Goal: Task Accomplishment & Management: Complete application form

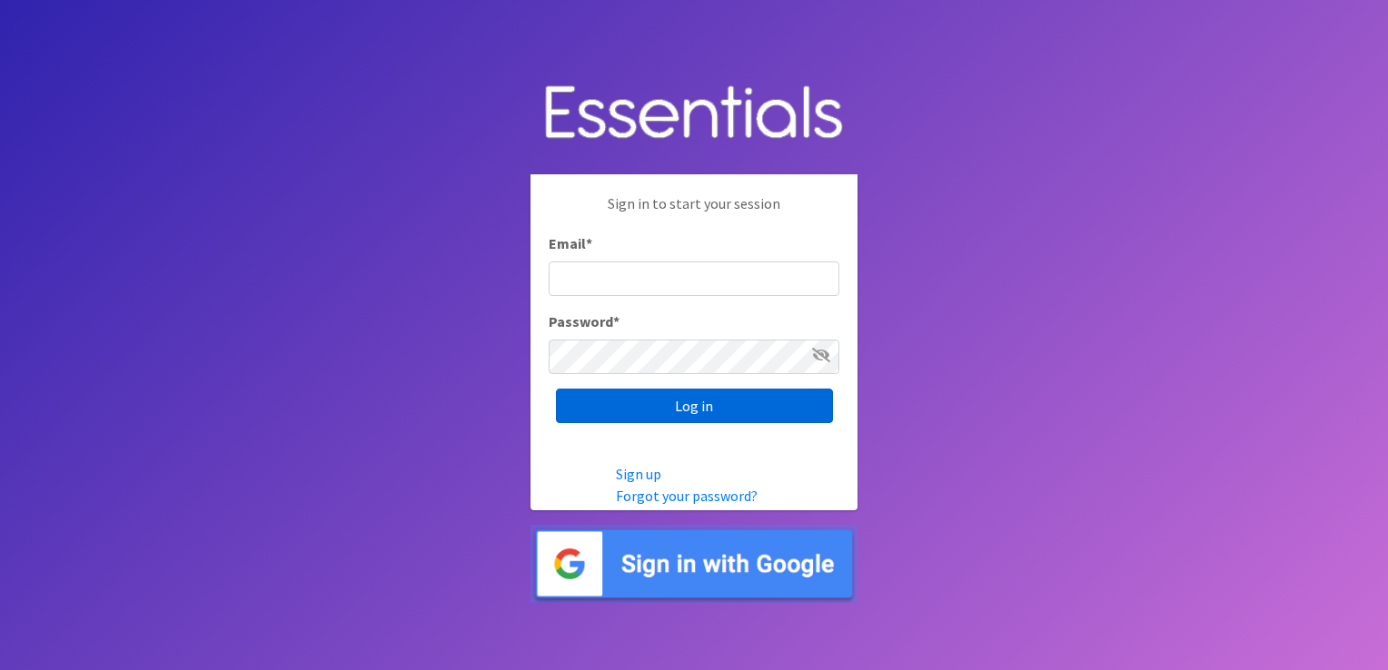
type input "[EMAIL_ADDRESS][DOMAIN_NAME]"
click at [680, 404] on input "Log in" at bounding box center [694, 406] width 277 height 35
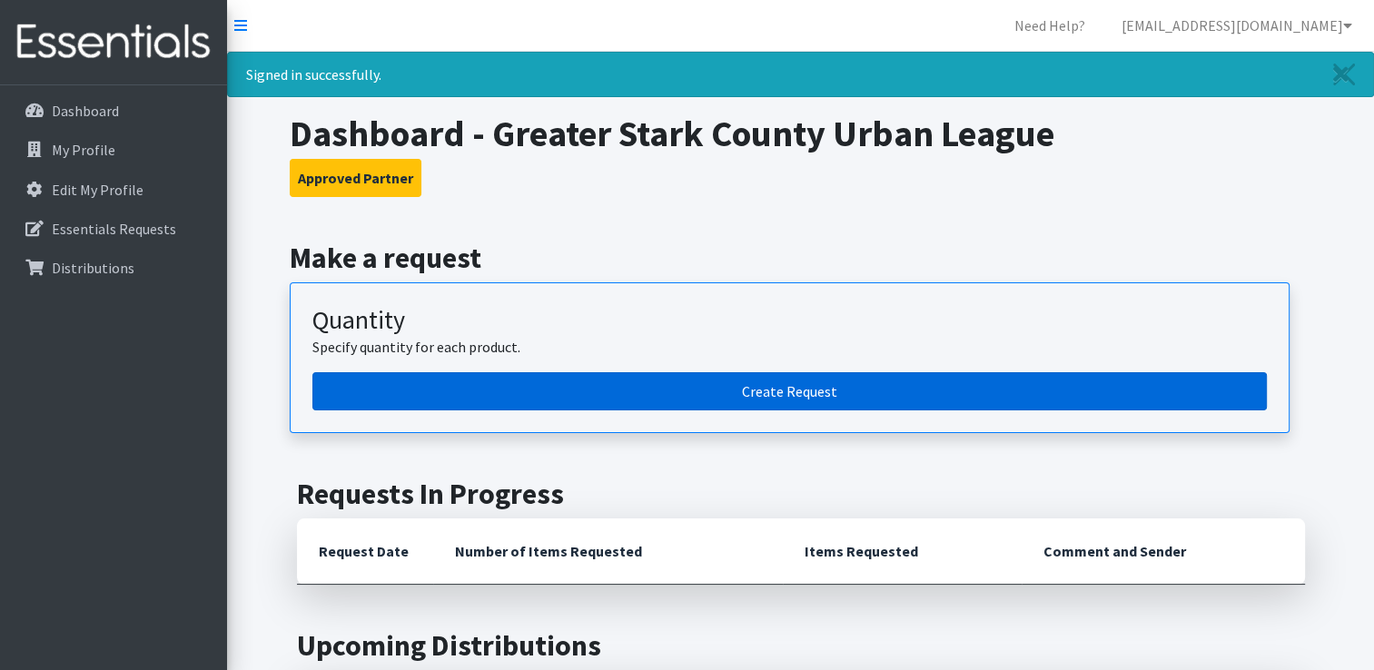
click at [714, 400] on link "Create Request" at bounding box center [789, 391] width 954 height 38
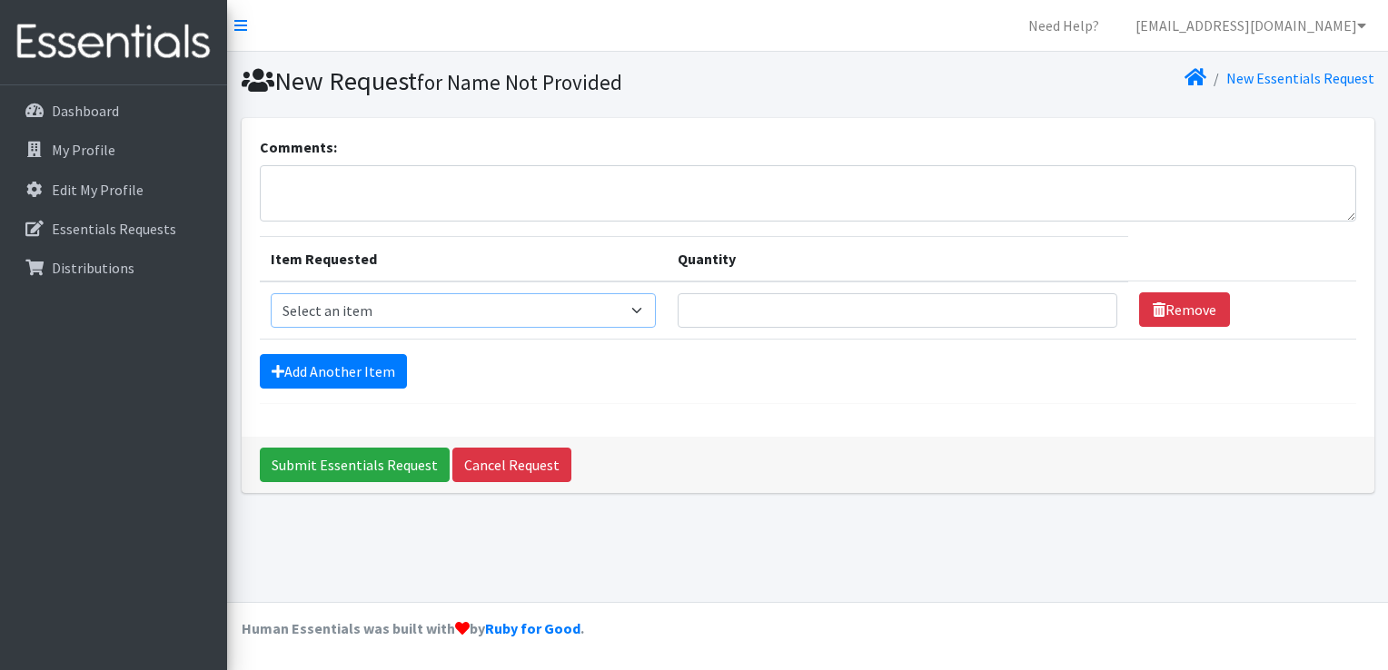
click at [643, 309] on select "Select an item Adult XXX Large Adult Large Adult XX Large Adult Medium Adult Sm…" at bounding box center [464, 310] width 386 height 35
select select "406"
click at [271, 293] on select "Select an item Adult XXX Large Adult Large Adult XX Large Adult Medium Adult Sm…" at bounding box center [464, 310] width 386 height 35
click at [726, 318] on input "Quantity" at bounding box center [896, 310] width 439 height 35
type input "500"
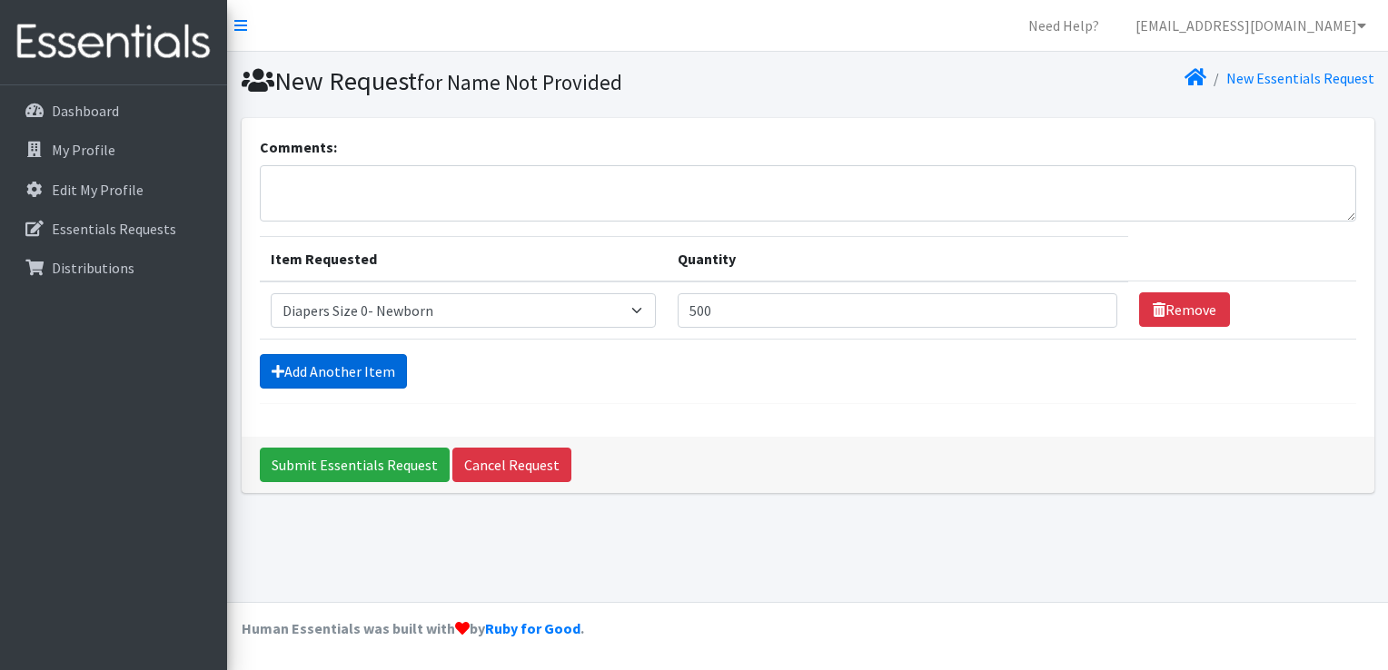
click at [352, 366] on link "Add Another Item" at bounding box center [333, 371] width 147 height 35
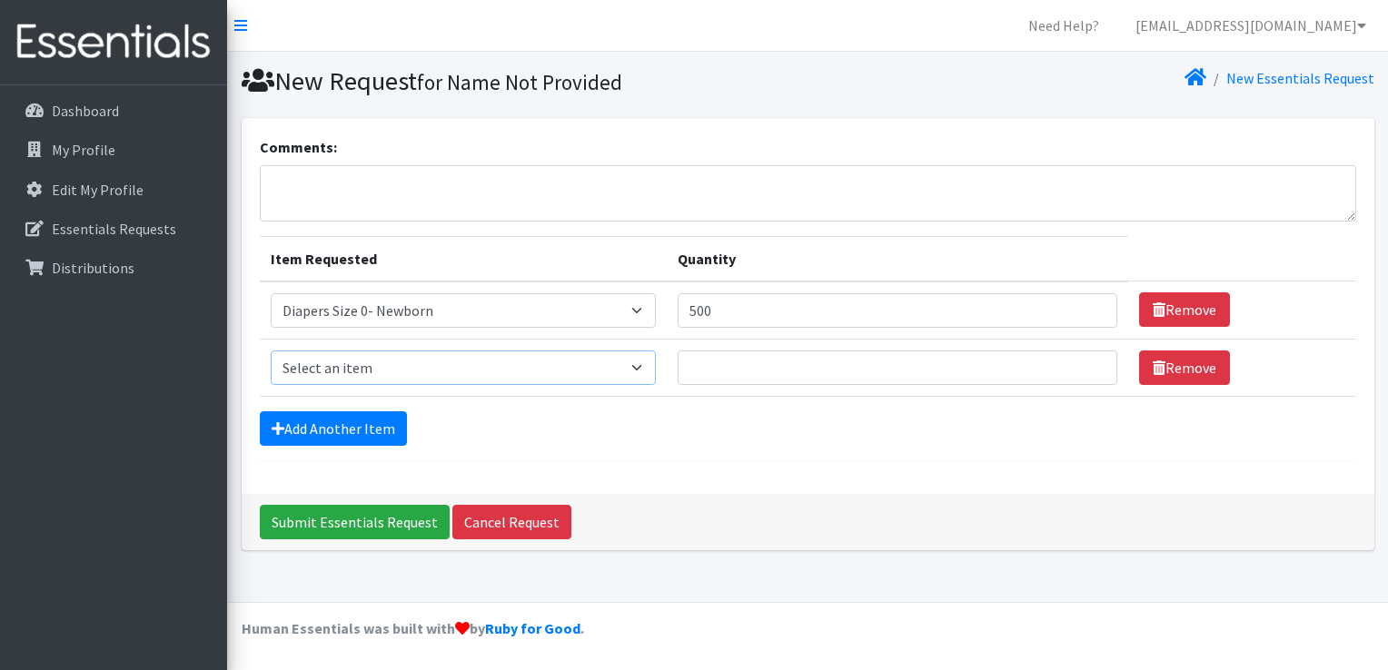
click at [647, 363] on select "Select an item Adult XXX Large Adult Large Adult XX Large Adult Medium Adult Sm…" at bounding box center [464, 368] width 386 height 35
select select "408"
click at [271, 351] on select "Select an item Adult XXX Large Adult Large Adult XX Large Adult Medium Adult Sm…" at bounding box center [464, 368] width 386 height 35
click at [716, 366] on input "Quantity" at bounding box center [896, 368] width 439 height 35
type input "500"
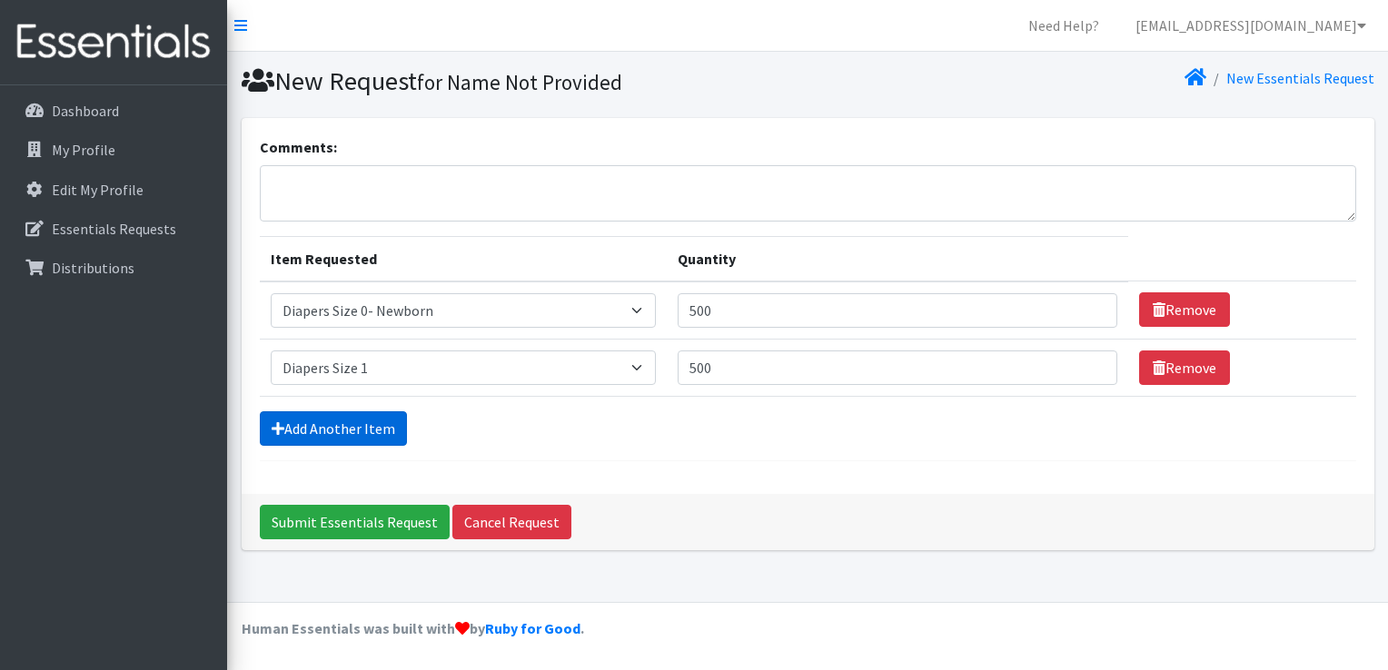
click at [364, 428] on link "Add Another Item" at bounding box center [333, 428] width 147 height 35
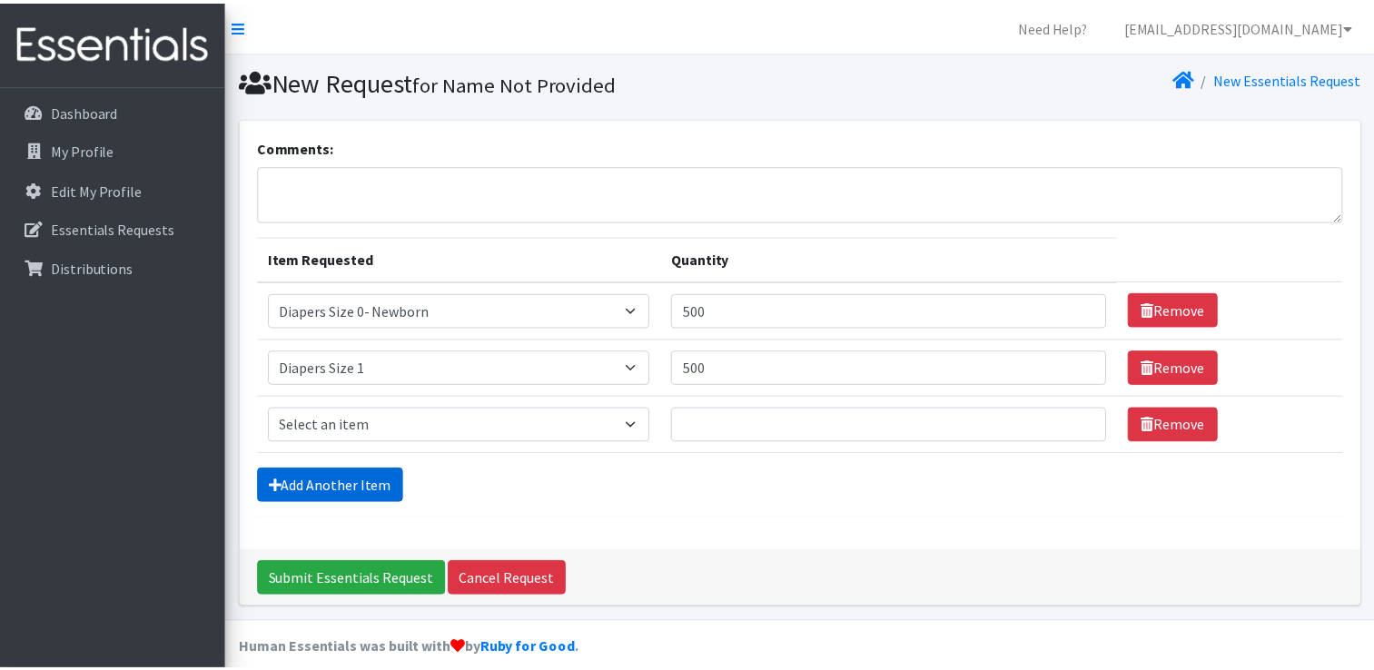
scroll to position [16, 0]
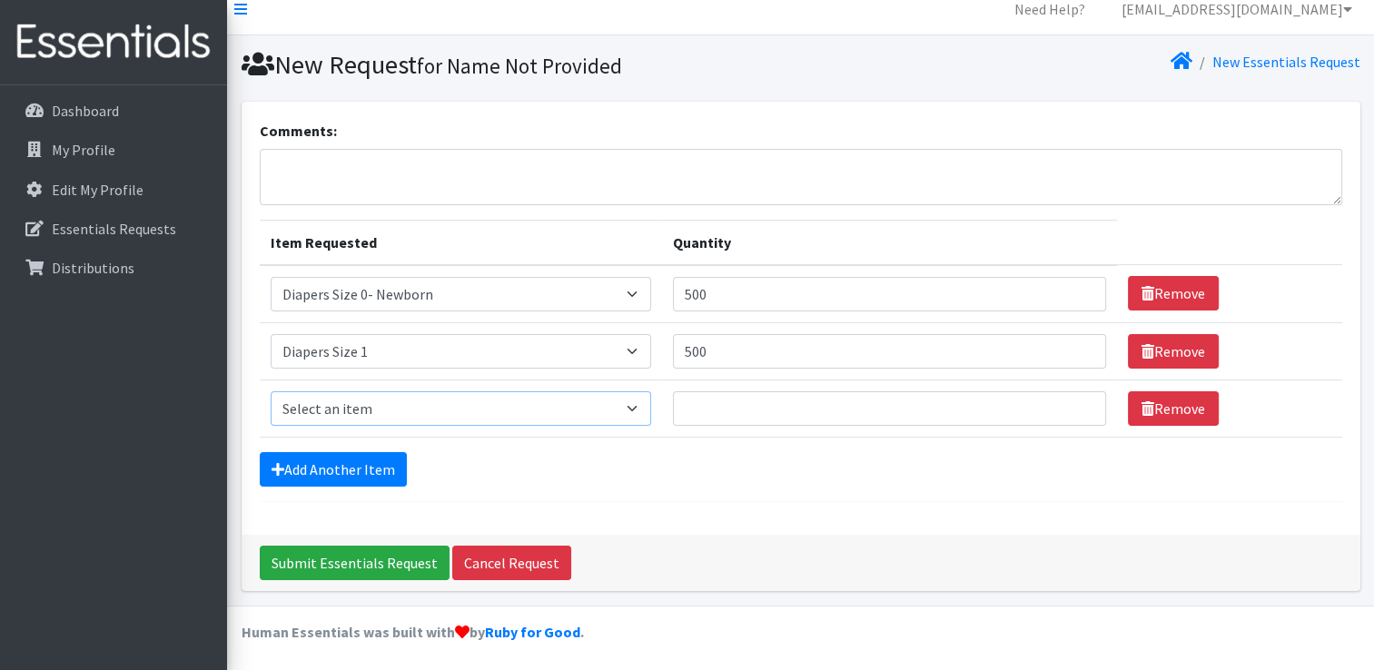
click at [370, 406] on select "Select an item Adult XXX Large Adult Large Adult XX Large Adult Medium Adult Sm…" at bounding box center [461, 408] width 381 height 35
select select "426"
click at [271, 391] on select "Select an item Adult XXX Large Adult Large Adult XX Large Adult Medium Adult Sm…" at bounding box center [461, 408] width 381 height 35
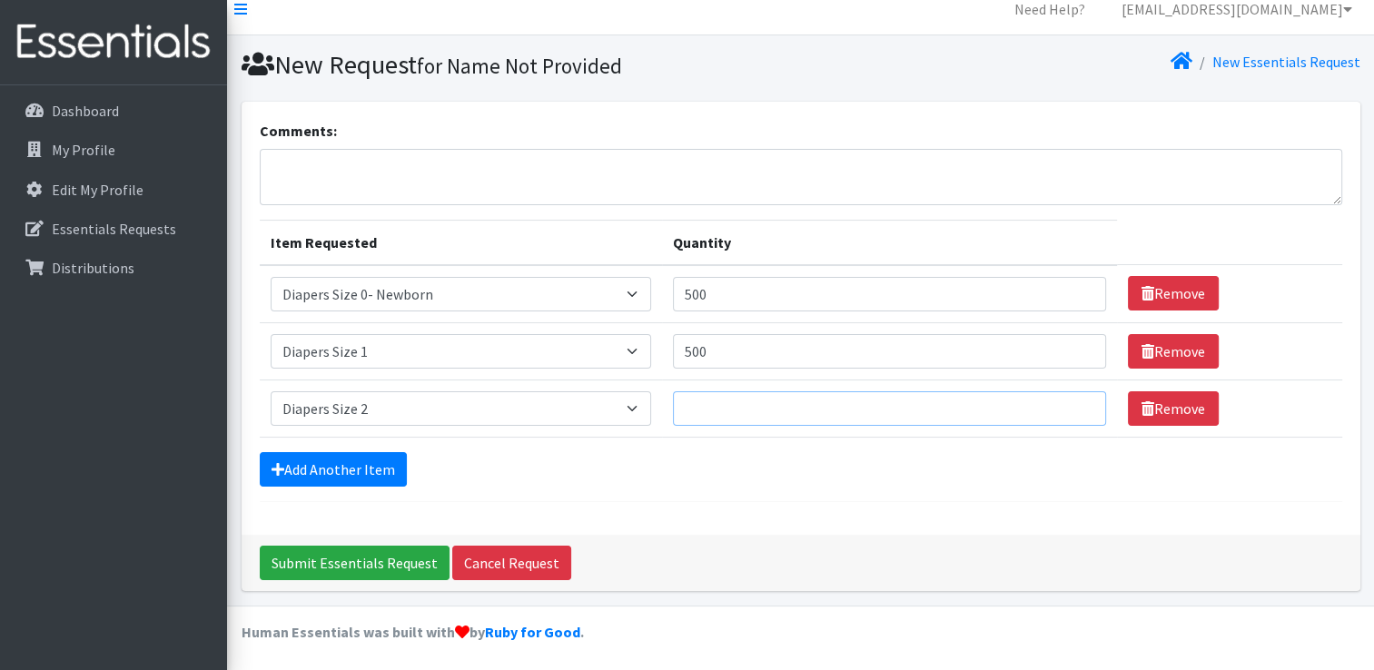
click at [706, 405] on input "Quantity" at bounding box center [889, 408] width 433 height 35
type input "500"
click at [316, 462] on link "Add Another Item" at bounding box center [333, 469] width 147 height 35
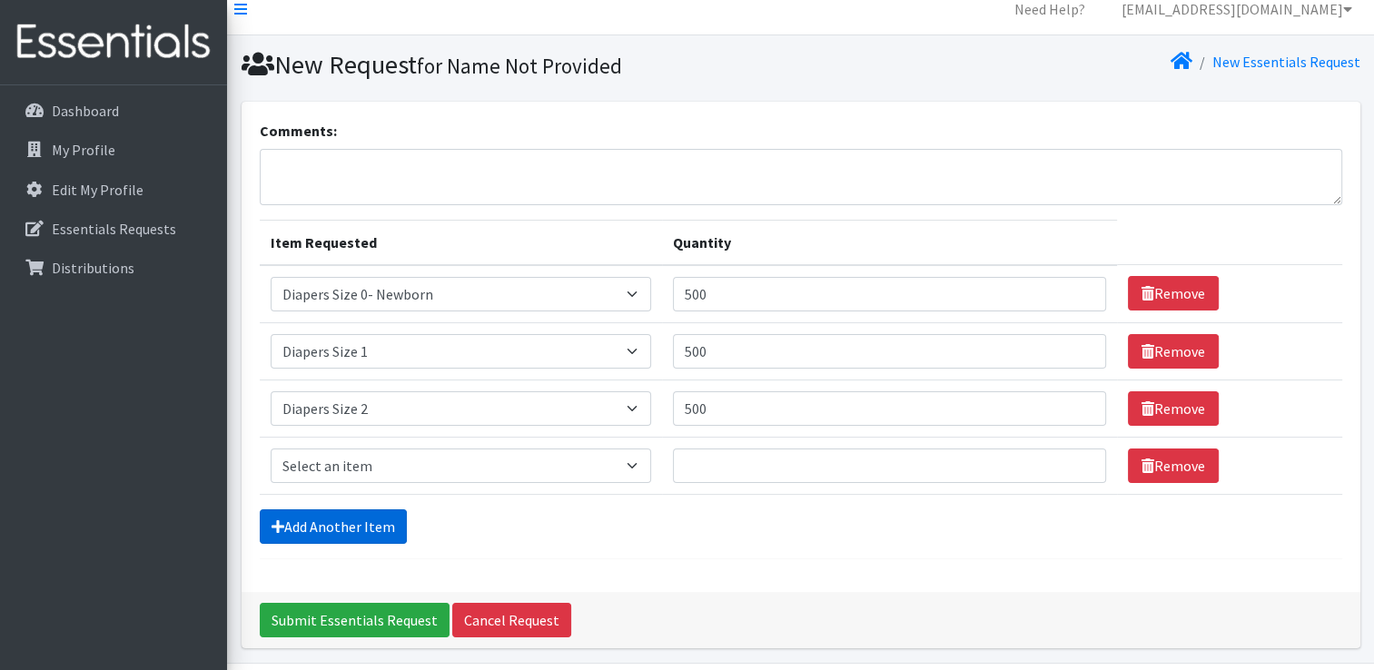
scroll to position [74, 0]
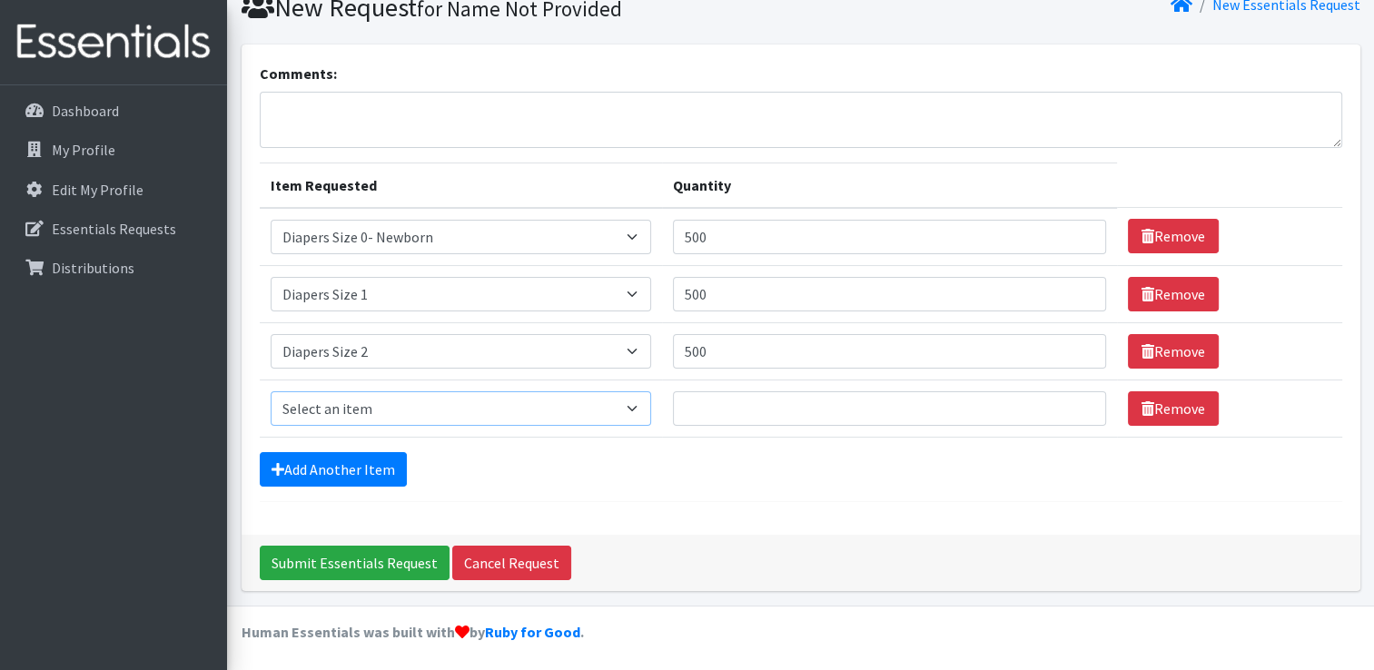
click at [350, 405] on select "Select an item Adult XXX Large Adult Large Adult XX Large Adult Medium Adult Sm…" at bounding box center [461, 408] width 381 height 35
select select "428"
click at [271, 391] on select "Select an item Adult XXX Large Adult Large Adult XX Large Adult Medium Adult Sm…" at bounding box center [461, 408] width 381 height 35
click at [716, 407] on input "Quantity" at bounding box center [889, 408] width 433 height 35
type input "500"
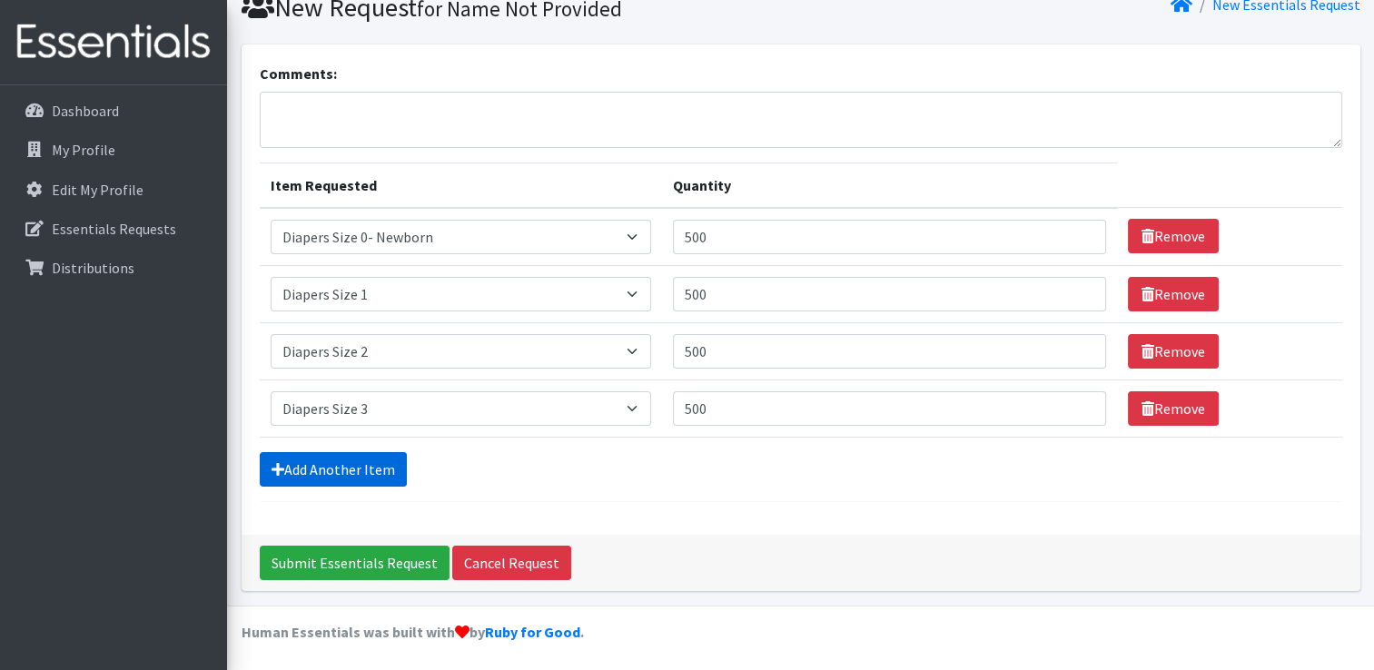
click at [367, 460] on link "Add Another Item" at bounding box center [333, 469] width 147 height 35
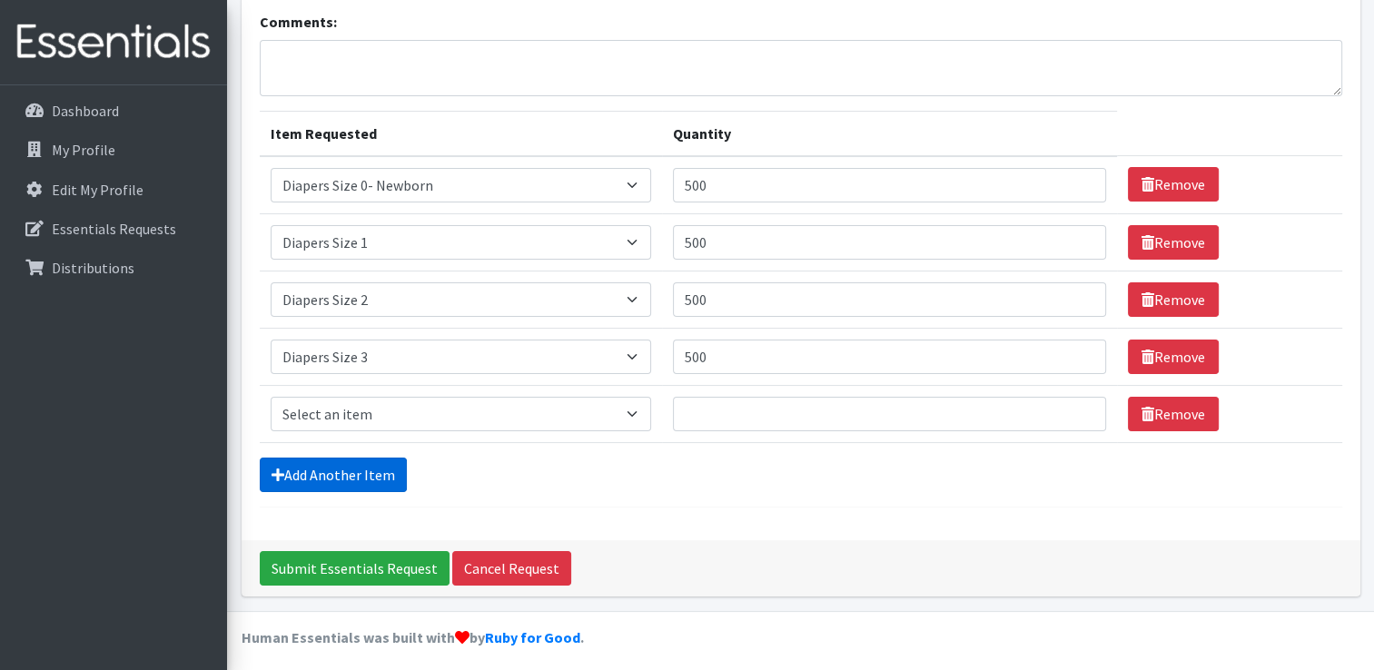
scroll to position [131, 0]
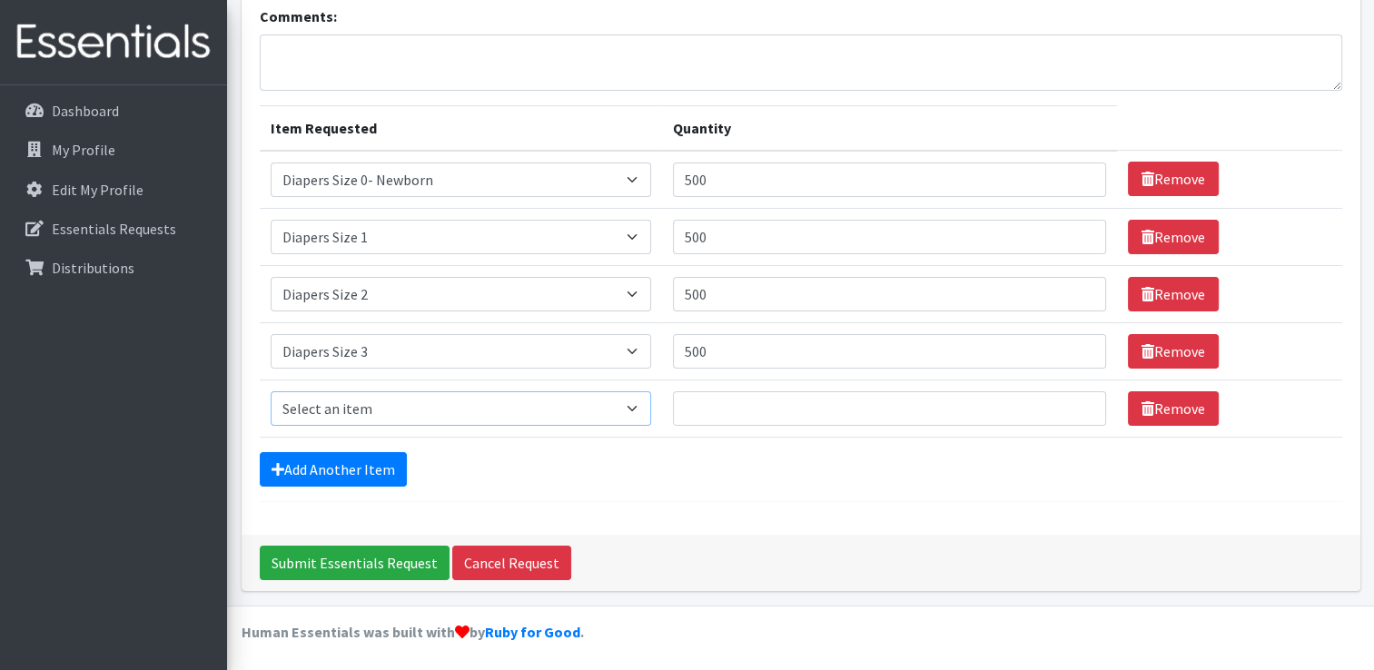
click at [361, 405] on select "Select an item Adult XXX Large Adult Large Adult XX Large Adult Medium Adult Sm…" at bounding box center [461, 408] width 381 height 35
select select "414"
click at [271, 391] on select "Select an item Adult XXX Large Adult Large Adult XX Large Adult Medium Adult Sm…" at bounding box center [461, 408] width 381 height 35
click at [717, 407] on input "Quantity" at bounding box center [889, 408] width 433 height 35
type input "500"
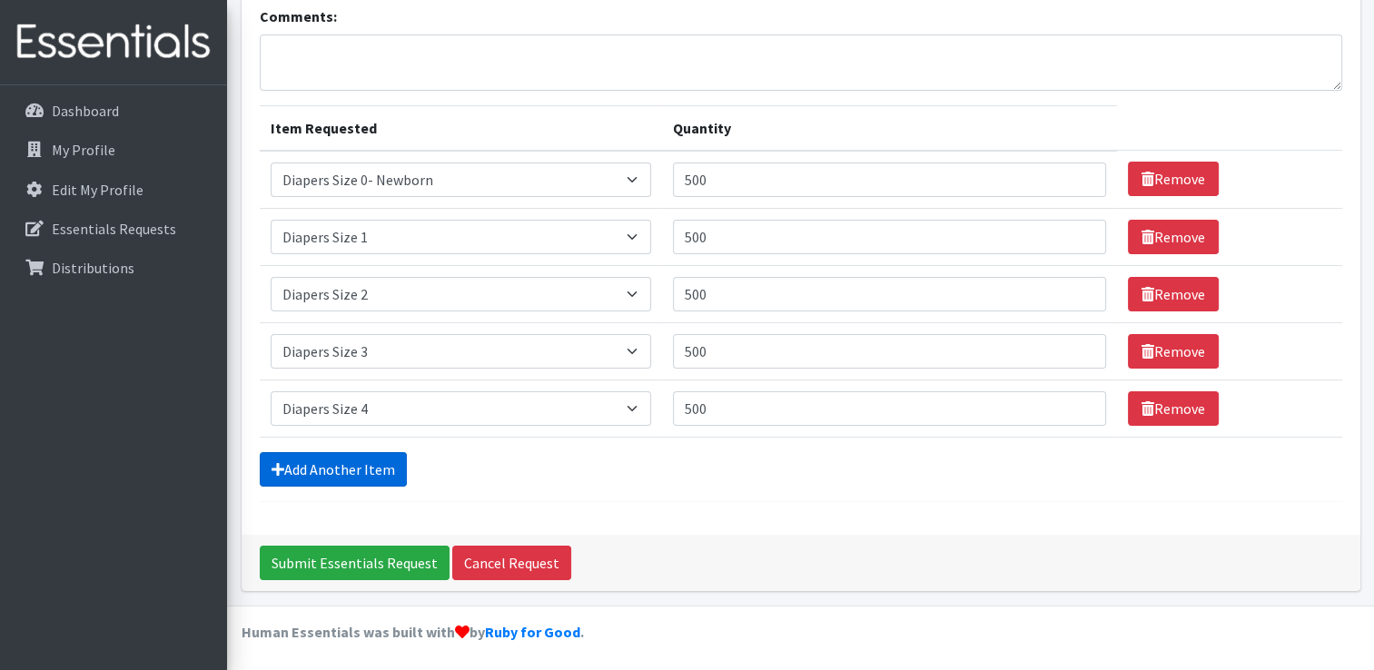
click at [344, 462] on link "Add Another Item" at bounding box center [333, 469] width 147 height 35
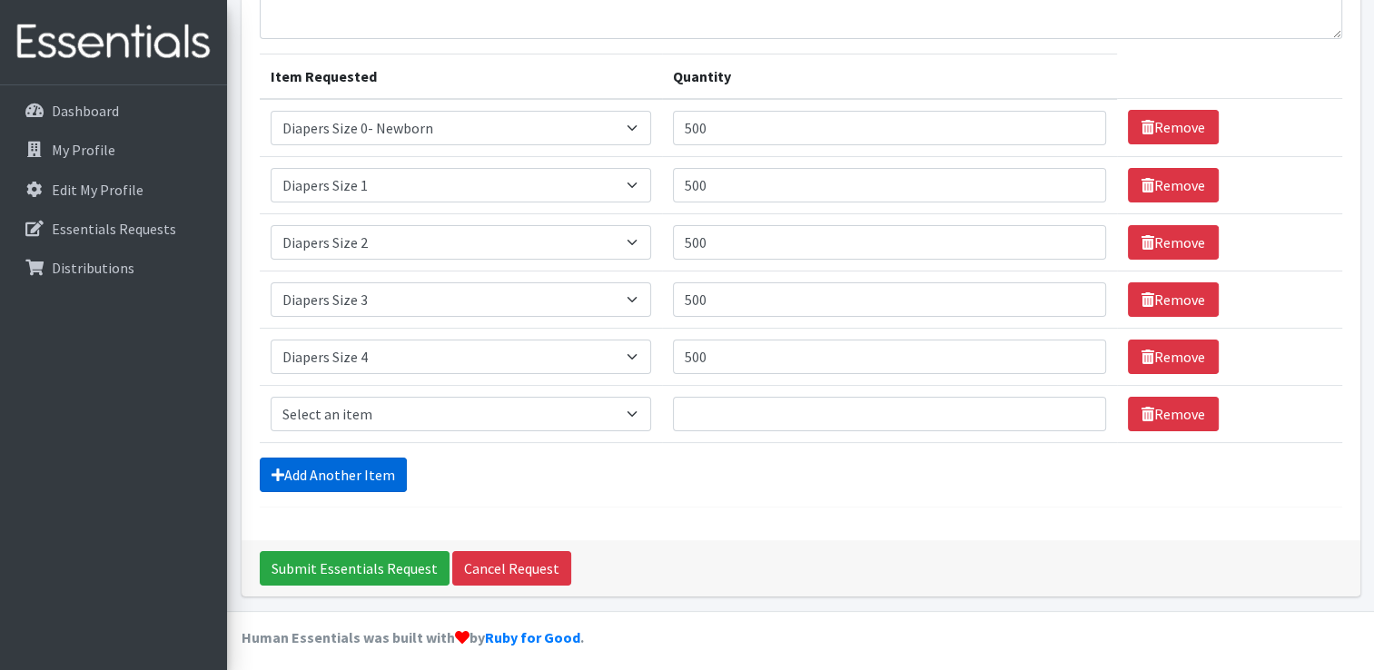
scroll to position [188, 0]
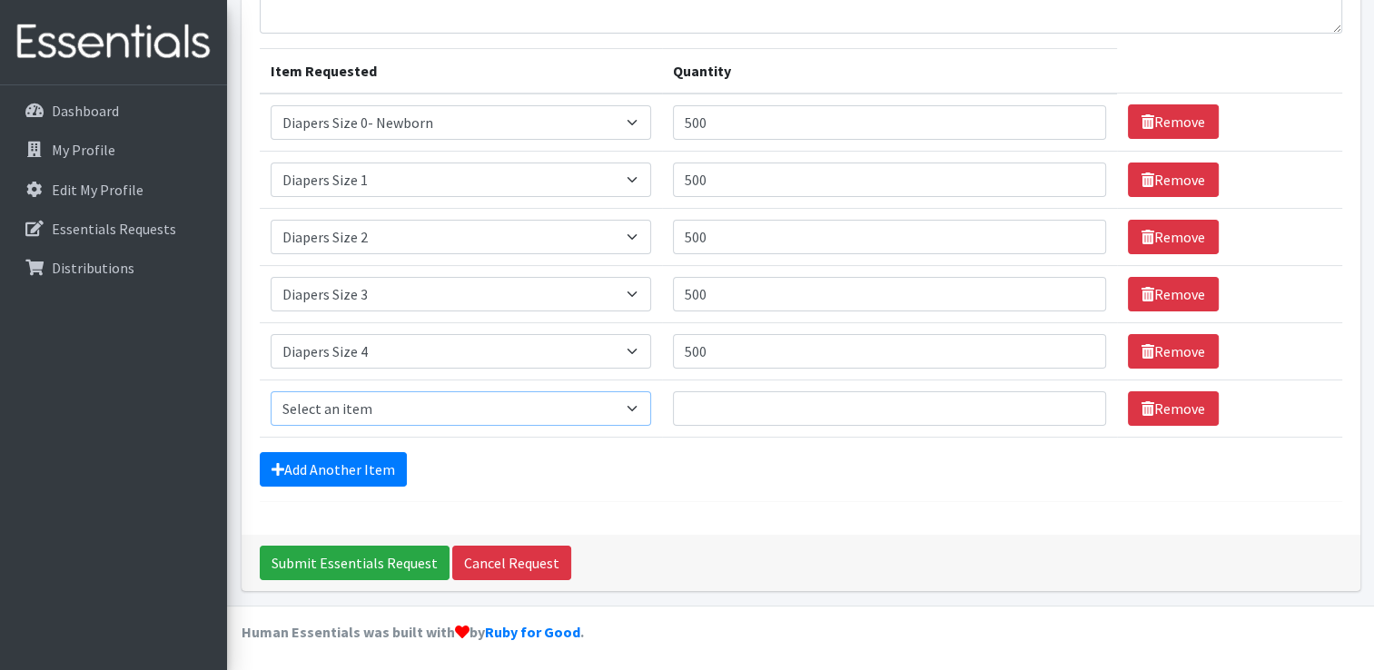
click at [354, 398] on select "Select an item Adult XXX Large Adult Large Adult XX Large Adult Medium Adult Sm…" at bounding box center [461, 408] width 381 height 35
select select "415"
click at [271, 391] on select "Select an item Adult XXX Large Adult Large Adult XX Large Adult Medium Adult Sm…" at bounding box center [461, 408] width 381 height 35
click at [697, 403] on input "Quantity" at bounding box center [889, 408] width 433 height 35
type input "500"
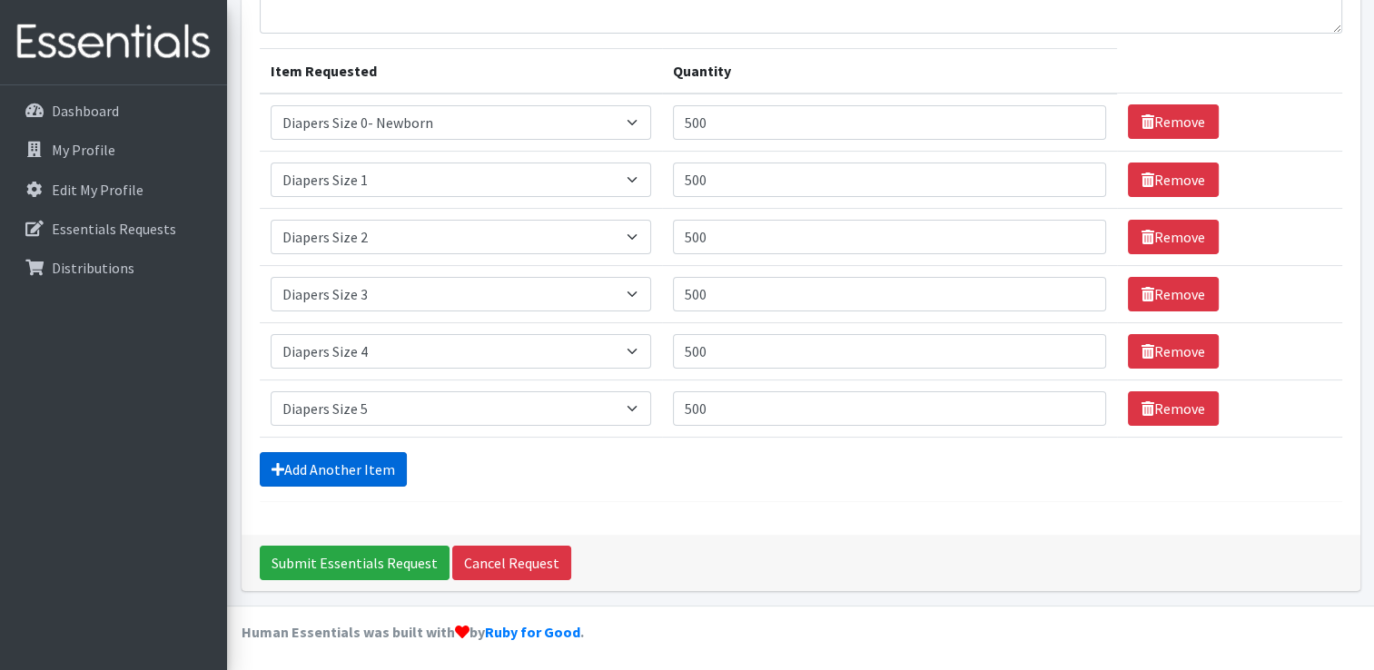
click at [354, 467] on link "Add Another Item" at bounding box center [333, 469] width 147 height 35
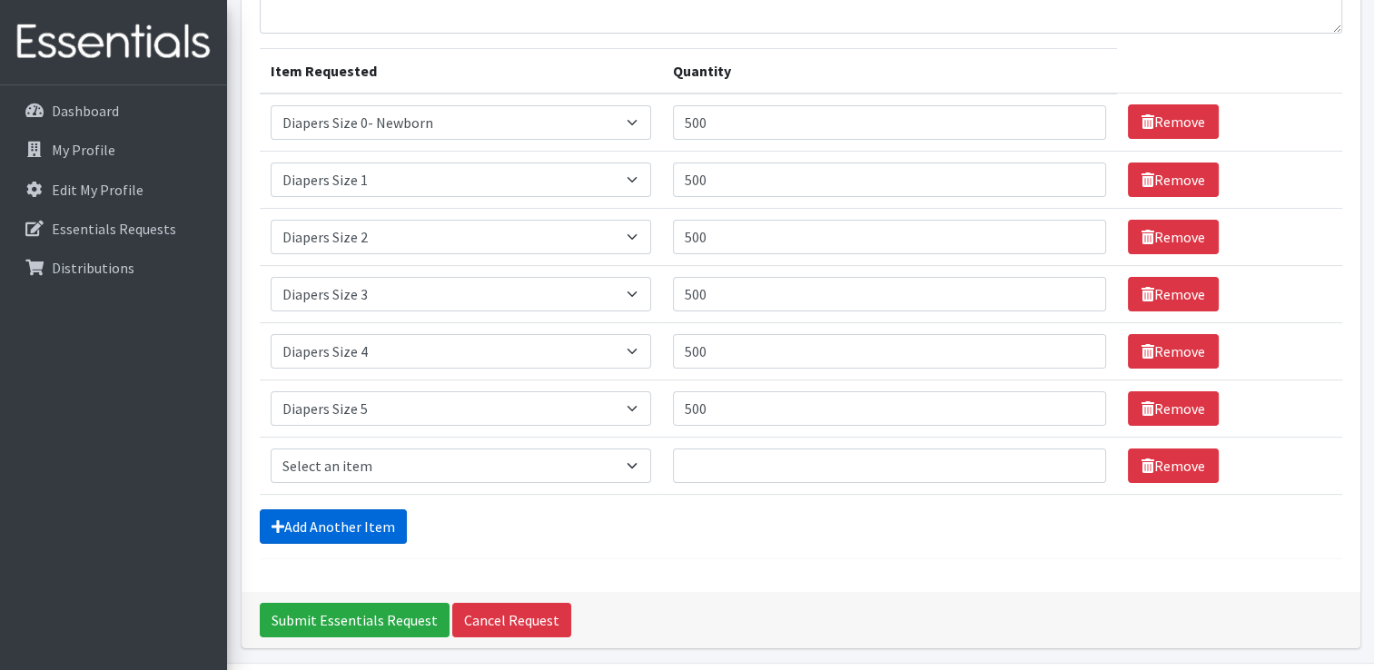
scroll to position [244, 0]
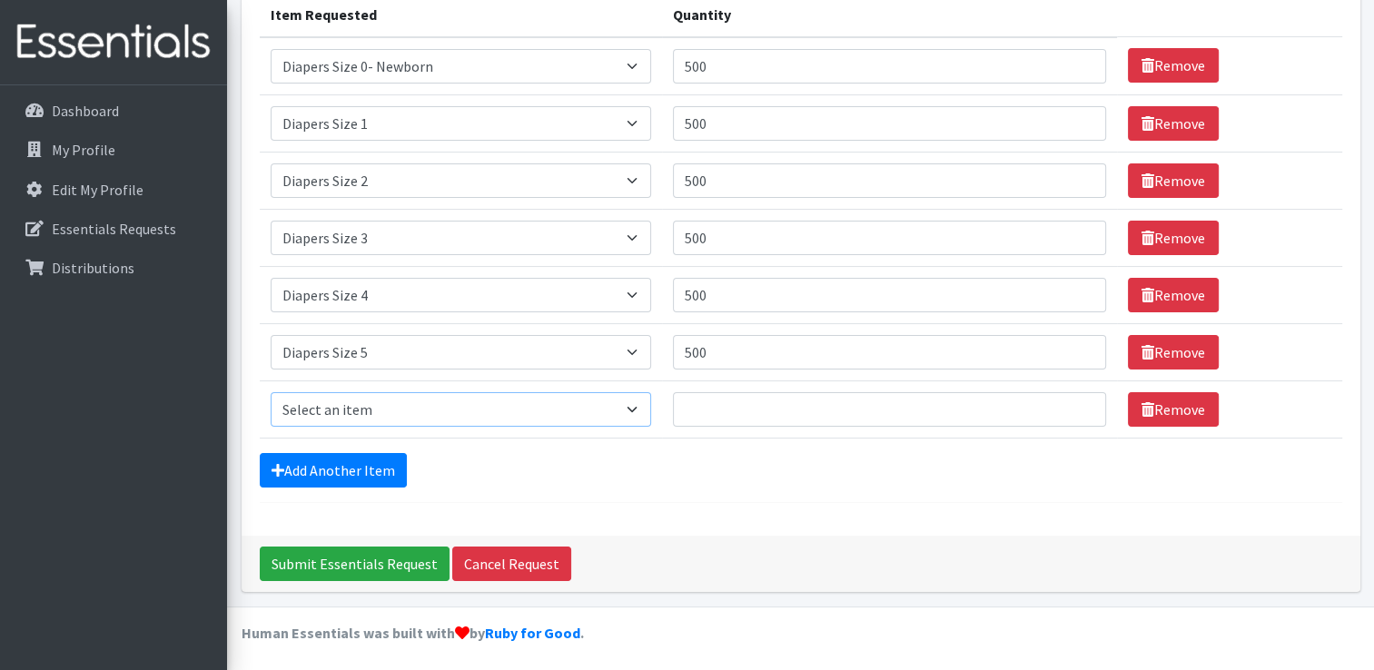
click at [365, 406] on select "Select an item Adult XXX Large Adult Large Adult XX Large Adult Medium Adult Sm…" at bounding box center [461, 409] width 381 height 35
select select "417"
click at [271, 392] on select "Select an item Adult XXX Large Adult Large Adult XX Large Adult Medium Adult Sm…" at bounding box center [461, 409] width 381 height 35
click at [705, 405] on input "Quantity" at bounding box center [889, 409] width 433 height 35
type input "300"
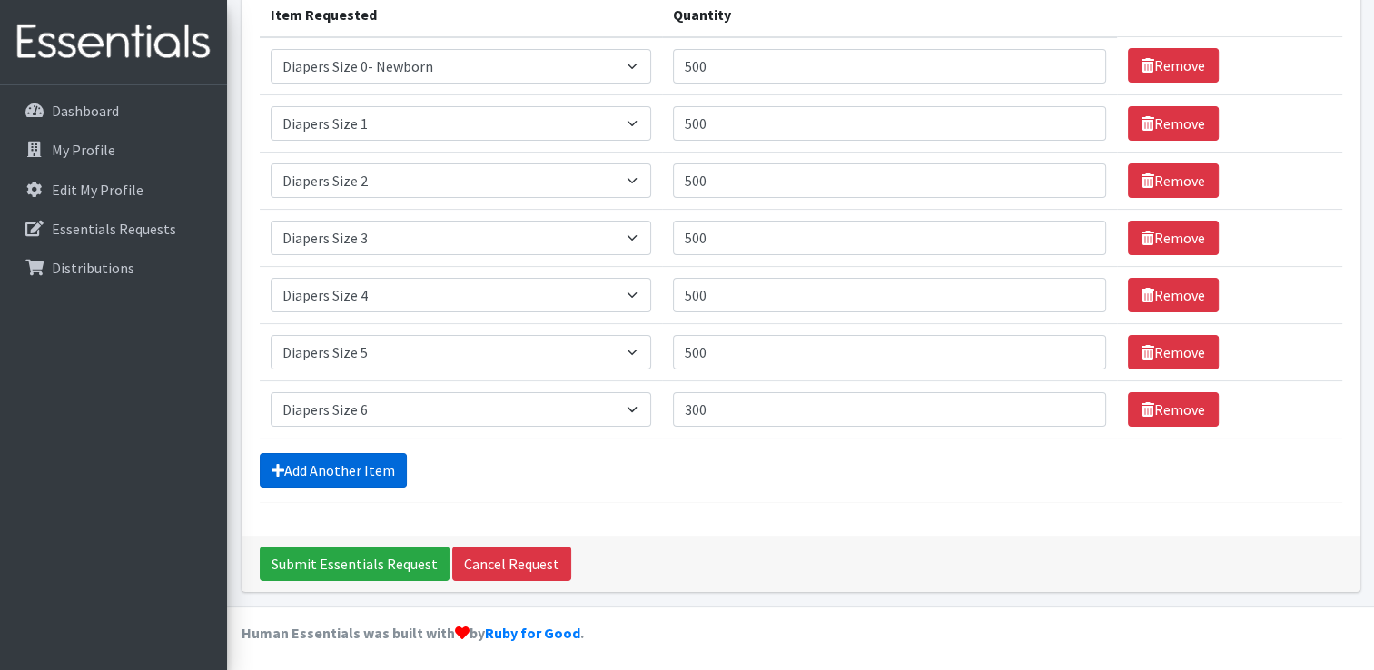
click at [329, 469] on link "Add Another Item" at bounding box center [333, 470] width 147 height 35
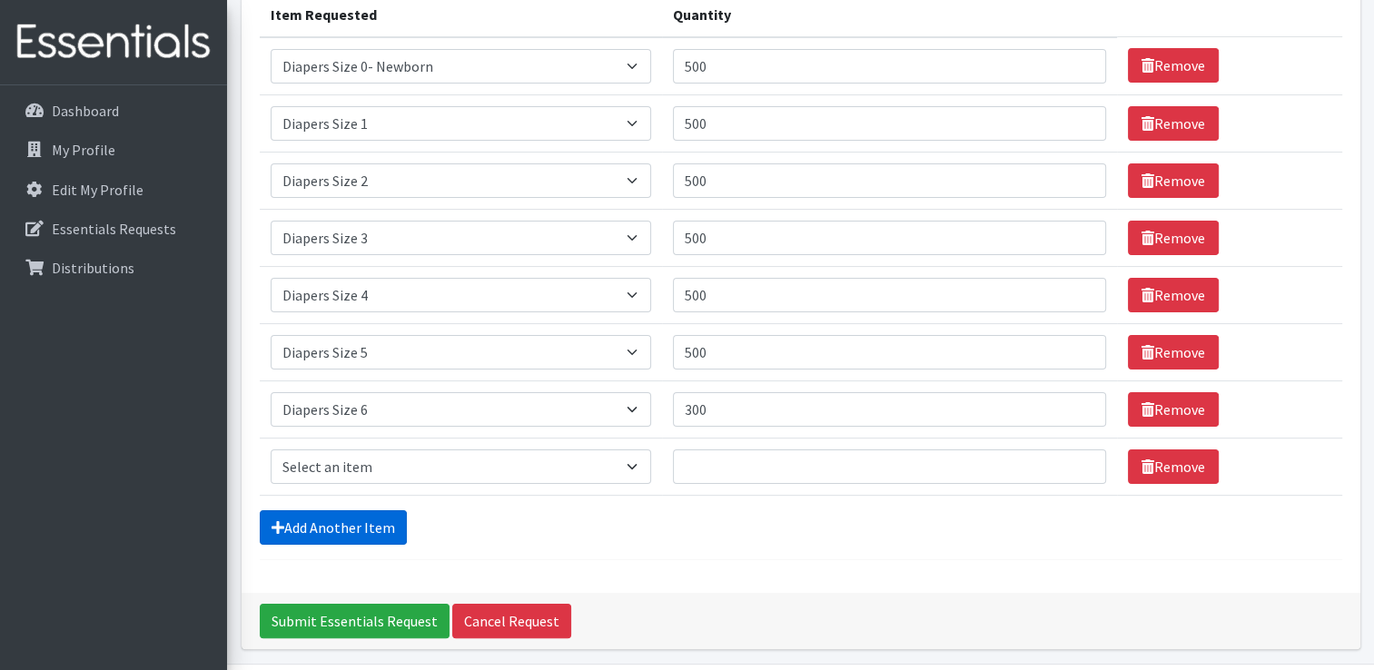
scroll to position [302, 0]
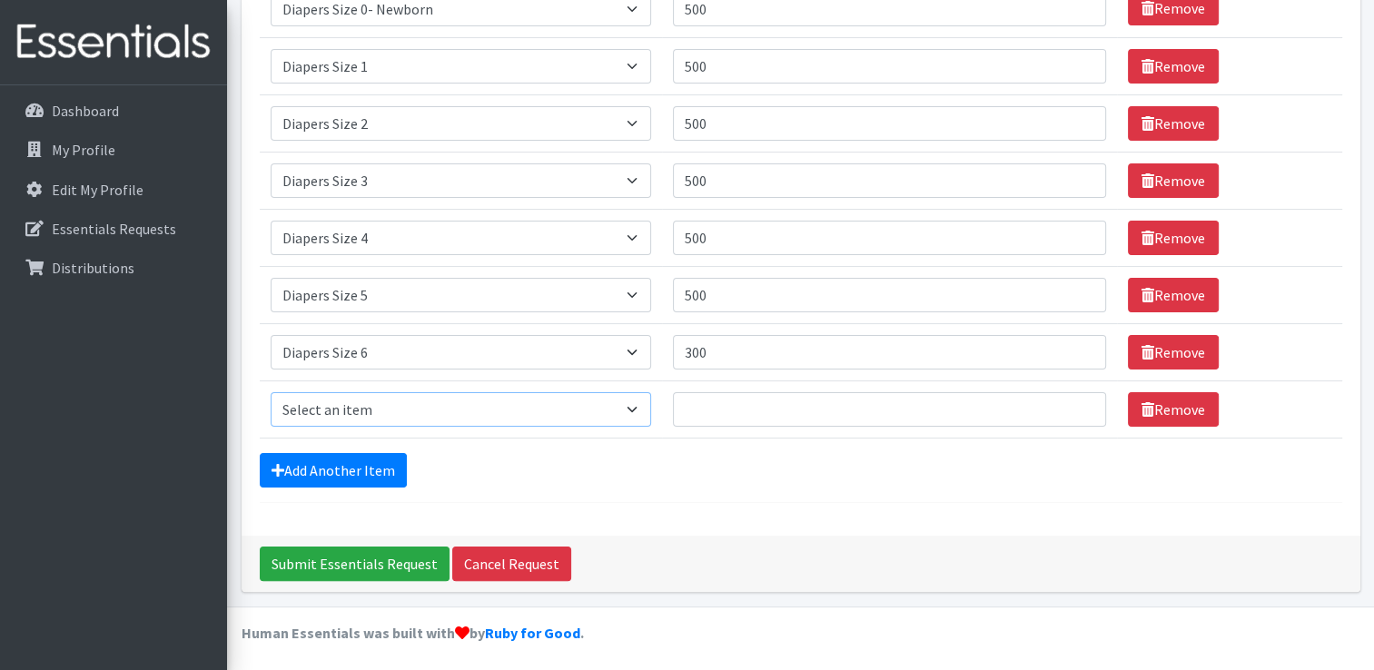
click at [338, 408] on select "Select an item Adult XXX Large Adult Large Adult XX Large Adult Medium Adult Sm…" at bounding box center [461, 409] width 381 height 35
select select "4739"
click at [271, 392] on select "Select an item Adult XXX Large Adult Large Adult XX Large Adult Medium Adult Sm…" at bounding box center [461, 409] width 381 height 35
click at [705, 398] on input "Quantity" at bounding box center [889, 409] width 433 height 35
type input "300"
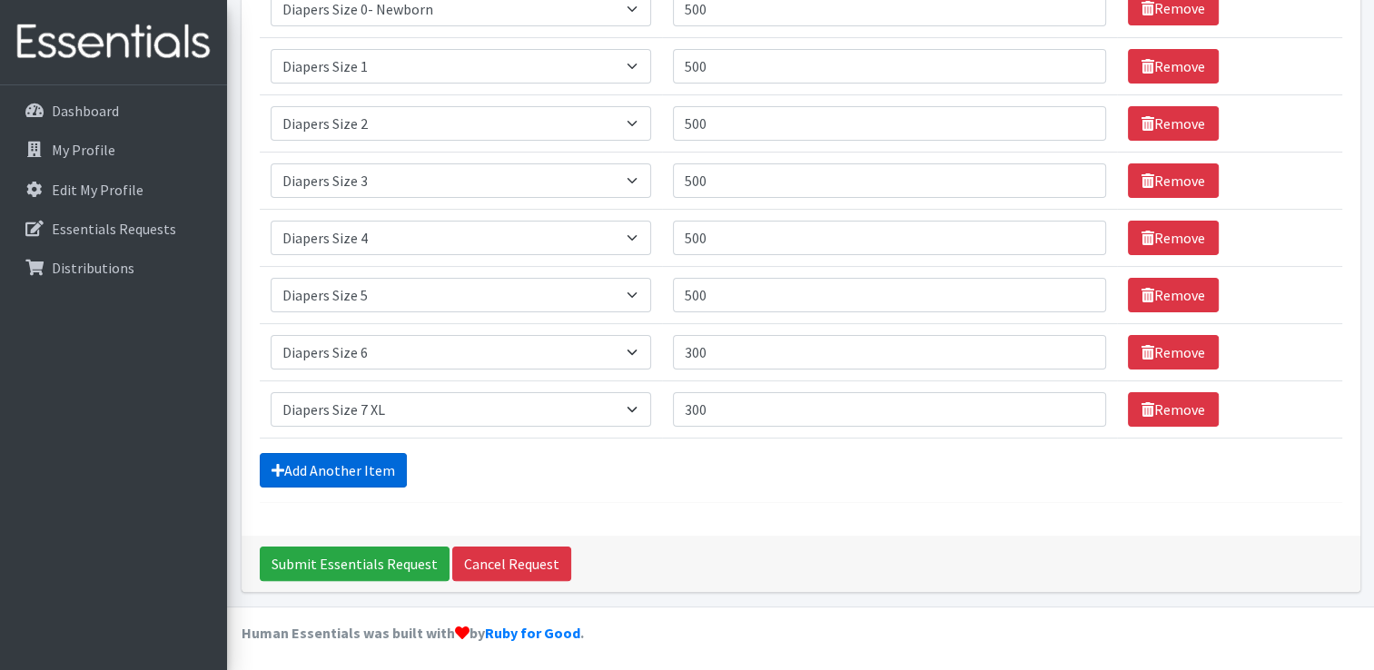
click at [348, 465] on link "Add Another Item" at bounding box center [333, 470] width 147 height 35
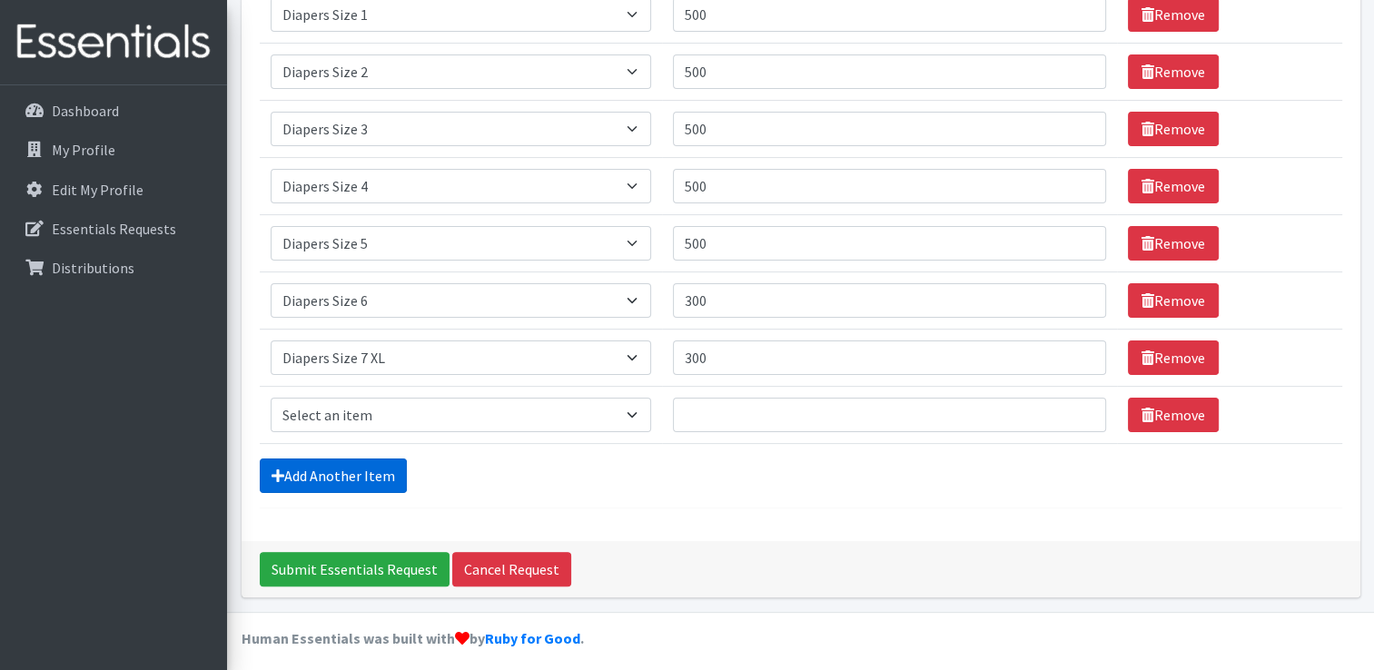
scroll to position [359, 0]
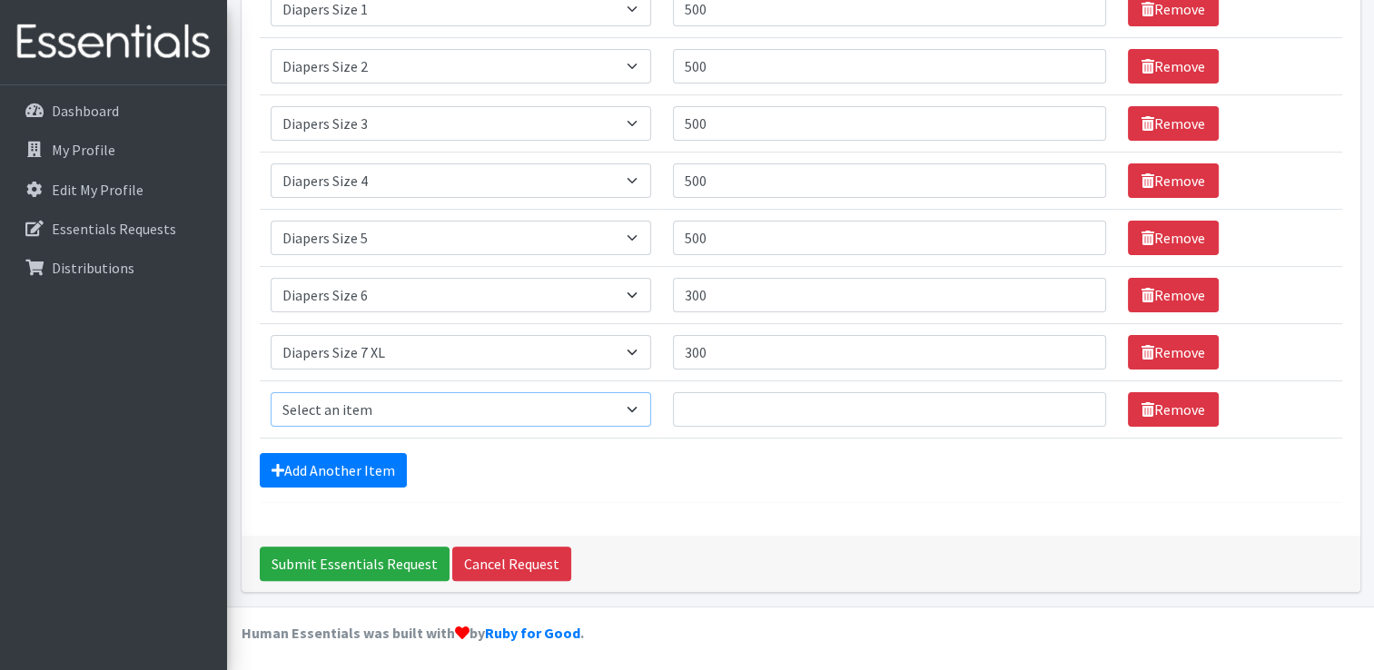
click at [360, 405] on select "Select an item Adult XXX Large Adult Large Adult XX Large Adult Medium Adult Sm…" at bounding box center [461, 409] width 381 height 35
select select "2925"
click at [271, 392] on select "Select an item Adult XXX Large Adult Large Adult XX Large Adult Medium Adult Sm…" at bounding box center [461, 409] width 381 height 35
click at [694, 409] on input "Quantity" at bounding box center [889, 409] width 433 height 35
type input "300"
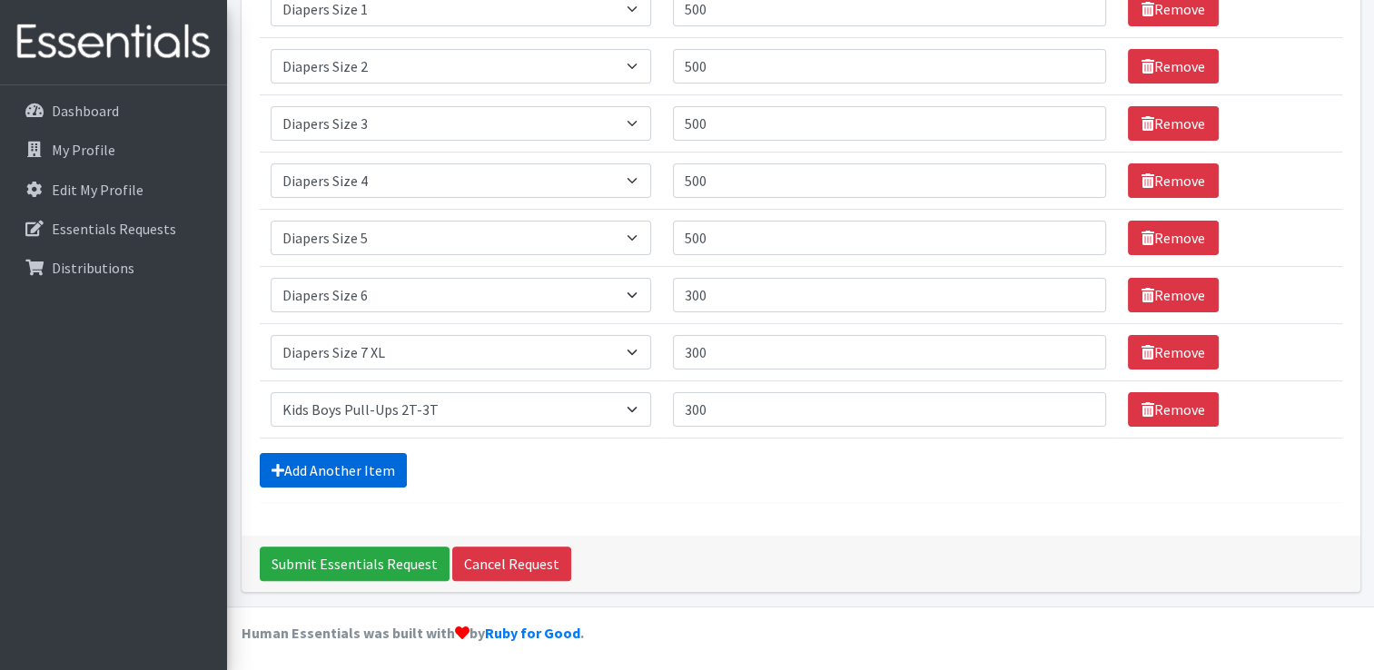
click at [370, 460] on link "Add Another Item" at bounding box center [333, 470] width 147 height 35
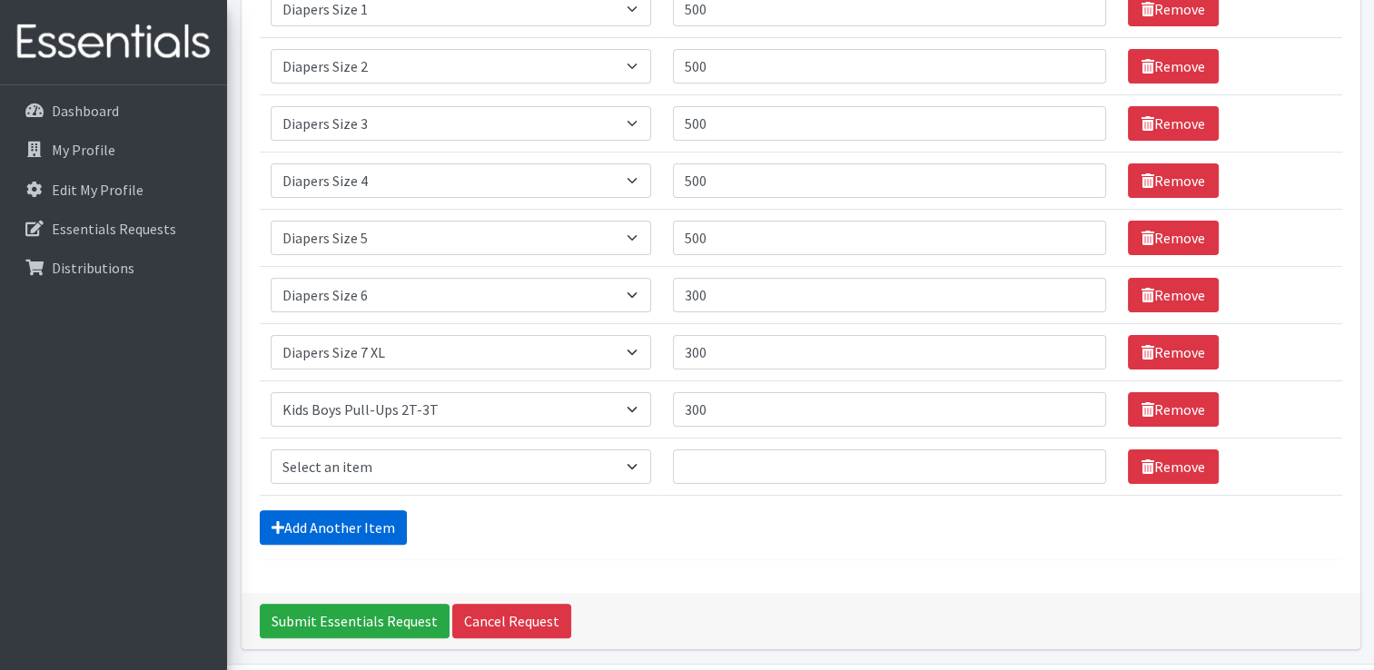
scroll to position [416, 0]
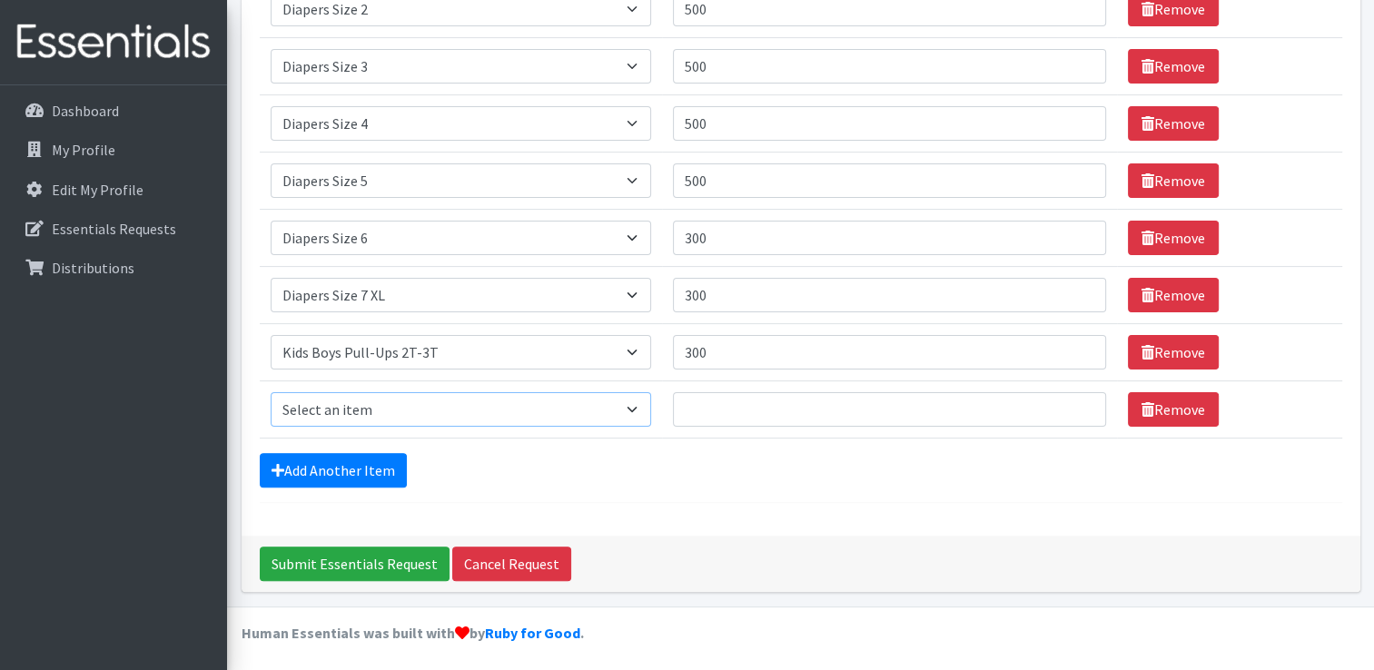
click at [385, 404] on select "Select an item Adult XXX Large Adult Large Adult XX Large Adult Medium Adult Sm…" at bounding box center [461, 409] width 381 height 35
select select "2927"
click at [271, 392] on select "Select an item Adult XXX Large Adult Large Adult XX Large Adult Medium Adult Sm…" at bounding box center [461, 409] width 381 height 35
click at [696, 398] on input "Quantity" at bounding box center [889, 409] width 433 height 35
type input "300"
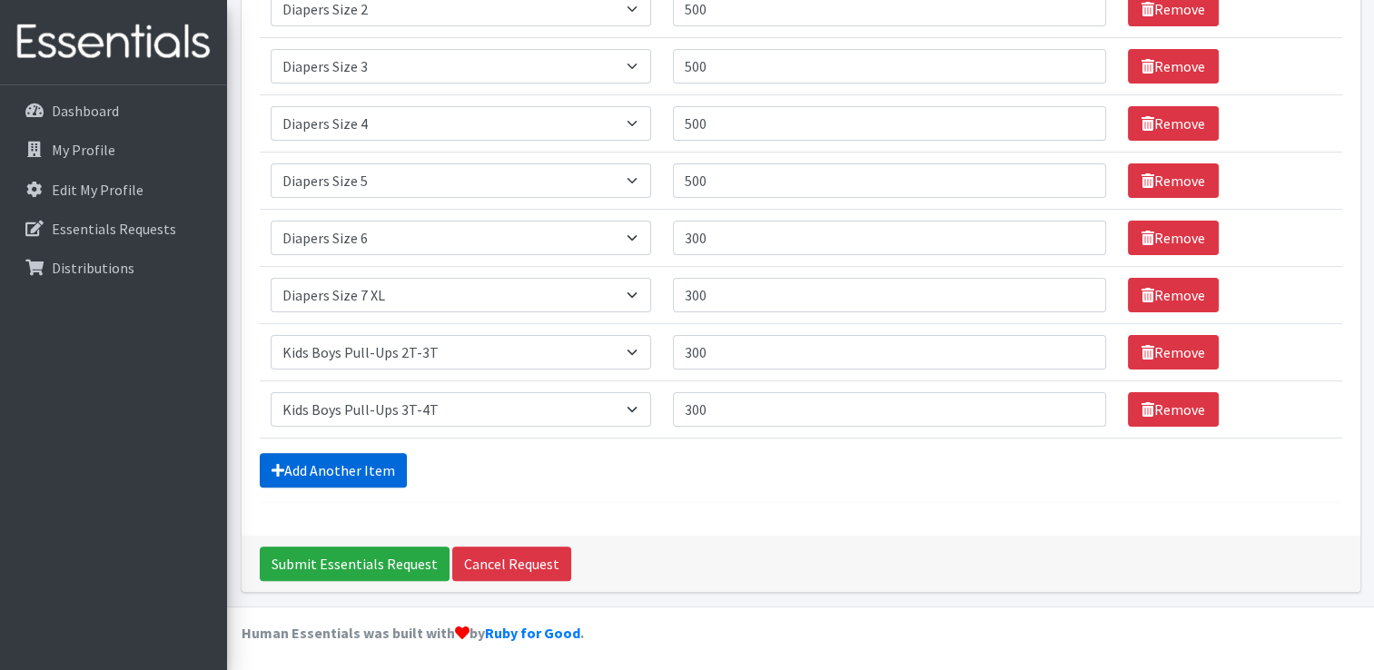
click at [362, 463] on link "Add Another Item" at bounding box center [333, 470] width 147 height 35
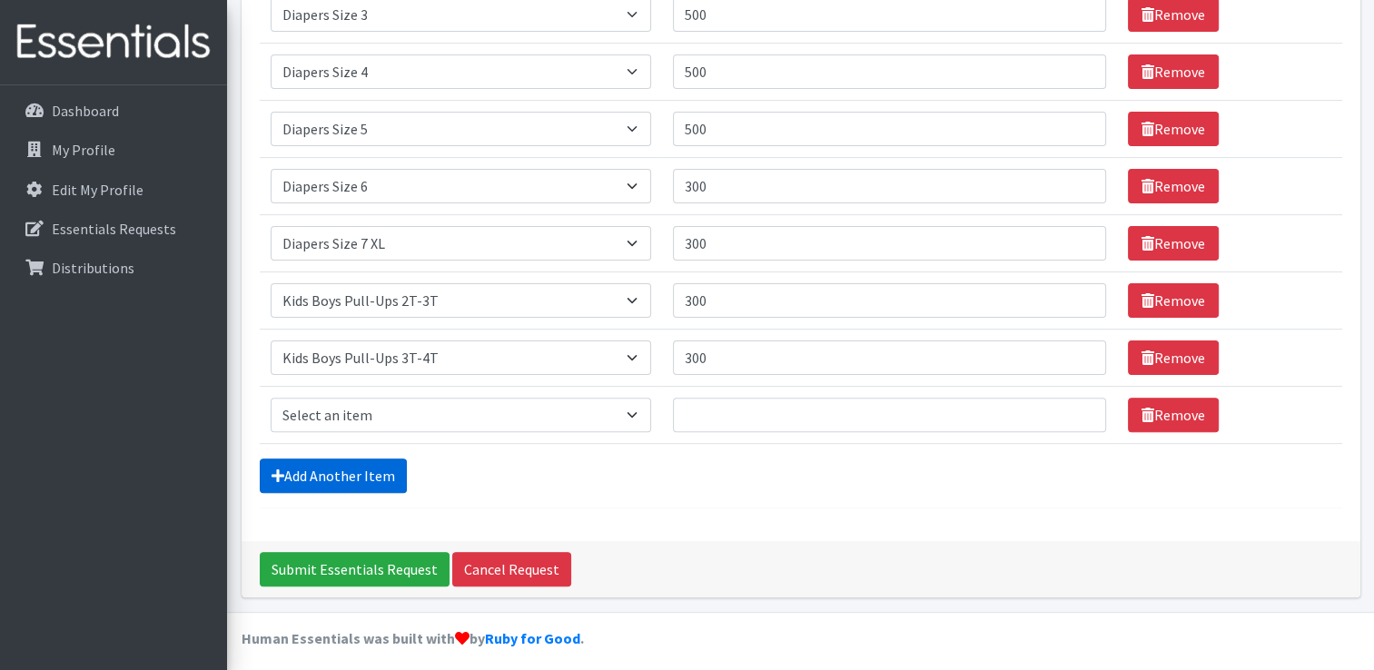
scroll to position [472, 0]
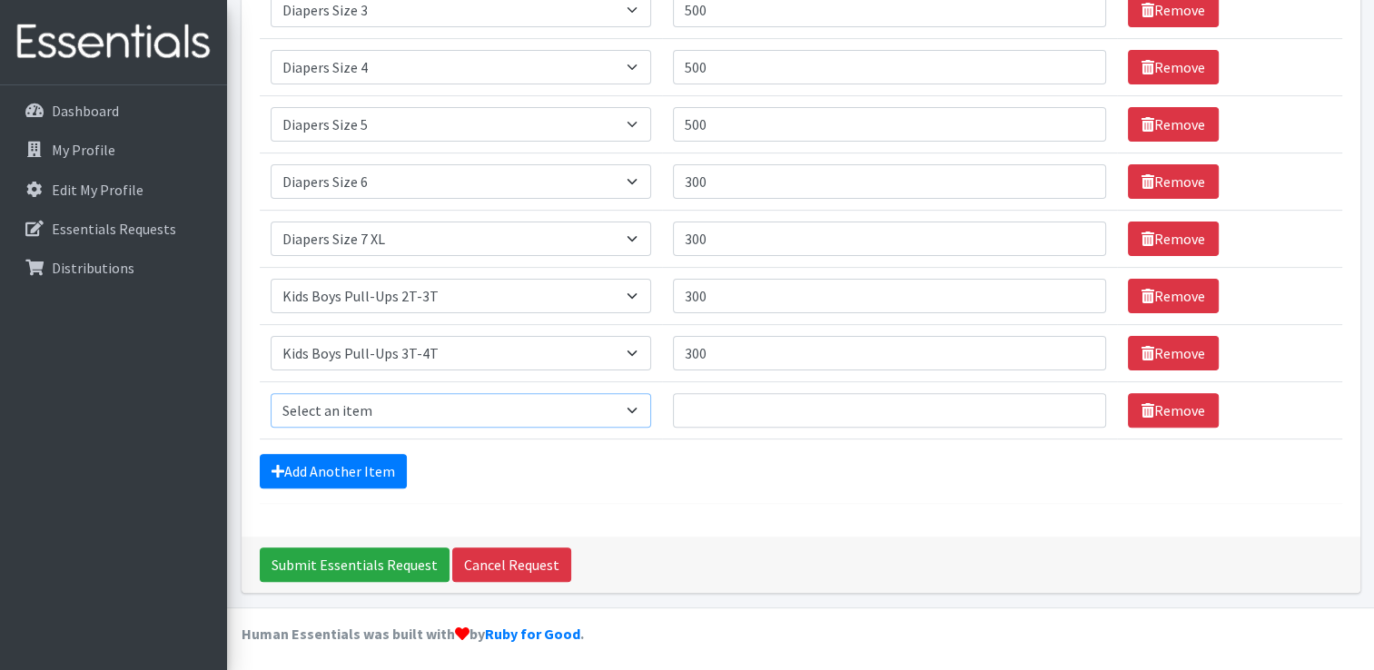
click at [392, 407] on select "Select an item Adult XXX Large Adult Large Adult XX Large Adult Medium Adult Sm…" at bounding box center [461, 410] width 381 height 35
select select "2929"
click at [271, 393] on select "Select an item Adult XXX Large Adult Large Adult XX Large Adult Medium Adult Sm…" at bounding box center [461, 410] width 381 height 35
click at [705, 399] on input "Quantity" at bounding box center [889, 410] width 433 height 35
type input "300"
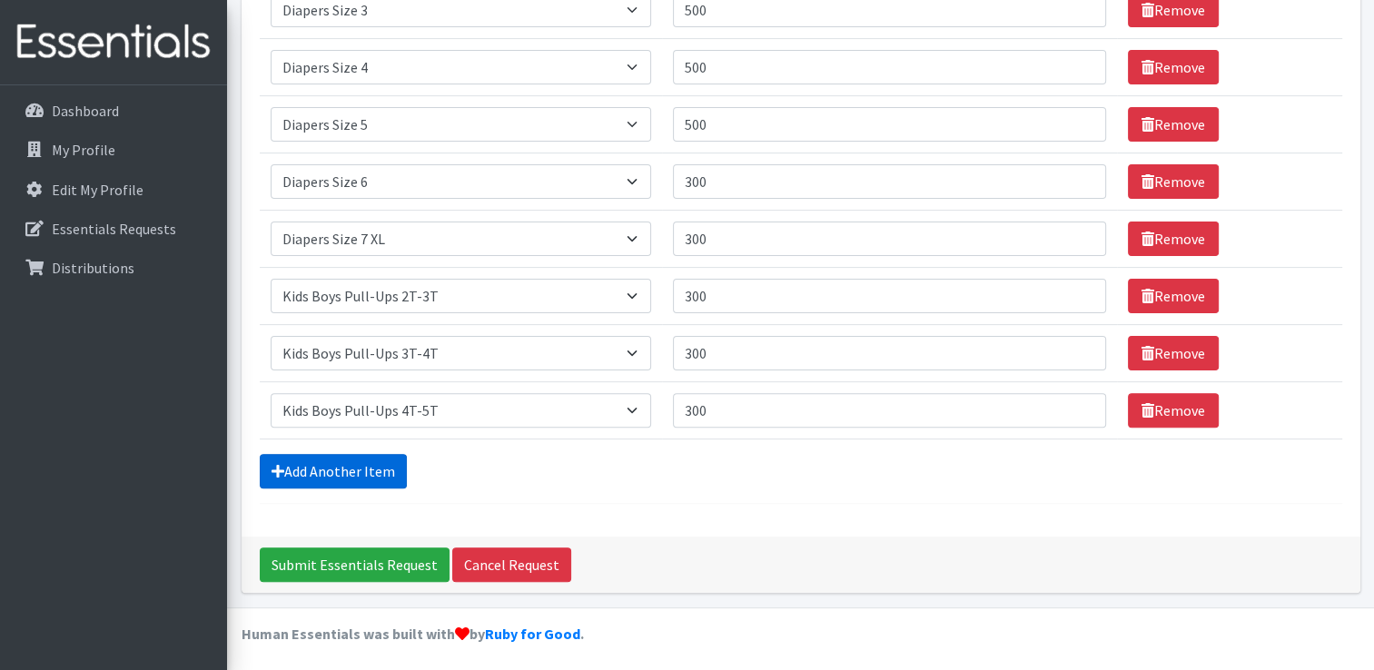
click at [338, 463] on link "Add Another Item" at bounding box center [333, 471] width 147 height 35
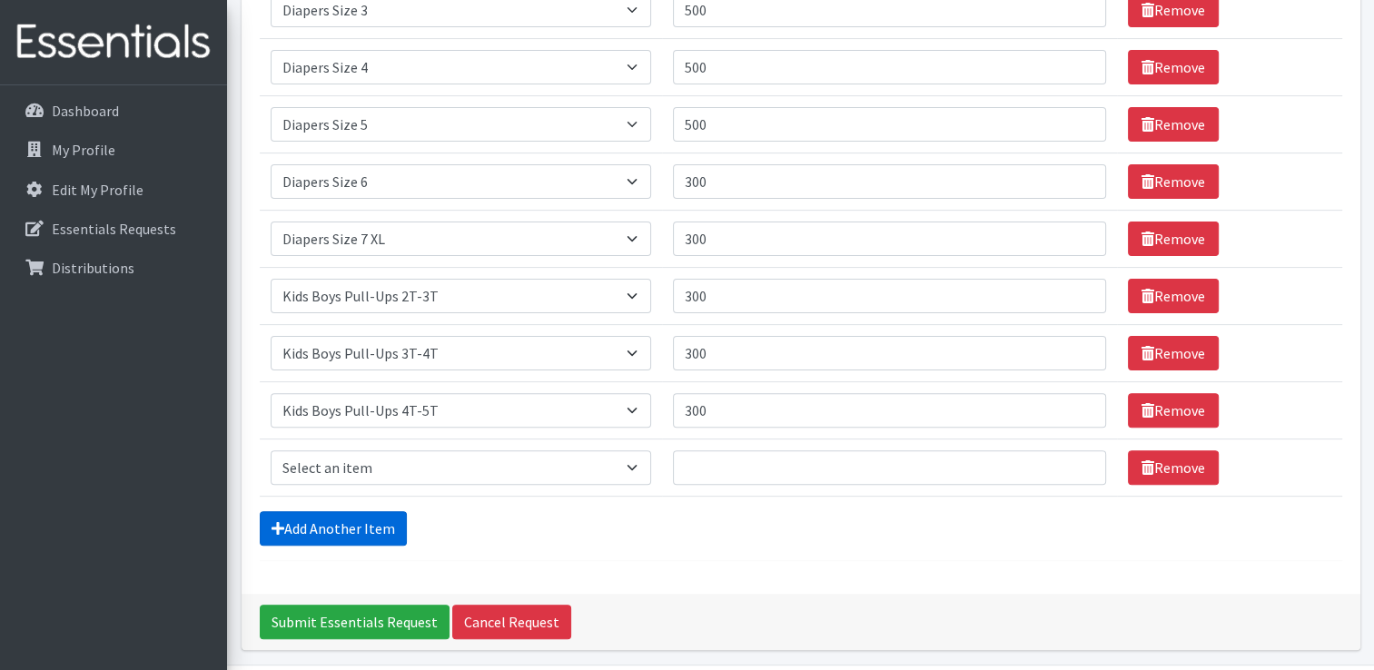
scroll to position [530, 0]
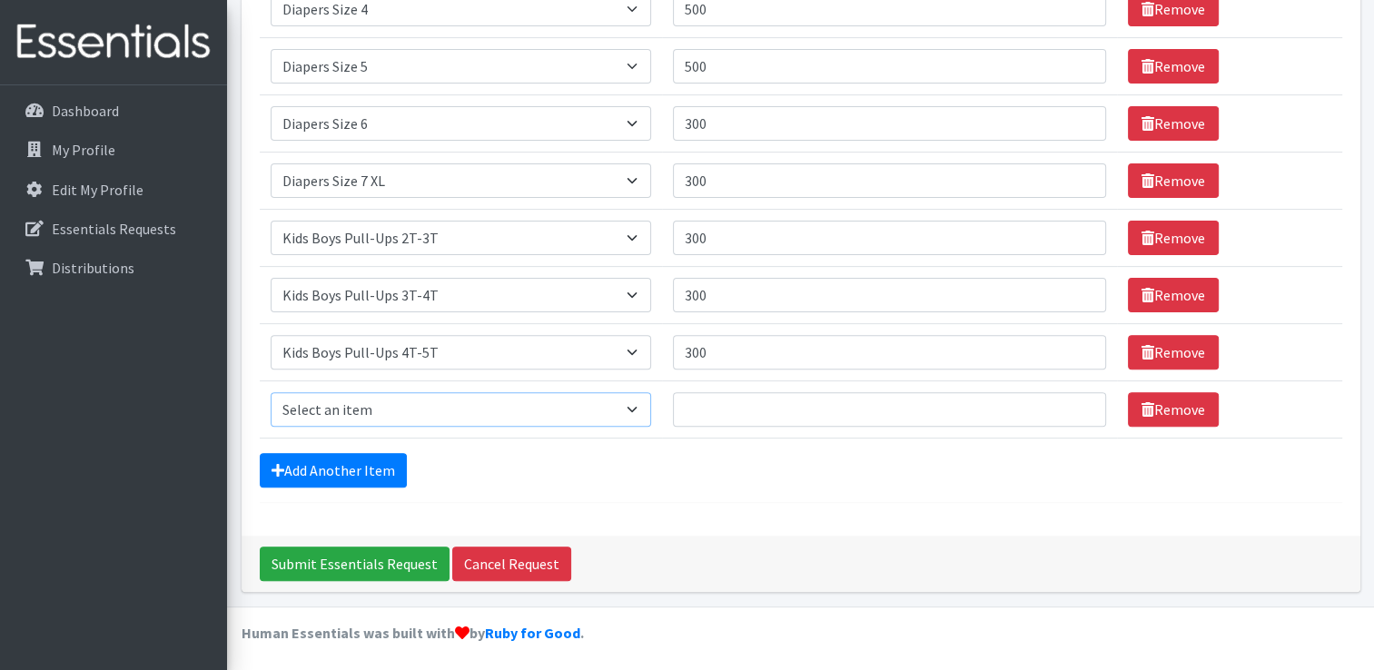
click at [494, 410] on select "Select an item Adult XXX Large Adult Large Adult XX Large Adult Medium Adult Sm…" at bounding box center [461, 409] width 381 height 35
select select "2924"
click at [271, 392] on select "Select an item Adult XXX Large Adult Large Adult XX Large Adult Medium Adult Sm…" at bounding box center [461, 409] width 381 height 35
click at [708, 409] on input "Quantity" at bounding box center [889, 409] width 433 height 35
type input "300"
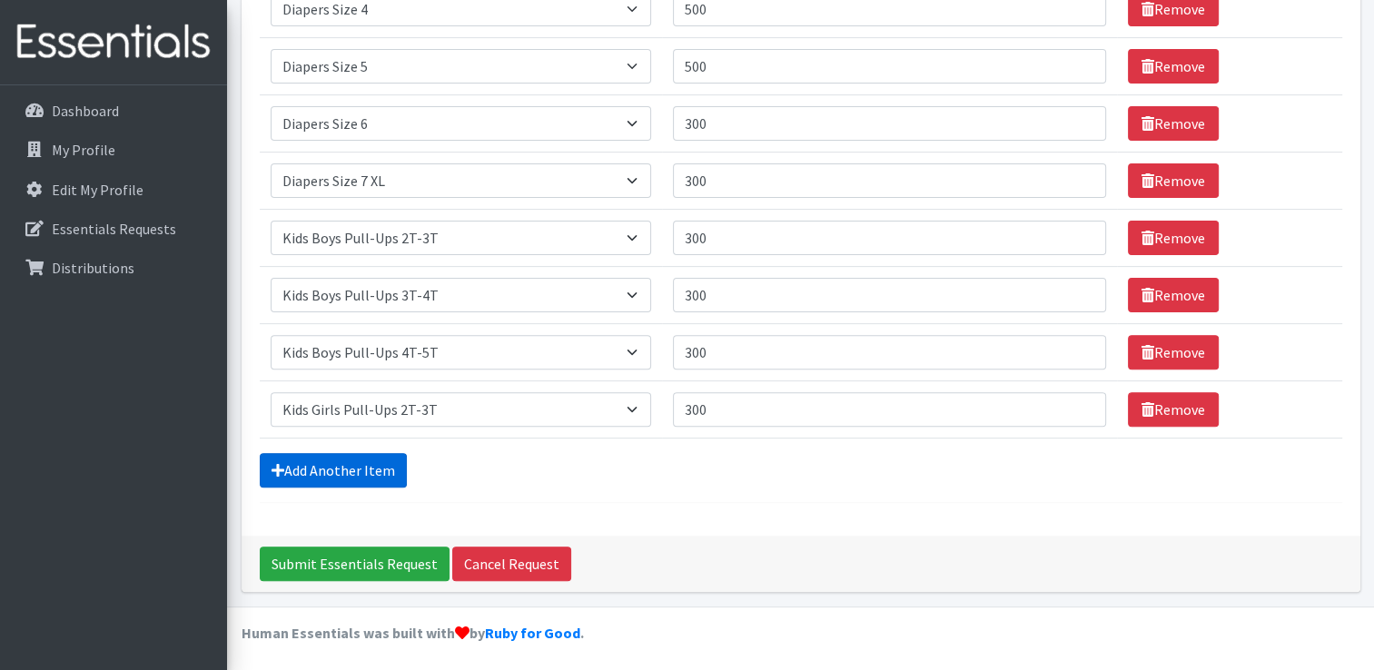
click at [319, 473] on link "Add Another Item" at bounding box center [333, 470] width 147 height 35
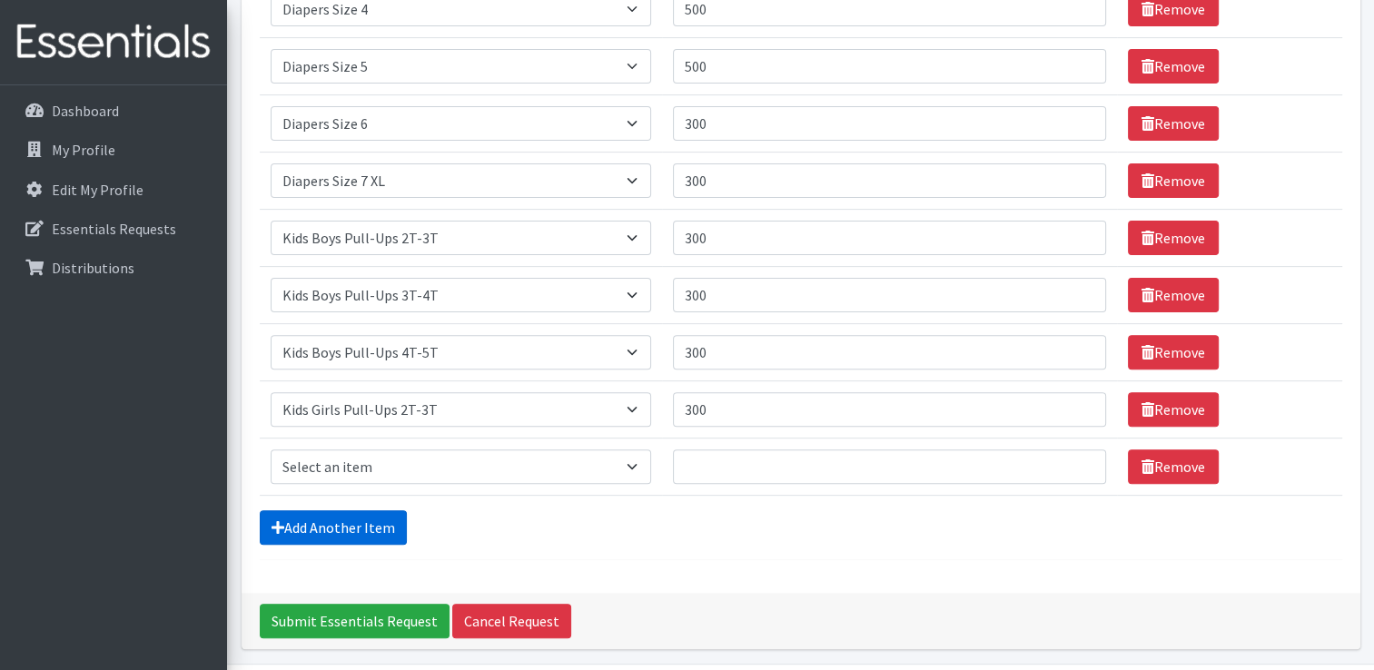
scroll to position [587, 0]
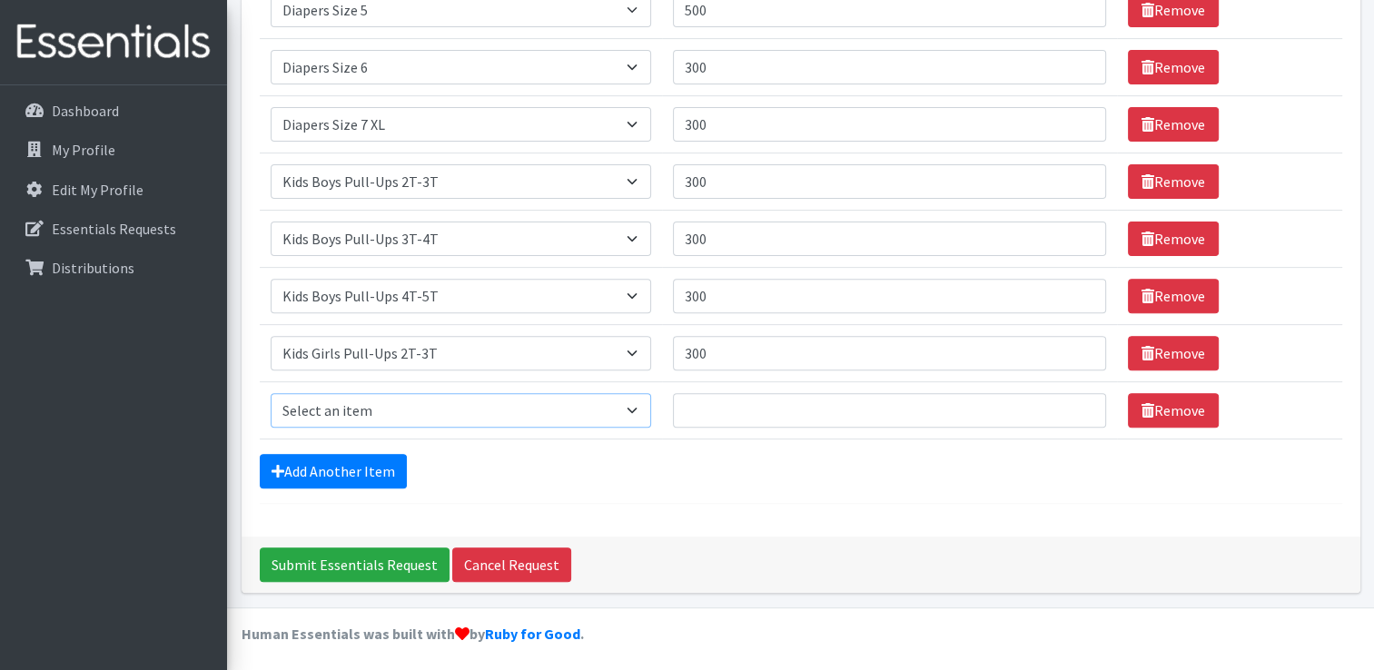
click at [389, 408] on select "Select an item Adult XXX Large Adult Large Adult XX Large Adult Medium Adult Sm…" at bounding box center [461, 410] width 381 height 35
select select "2926"
click at [271, 393] on select "Select an item Adult XXX Large Adult Large Adult XX Large Adult Medium Adult Sm…" at bounding box center [461, 410] width 381 height 35
click at [706, 410] on input "Quantity" at bounding box center [889, 410] width 433 height 35
type input "300"
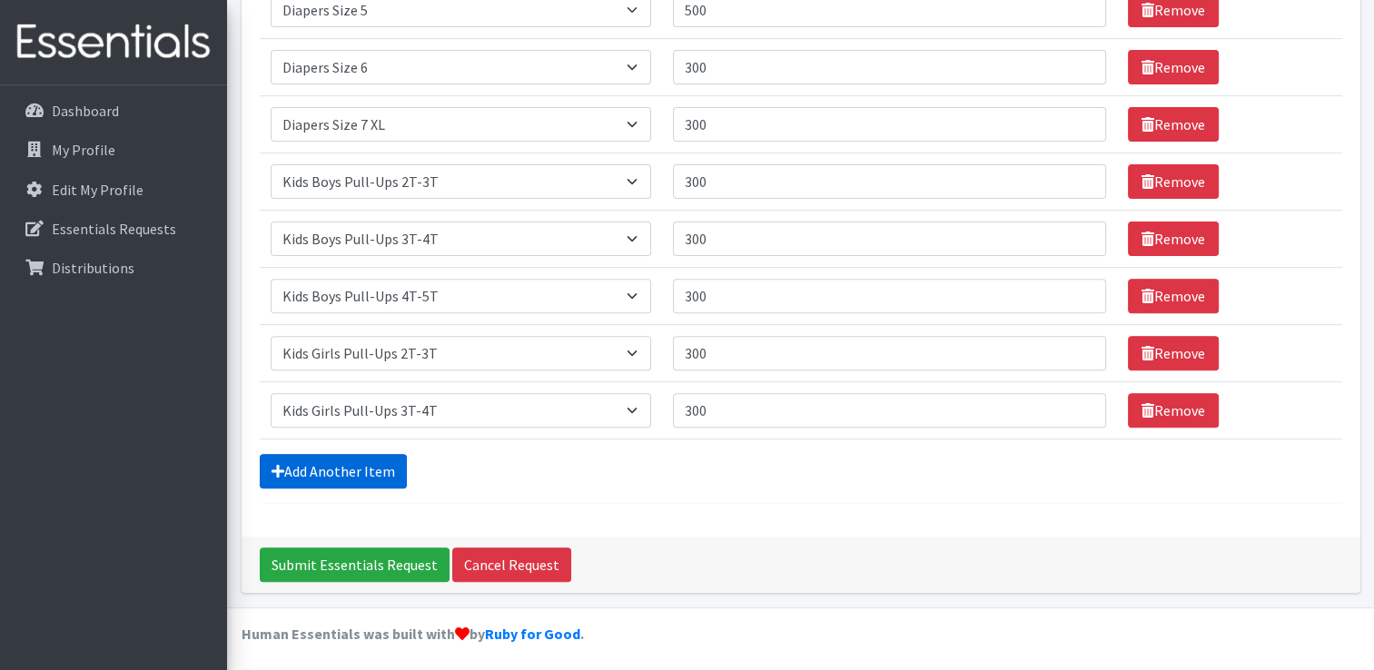
click at [345, 467] on link "Add Another Item" at bounding box center [333, 471] width 147 height 35
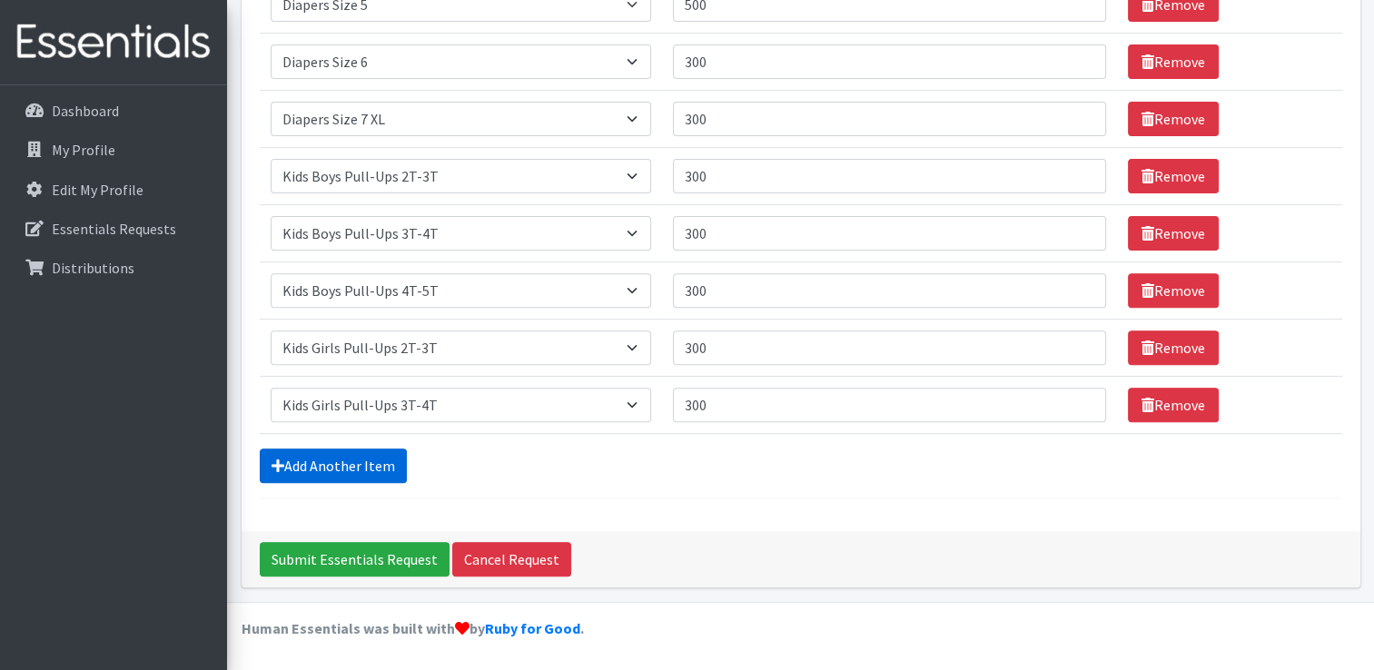
scroll to position [644, 0]
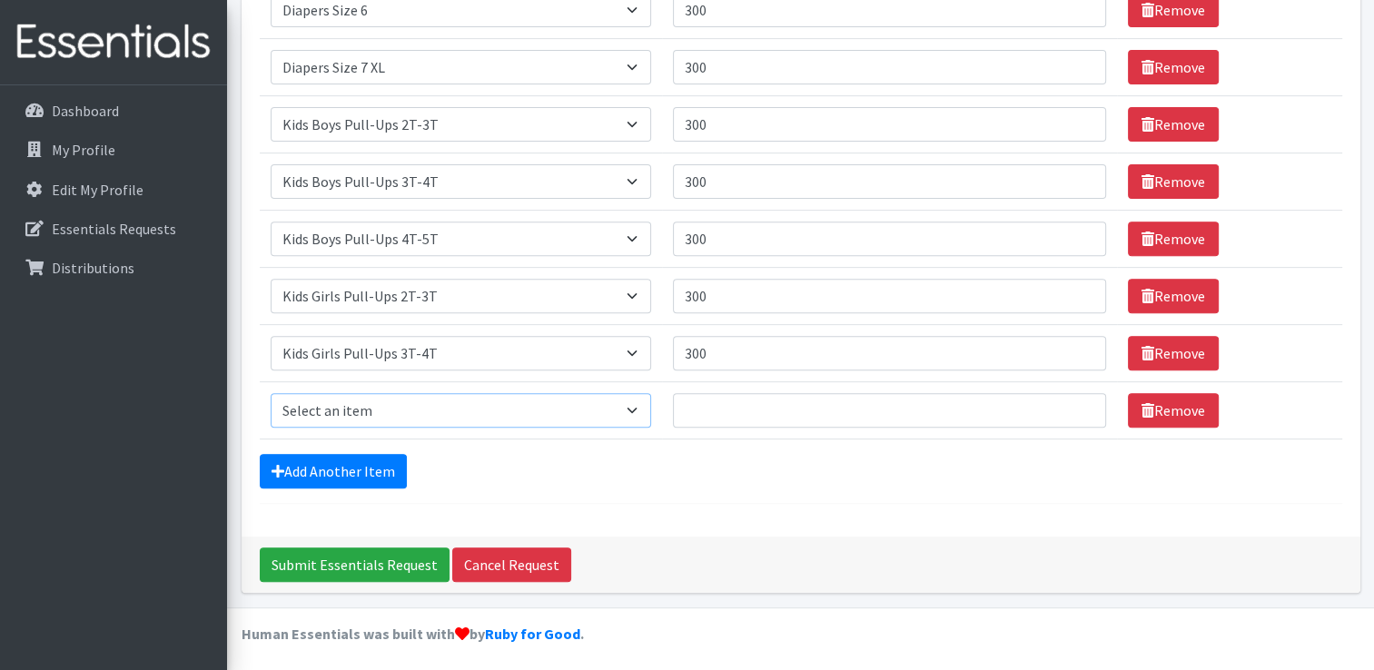
click at [386, 394] on select "Select an item Adult XXX Large Adult Large Adult XX Large Adult Medium Adult Sm…" at bounding box center [461, 410] width 381 height 35
select select "2928"
click at [271, 393] on select "Select an item Adult XXX Large Adult Large Adult XX Large Adult Medium Adult Sm…" at bounding box center [461, 410] width 381 height 35
click at [729, 409] on input "Quantity" at bounding box center [889, 410] width 433 height 35
type input "300"
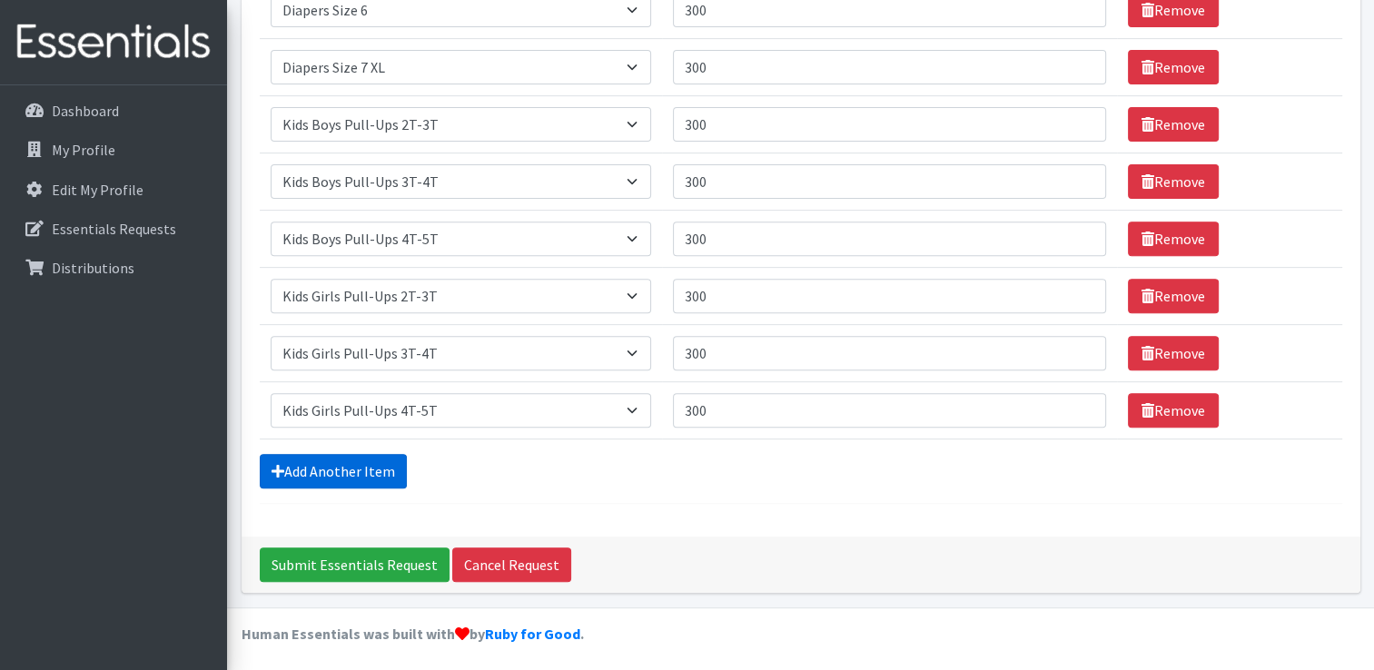
click at [361, 467] on link "Add Another Item" at bounding box center [333, 471] width 147 height 35
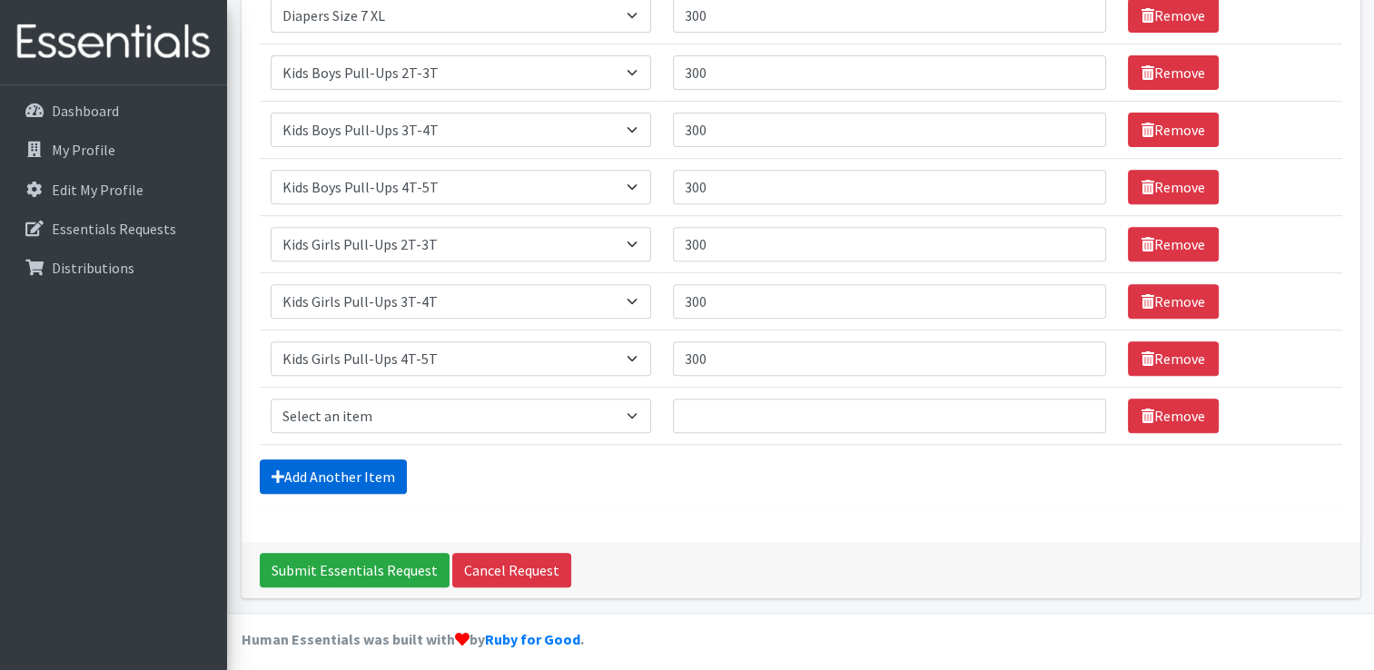
scroll to position [701, 0]
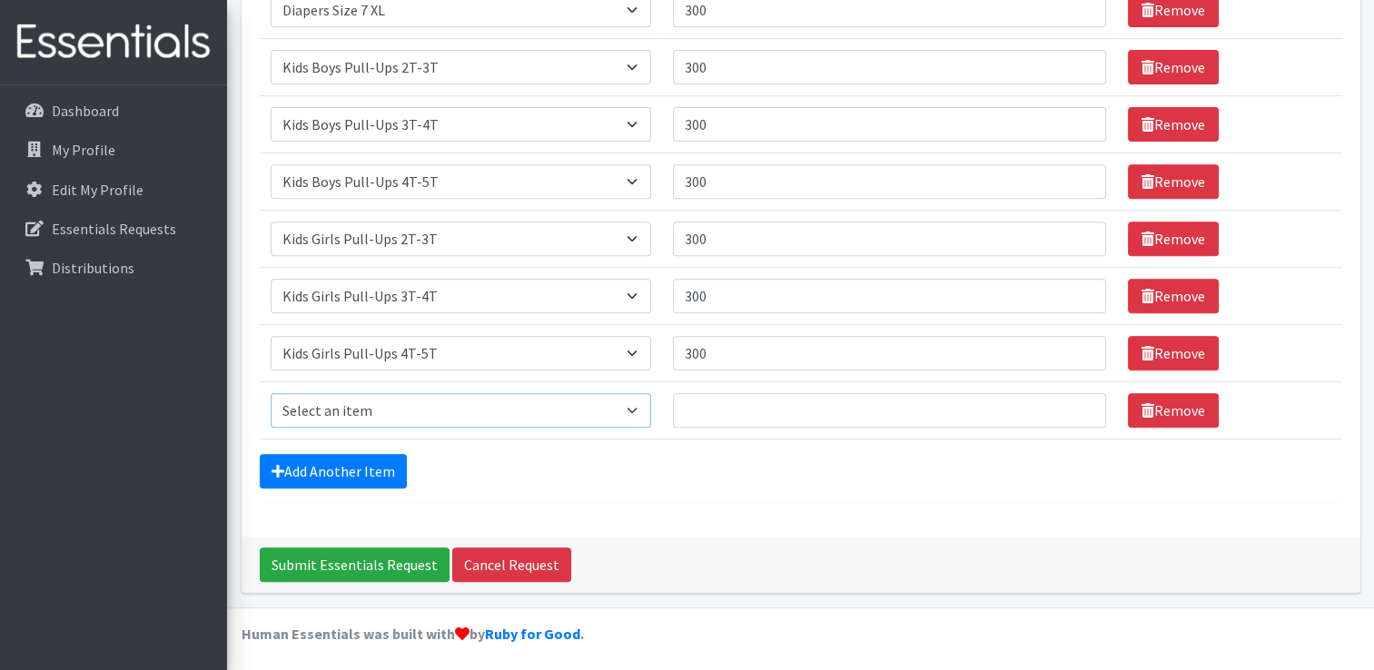
click at [432, 402] on select "Select an item Adult XXX Large Adult Large Adult XX Large Adult Medium Adult Sm…" at bounding box center [461, 410] width 381 height 35
select select "4737"
click at [271, 393] on select "Select an item Adult XXX Large Adult Large Adult XX Large Adult Medium Adult Sm…" at bounding box center [461, 410] width 381 height 35
click at [707, 406] on input "Quantity" at bounding box center [889, 410] width 433 height 35
type input "45"
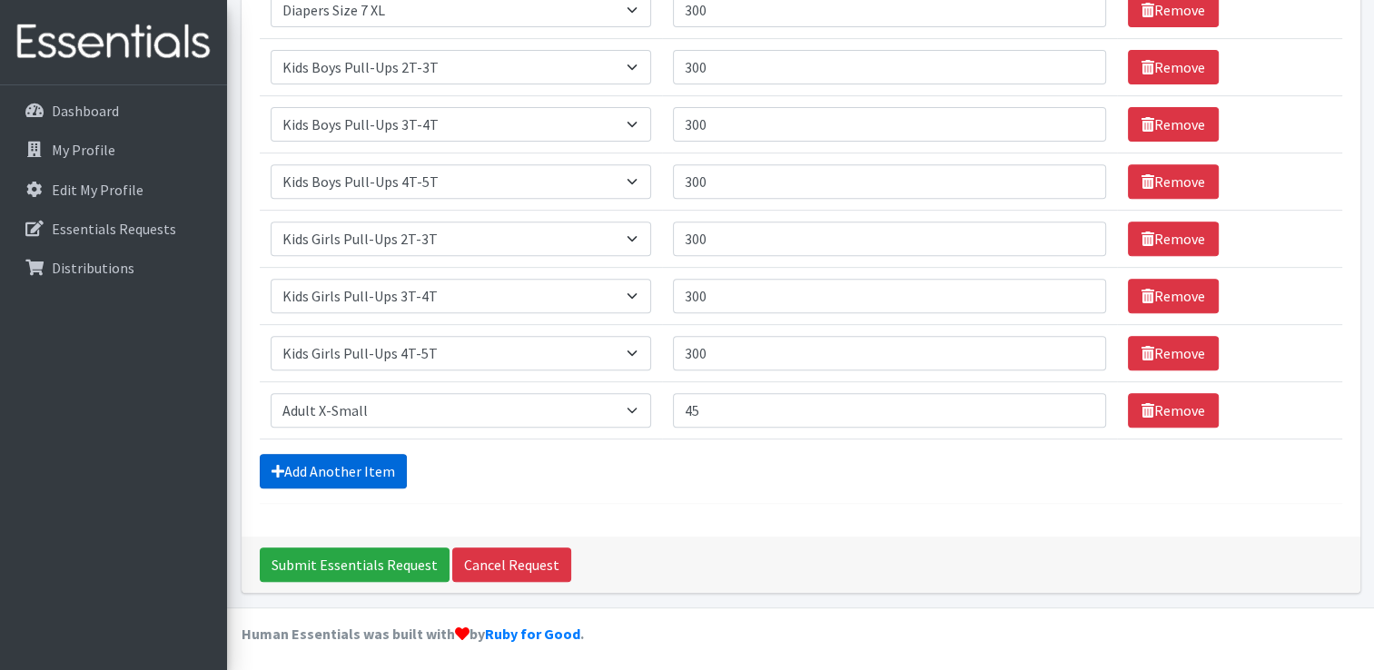
click at [321, 466] on link "Add Another Item" at bounding box center [333, 471] width 147 height 35
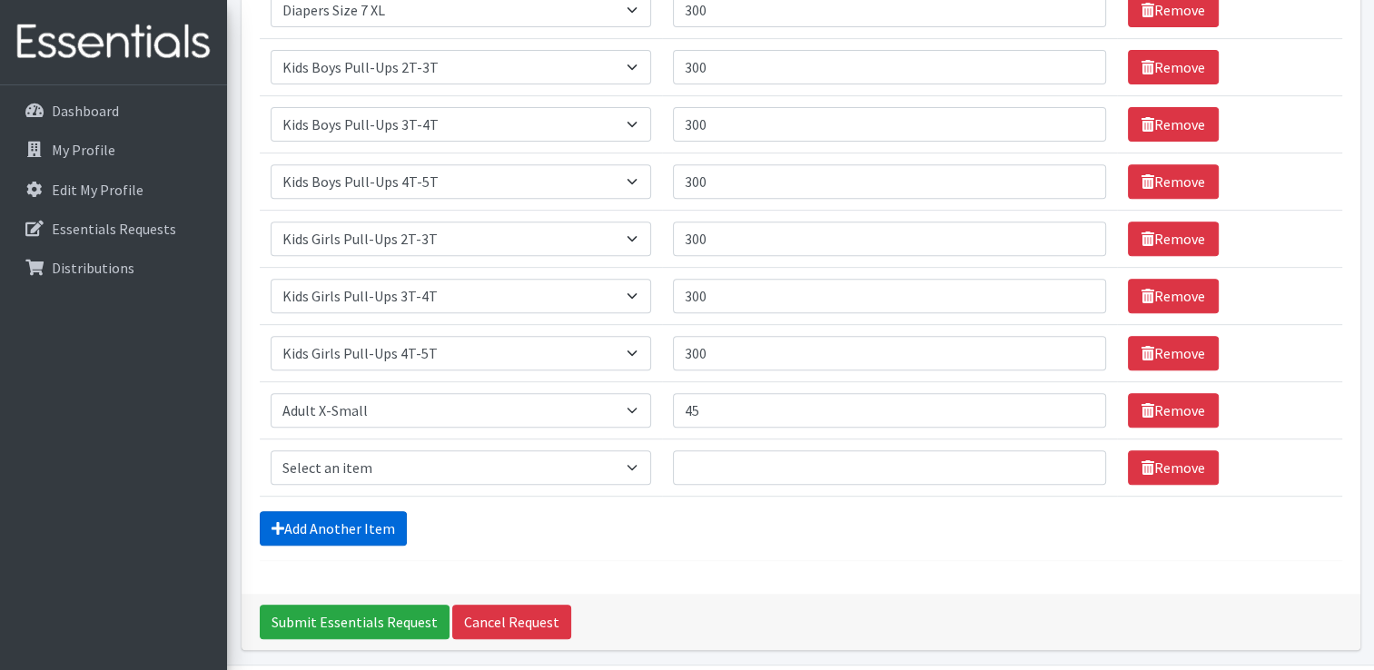
scroll to position [758, 0]
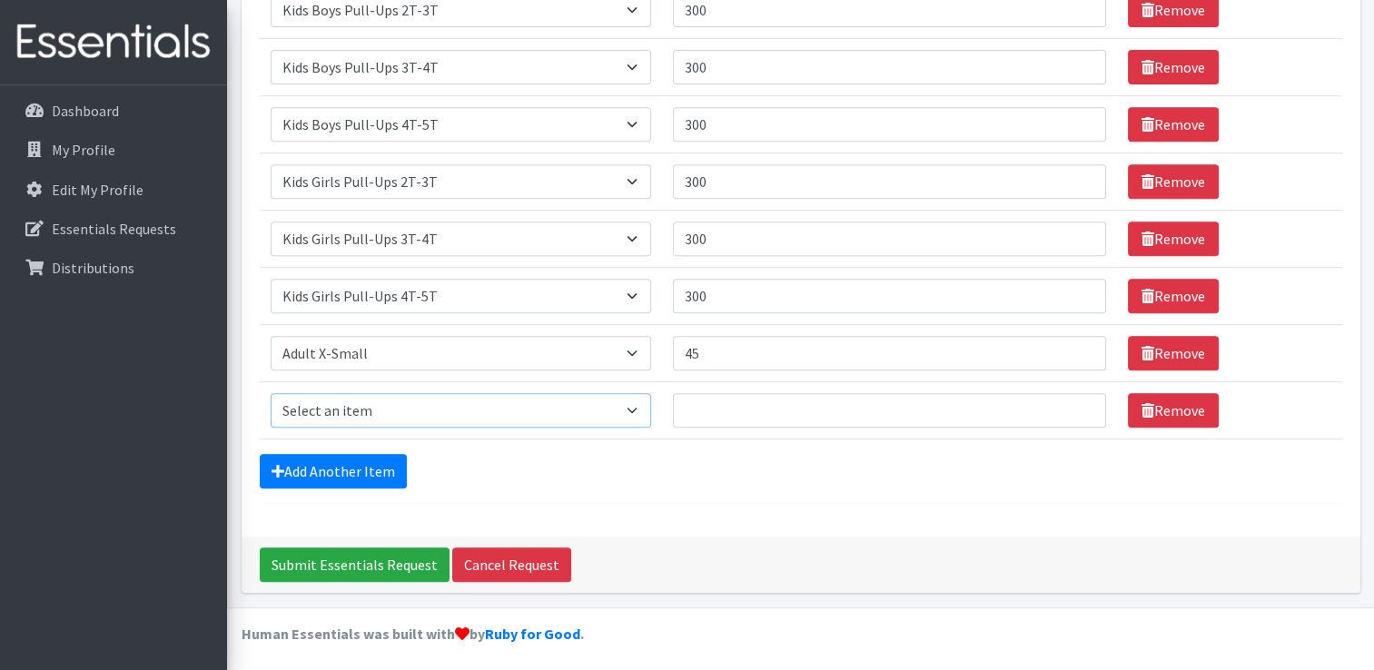
click at [347, 408] on select "Select an item Adult XXX Large Adult Large Adult XX Large Adult Medium Adult Sm…" at bounding box center [461, 410] width 381 height 35
click at [646, 405] on select "Select an item Adult XXX Large Adult Large Adult XX Large Adult Medium Adult Sm…" at bounding box center [461, 410] width 381 height 35
select select "4738"
click at [271, 393] on select "Select an item Adult XXX Large Adult Large Adult XX Large Adult Medium Adult Sm…" at bounding box center [461, 410] width 381 height 35
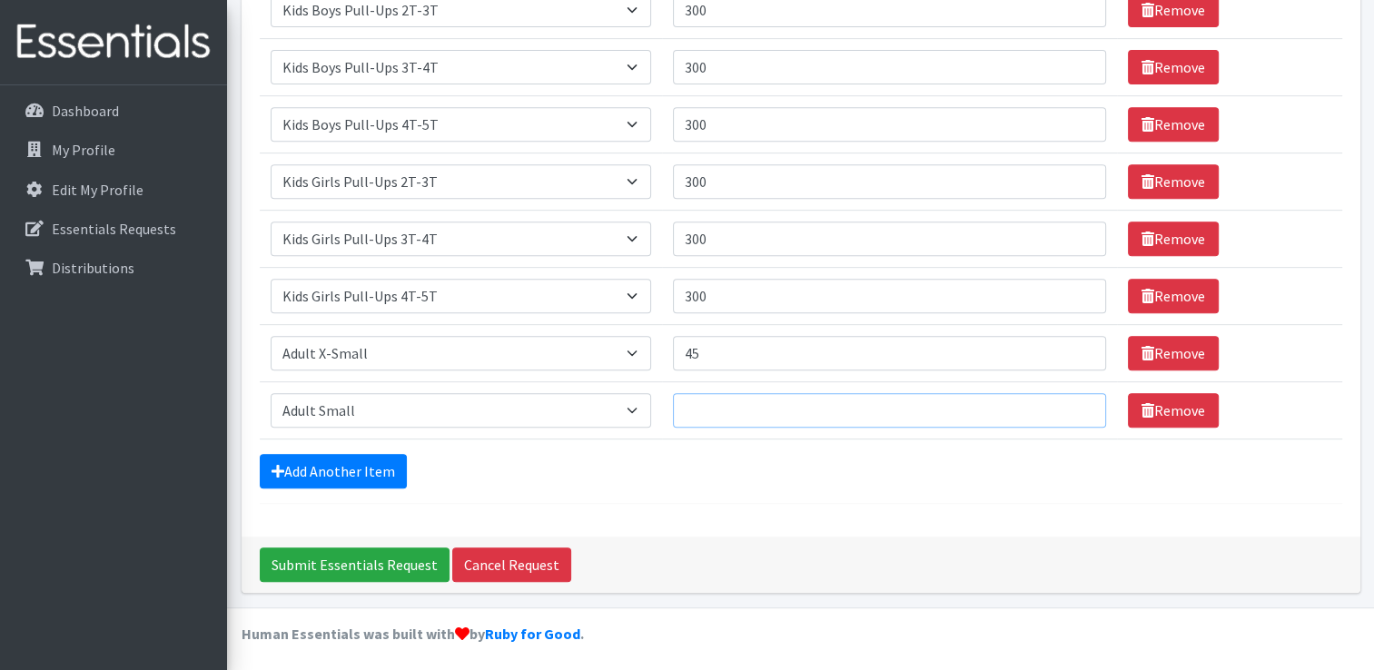
click at [695, 403] on input "Quantity" at bounding box center [889, 410] width 433 height 35
type input "45"
click at [365, 462] on link "Add Another Item" at bounding box center [333, 471] width 147 height 35
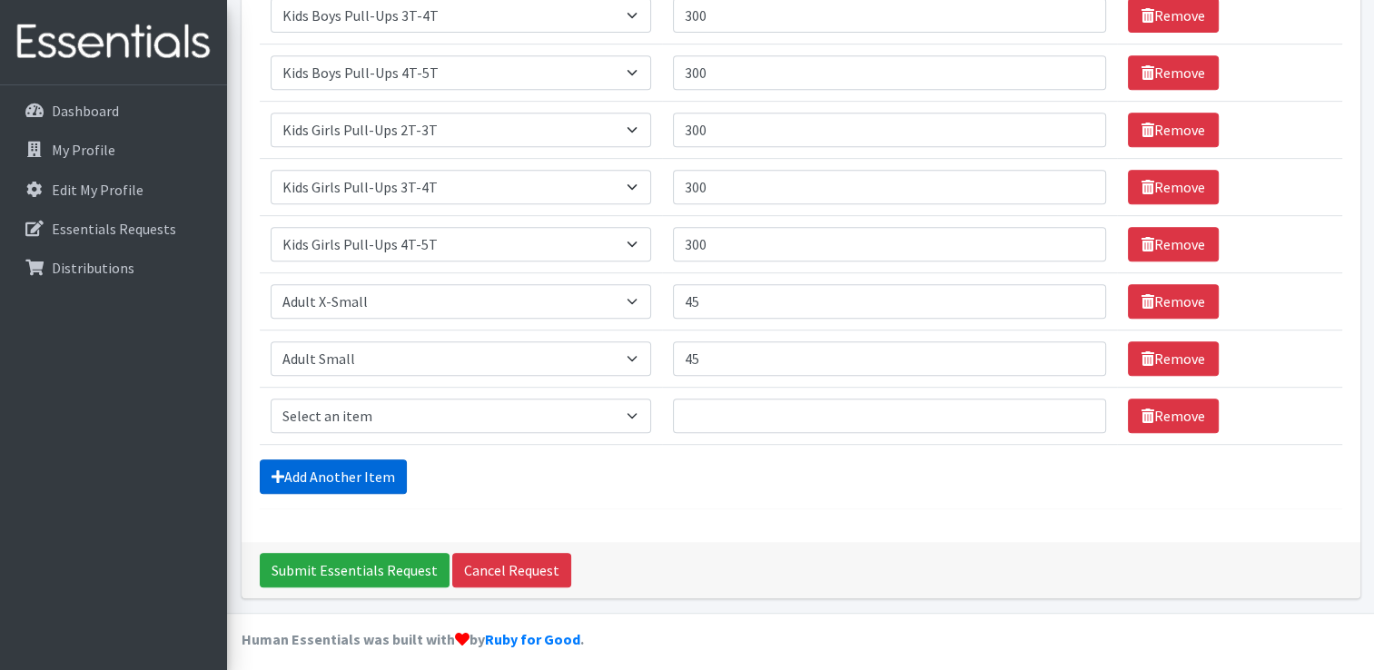
scroll to position [815, 0]
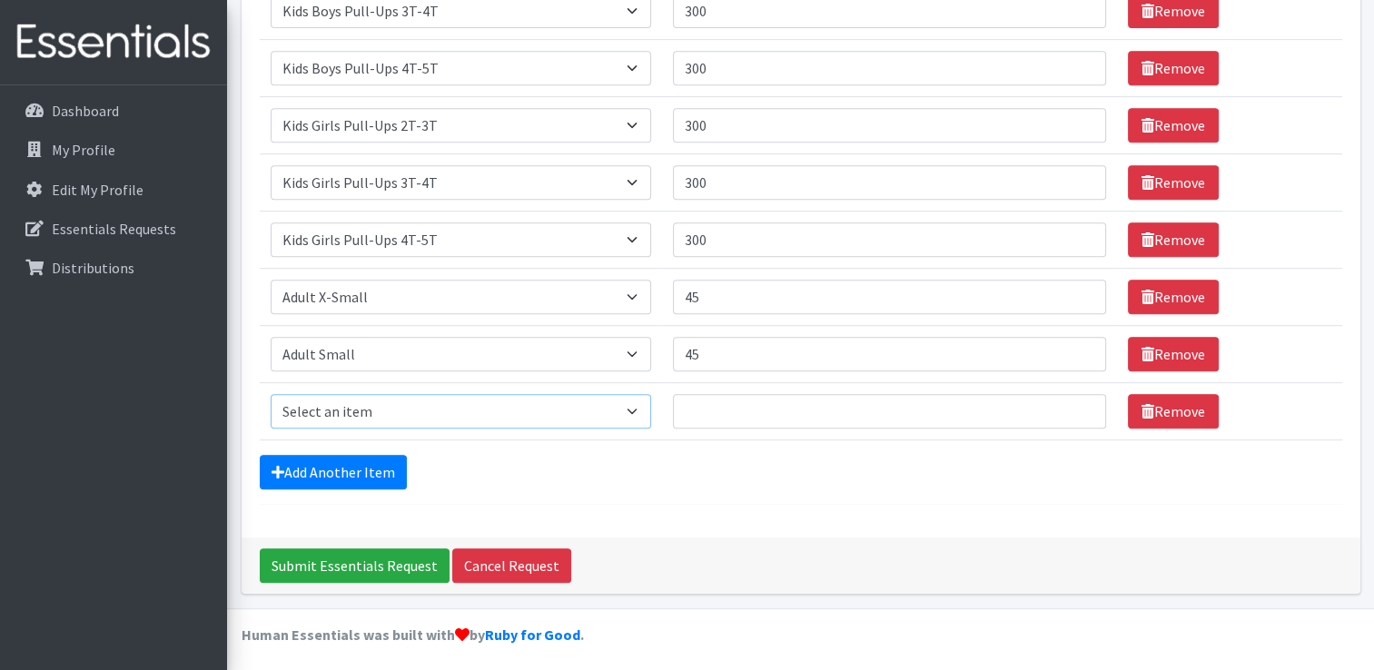
click at [363, 404] on select "Select an item Adult XXX Large Adult Large Adult XX Large Adult Medium Adult Sm…" at bounding box center [461, 411] width 381 height 35
select select "4934"
click at [271, 394] on select "Select an item Adult XXX Large Adult Large Adult XX Large Adult Medium Adult Sm…" at bounding box center [461, 411] width 381 height 35
click at [716, 405] on input "Quantity" at bounding box center [889, 411] width 433 height 35
type input "45"
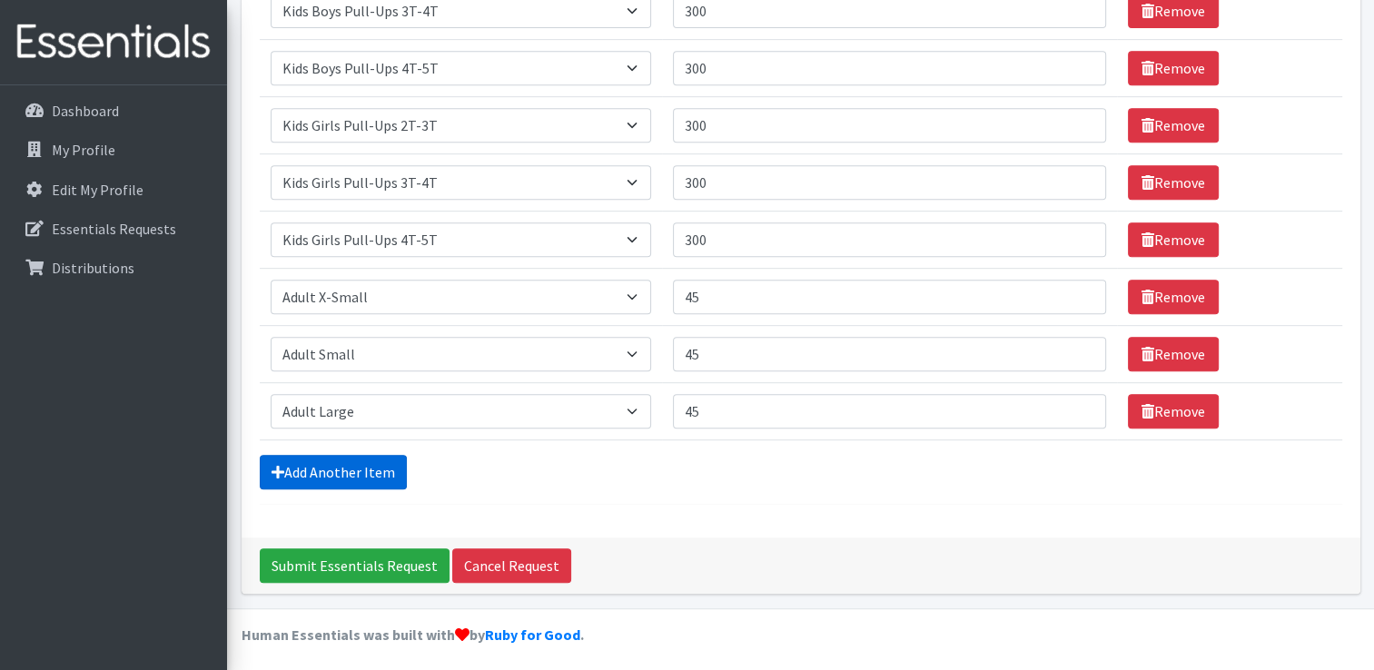
click at [367, 461] on link "Add Another Item" at bounding box center [333, 472] width 147 height 35
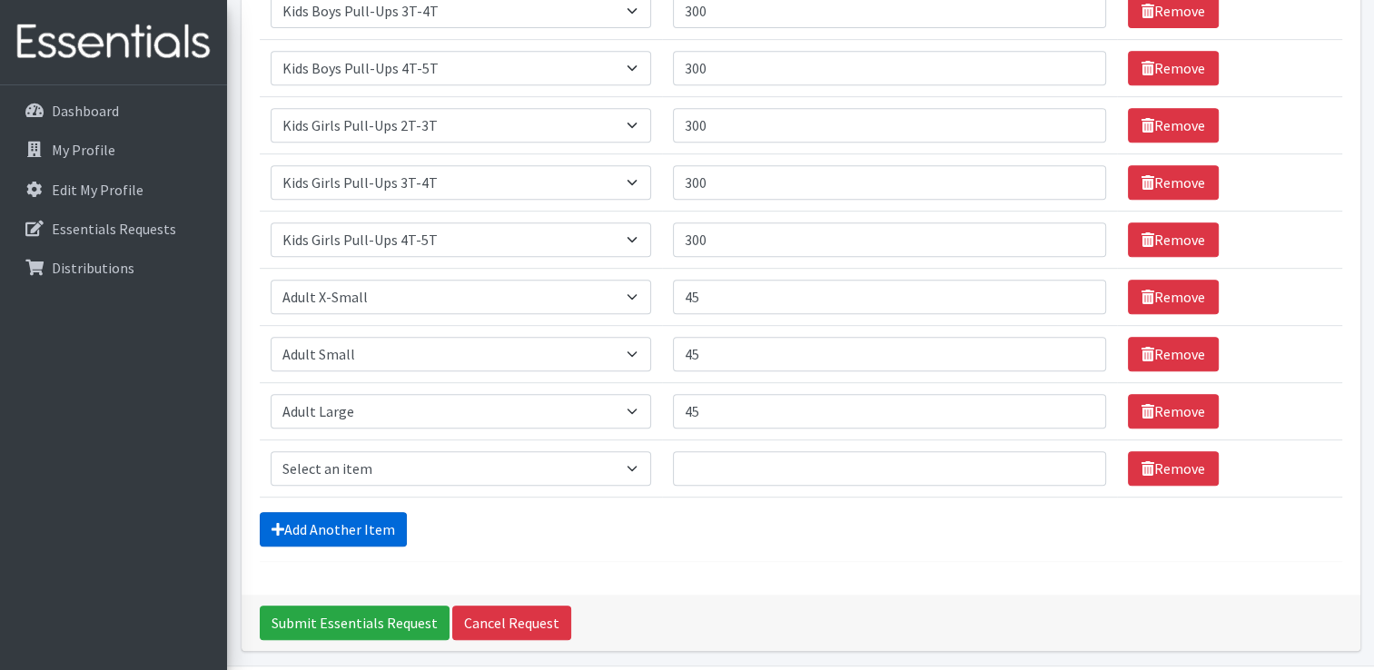
scroll to position [872, 0]
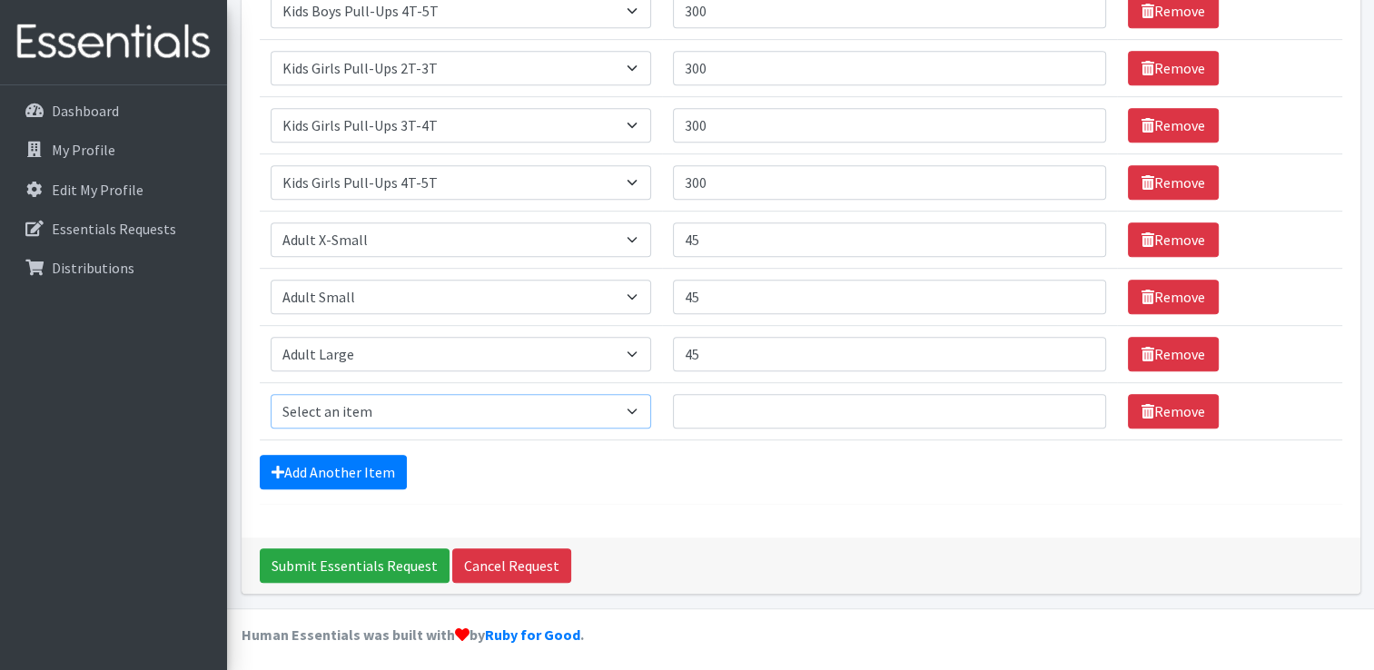
click at [360, 409] on select "Select an item Adult XXX Large Adult Large Adult XX Large Adult Medium Adult Sm…" at bounding box center [461, 411] width 381 height 35
select select "4935"
click at [271, 394] on select "Select an item Adult XXX Large Adult Large Adult XX Large Adult Medium Adult Sm…" at bounding box center [461, 411] width 381 height 35
click at [705, 399] on input "Quantity" at bounding box center [889, 411] width 433 height 35
type input "45"
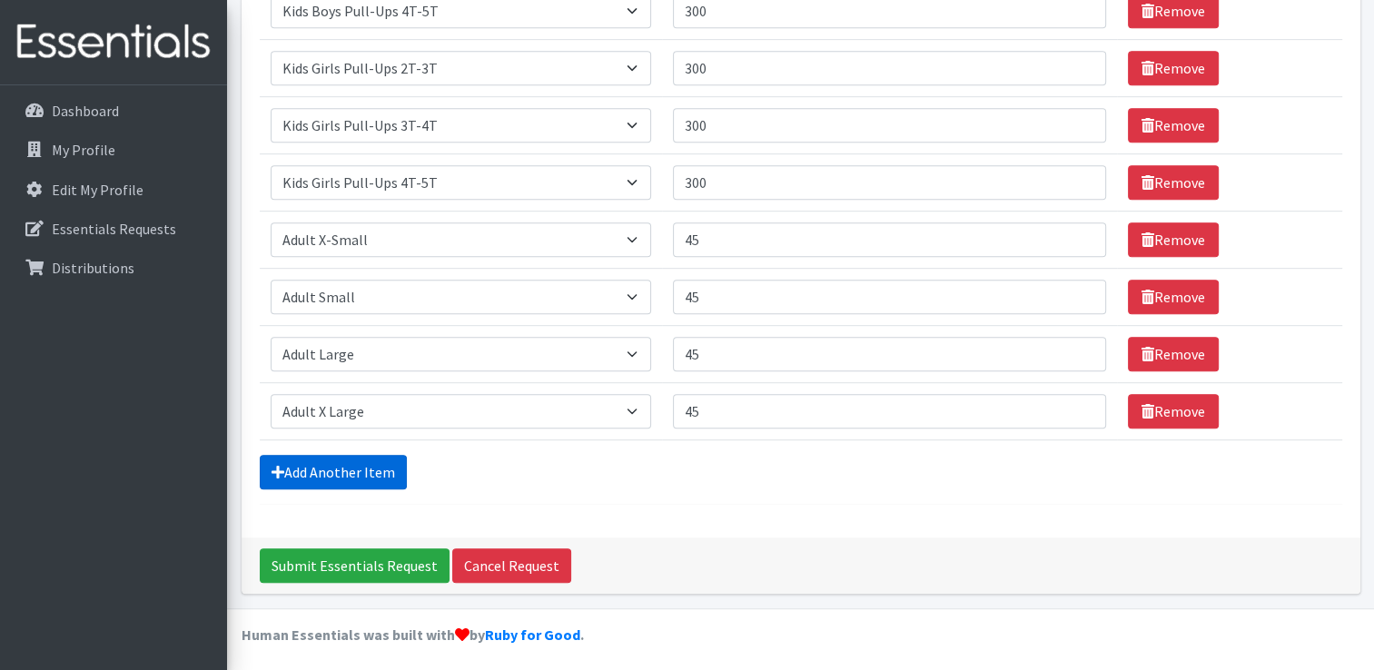
click at [344, 464] on link "Add Another Item" at bounding box center [333, 472] width 147 height 35
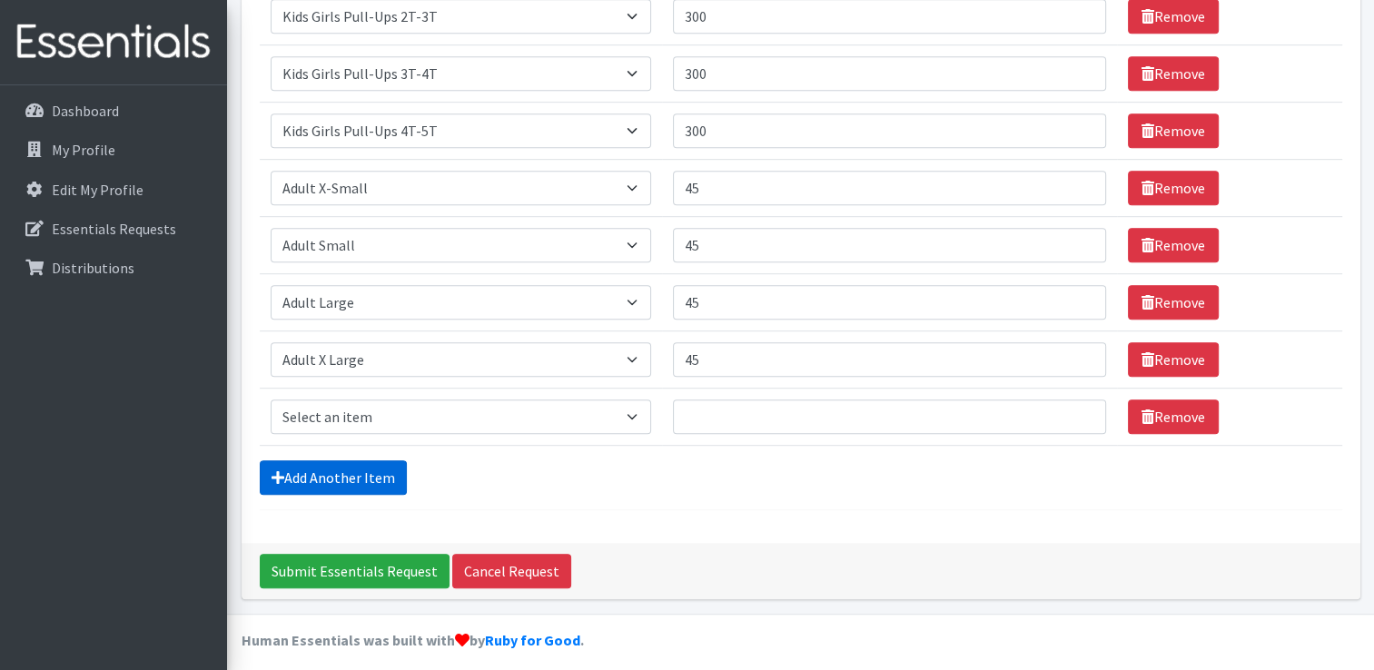
scroll to position [929, 0]
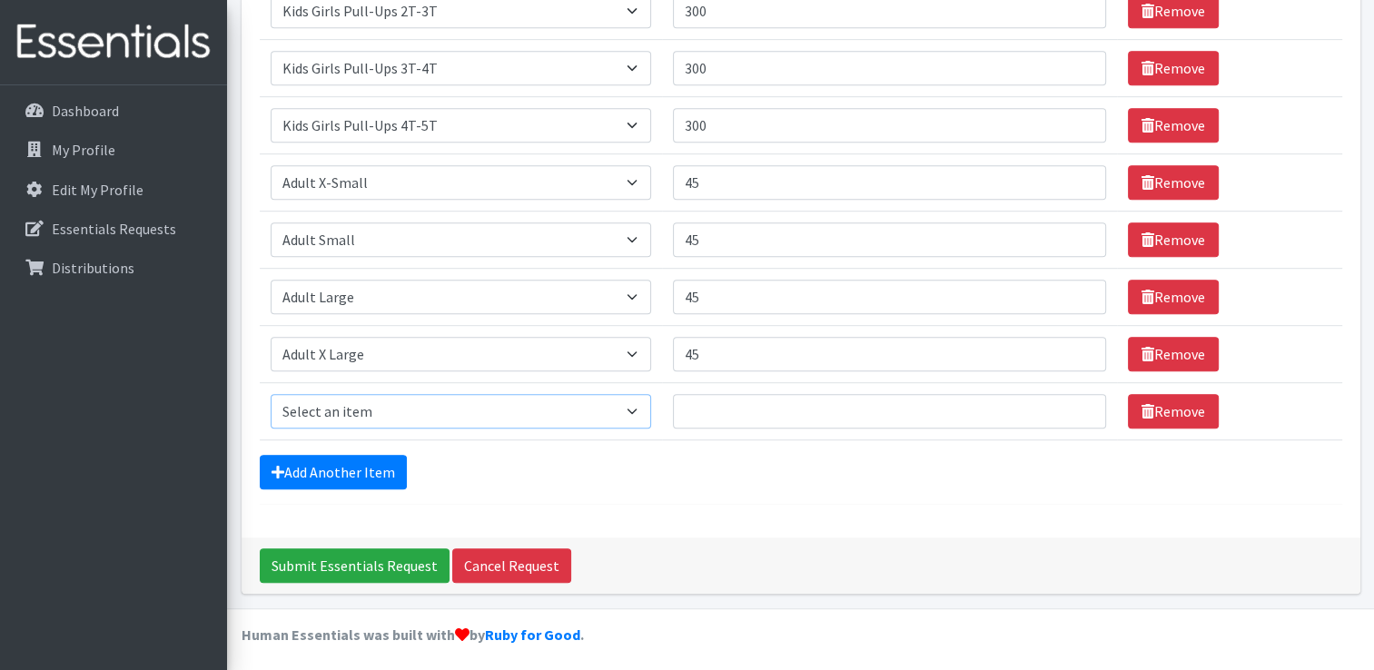
click at [349, 398] on select "Select an item Adult XXX Large Adult Large Adult XX Large Adult Medium Adult Sm…" at bounding box center [461, 411] width 381 height 35
select select "8842"
click at [271, 394] on select "Select an item Adult XXX Large Adult Large Adult XX Large Adult Medium Adult Sm…" at bounding box center [461, 411] width 381 height 35
click at [714, 404] on input "Quantity" at bounding box center [889, 411] width 433 height 35
type input "45"
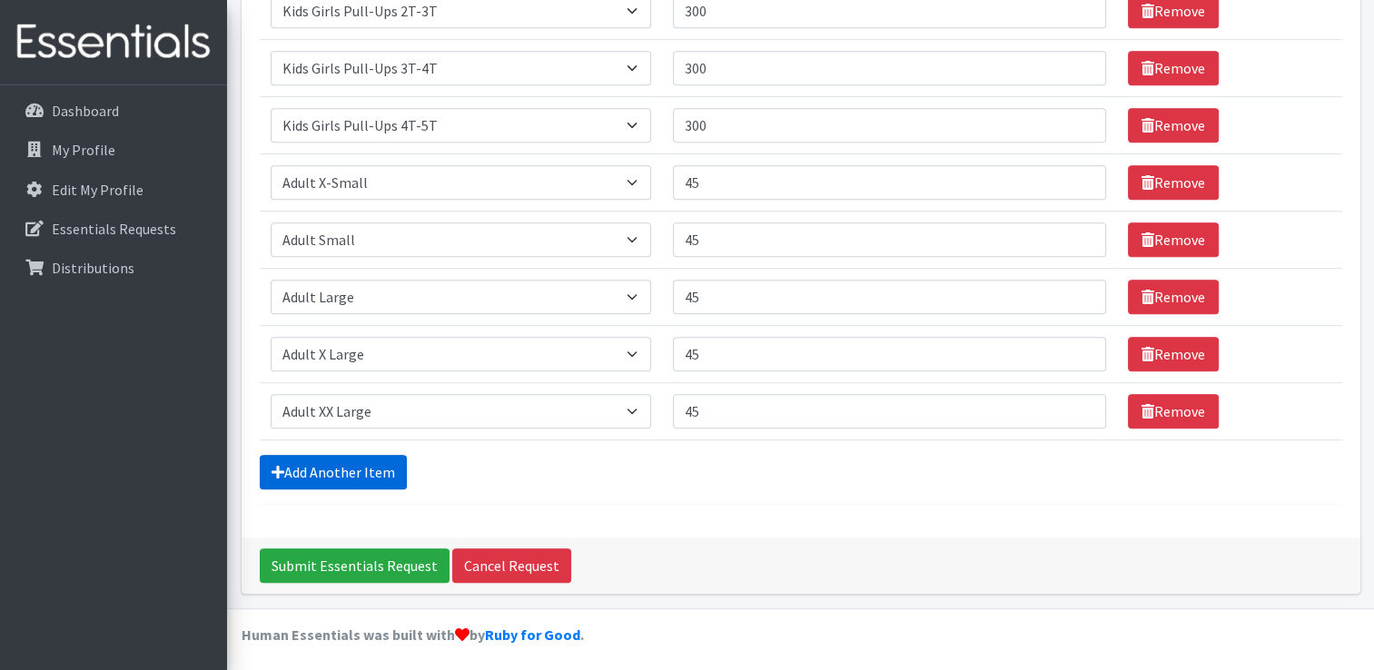
click at [321, 464] on link "Add Another Item" at bounding box center [333, 472] width 147 height 35
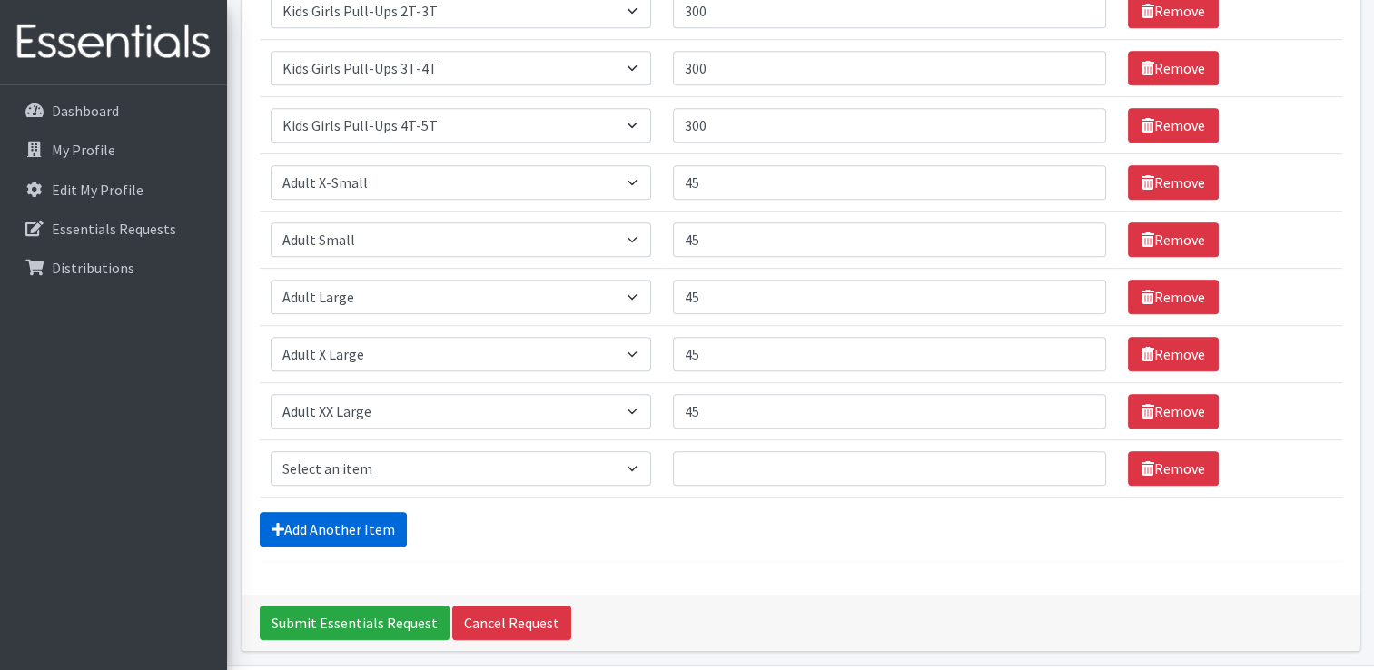
scroll to position [986, 0]
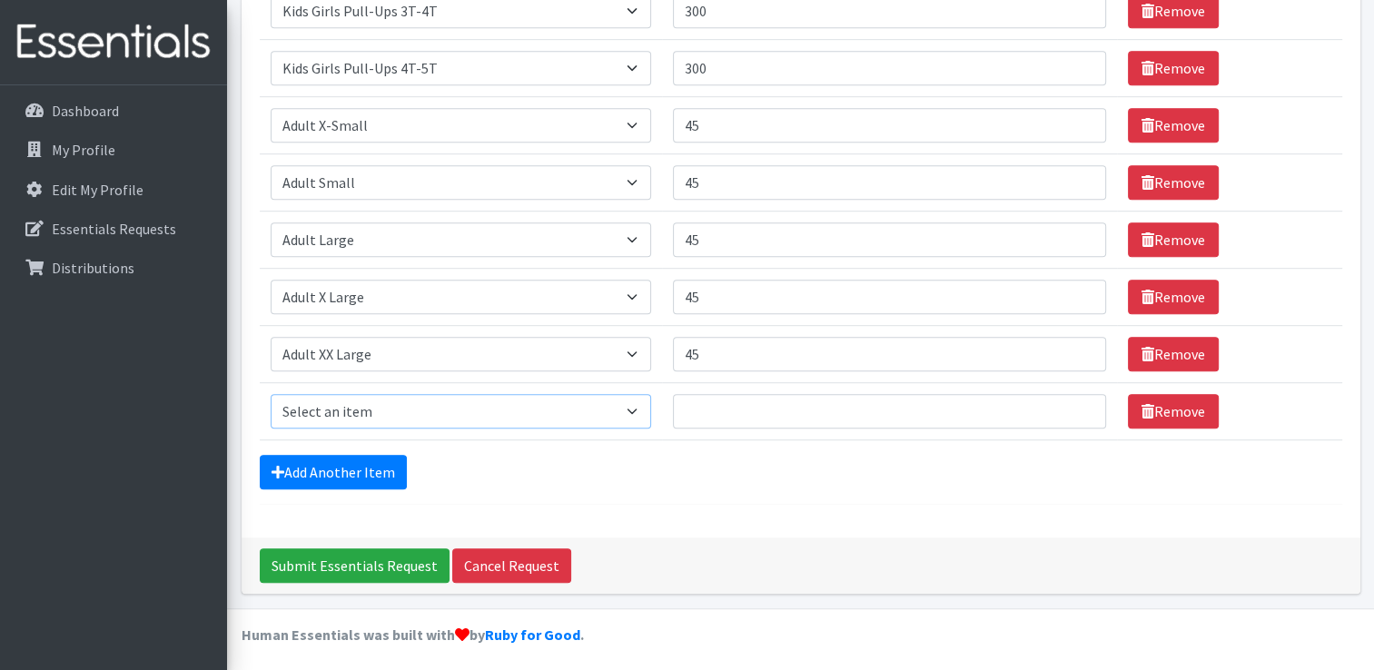
click at [351, 401] on select "Select an item Adult XXX Large Adult Large Adult XX Large Adult Medium Adult Sm…" at bounding box center [461, 411] width 381 height 35
select select "12890"
click at [271, 394] on select "Select an item Adult XXX Large Adult Large Adult XX Large Adult Medium Adult Sm…" at bounding box center [461, 411] width 381 height 35
click at [710, 408] on input "Quantity" at bounding box center [889, 411] width 433 height 35
type input "45"
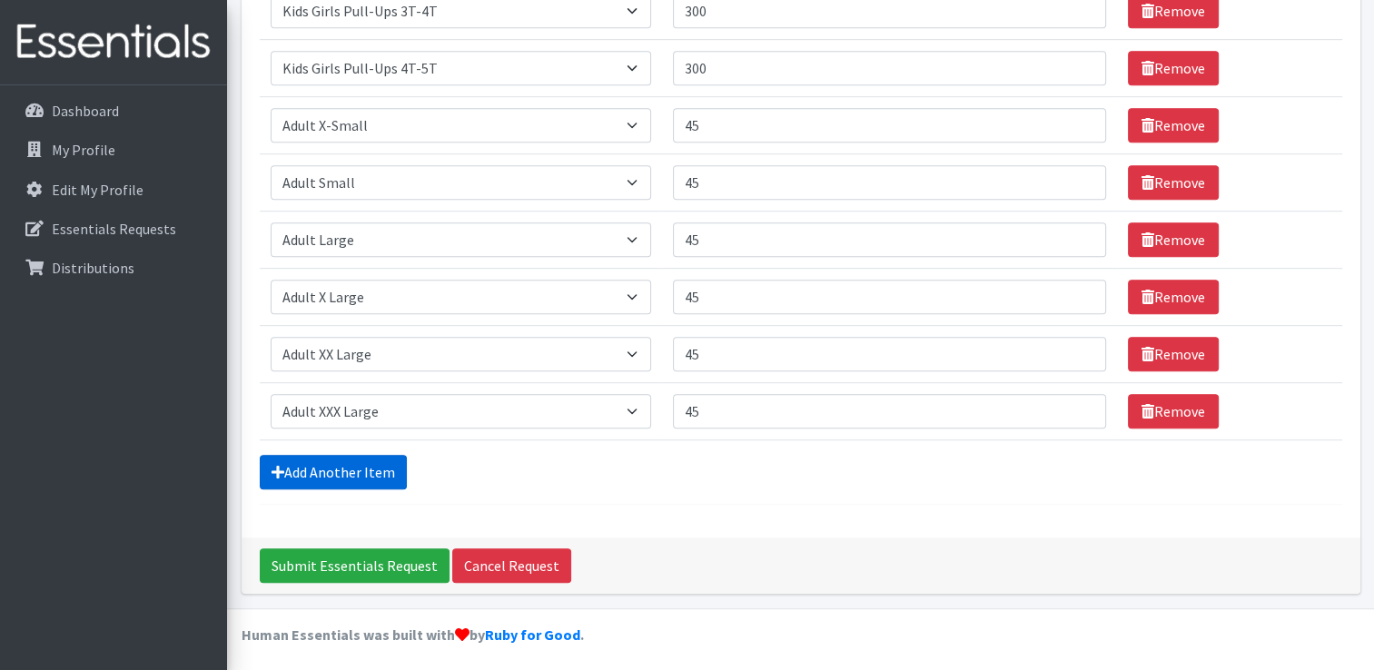
click at [331, 463] on link "Add Another Item" at bounding box center [333, 472] width 147 height 35
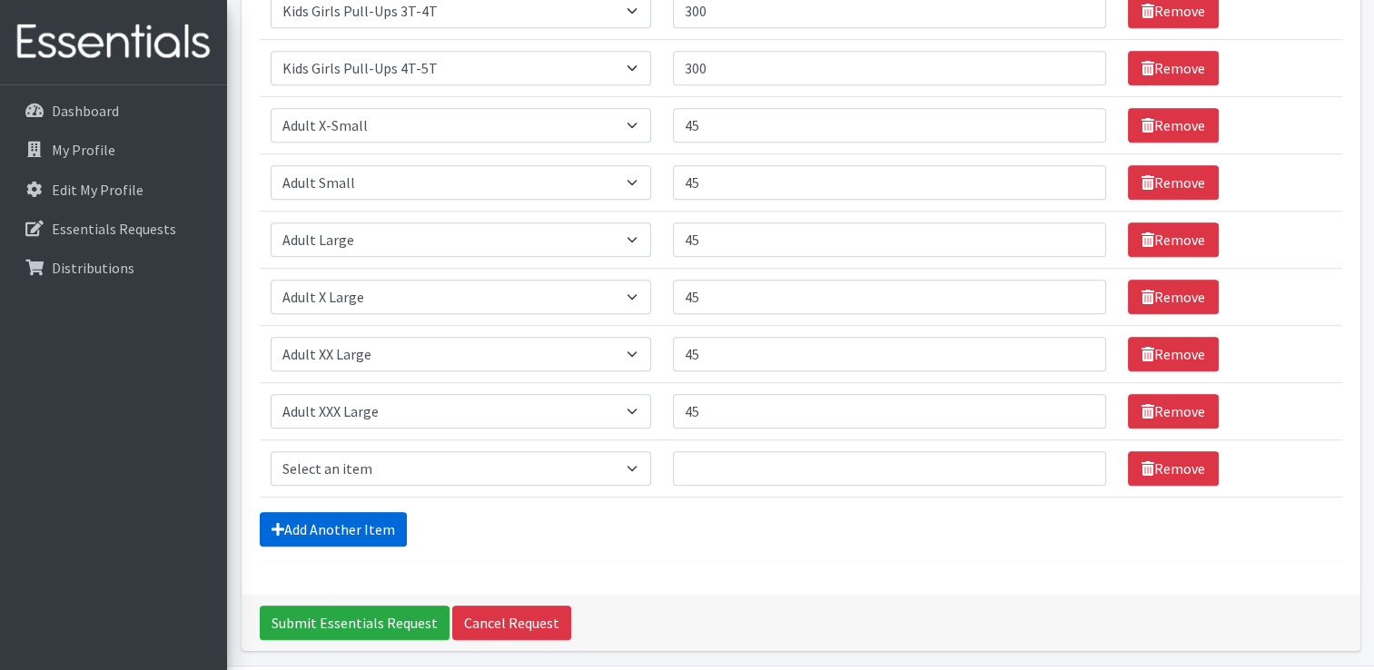
scroll to position [1043, 0]
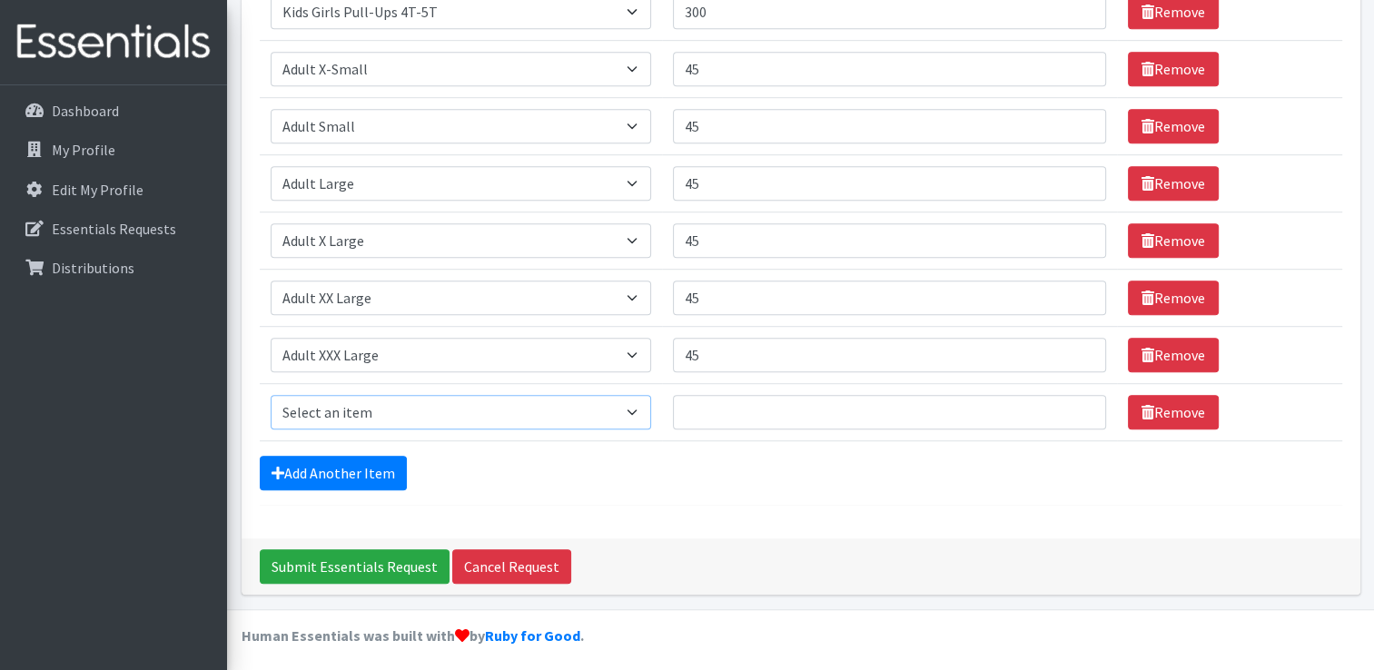
click at [374, 402] on select "Select an item Adult XXX Large Adult Large Adult XX Large Adult Medium Adult Sm…" at bounding box center [461, 412] width 381 height 35
select select "11444"
click at [271, 395] on select "Select an item Adult XXX Large Adult Large Adult XX Large Adult Medium Adult Sm…" at bounding box center [461, 412] width 381 height 35
click at [710, 398] on input "Quantity" at bounding box center [889, 412] width 433 height 35
type input "25"
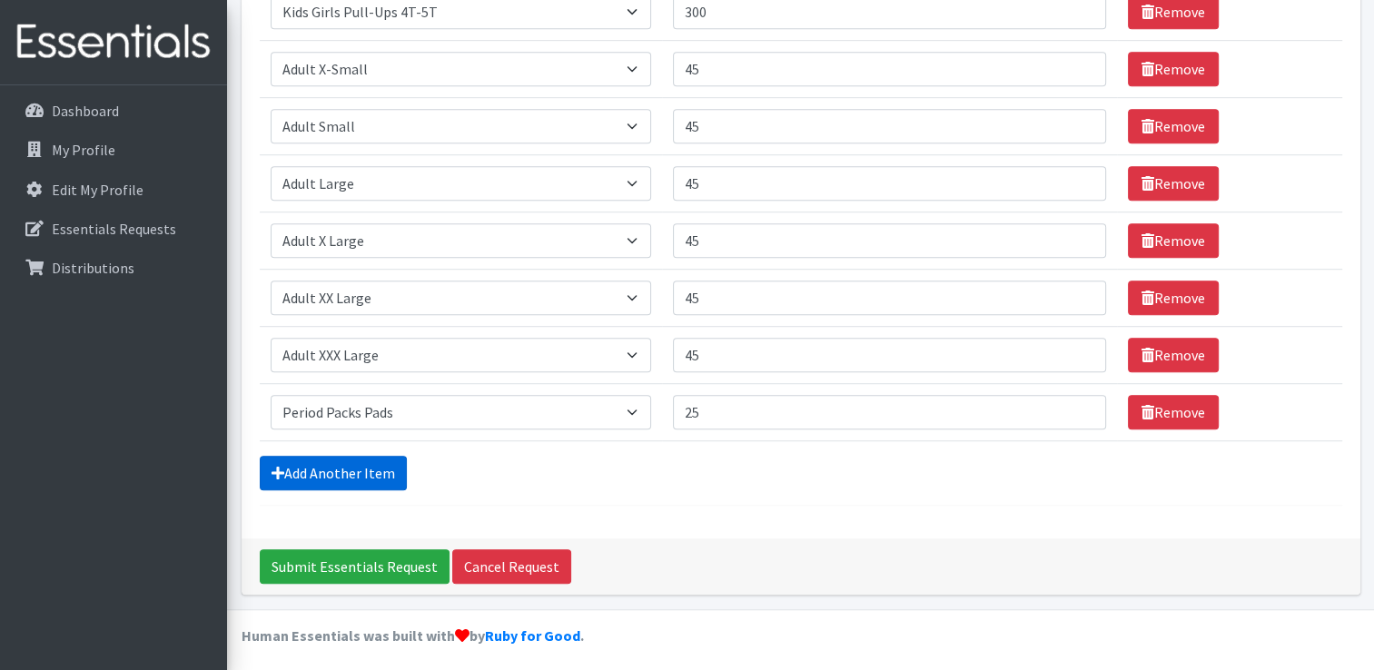
click at [345, 457] on link "Add Another Item" at bounding box center [333, 473] width 147 height 35
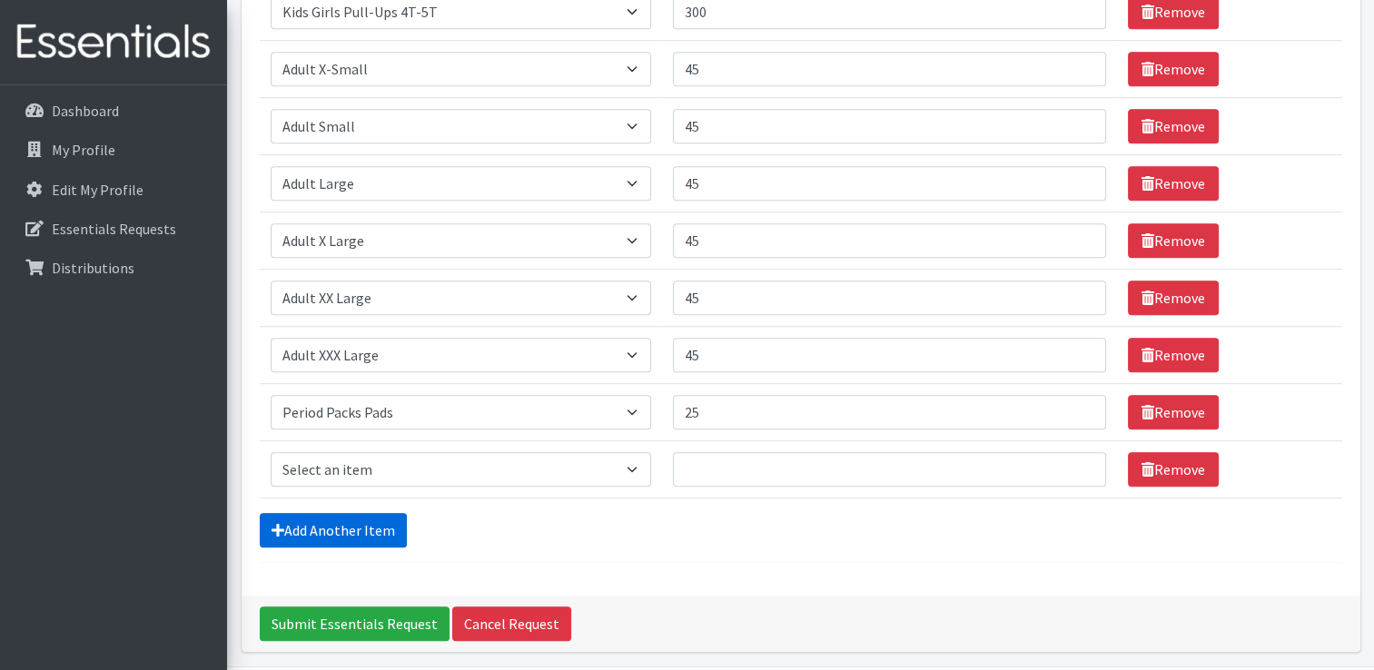
scroll to position [1101, 0]
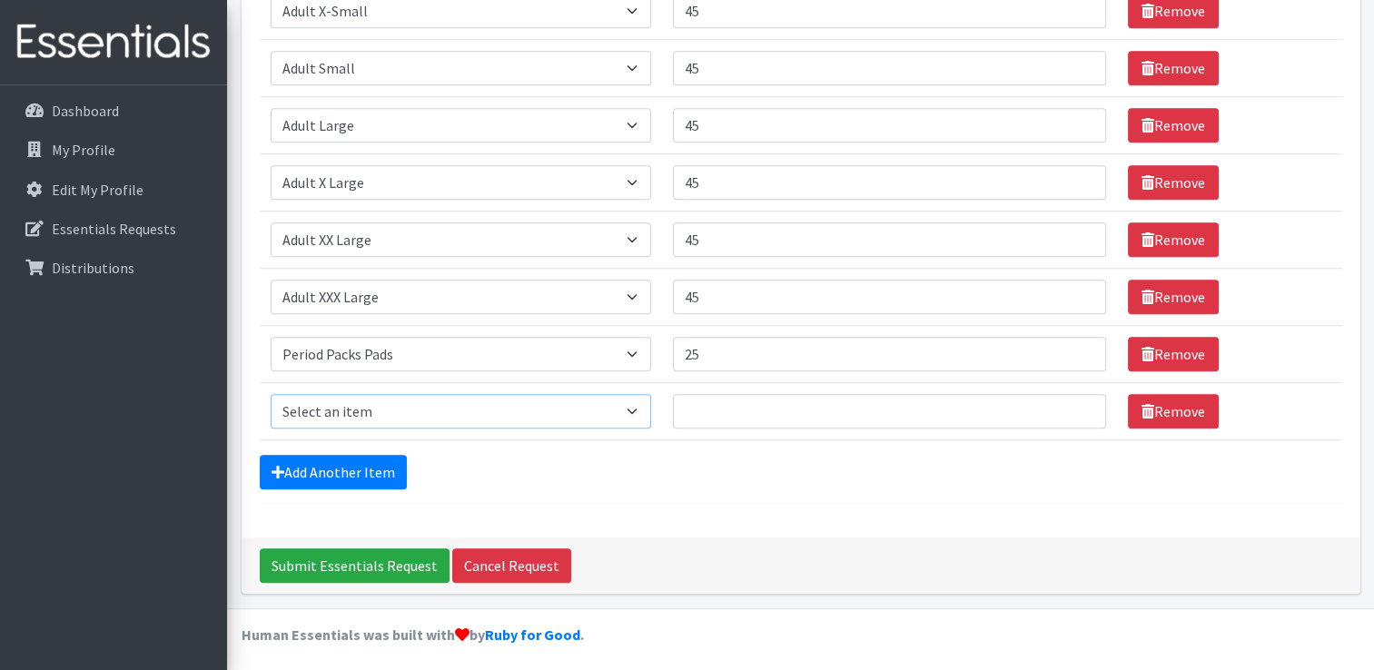
click at [368, 403] on select "Select an item Adult XXX Large Adult Large Adult XX Large Adult Medium Adult Sm…" at bounding box center [461, 411] width 381 height 35
select select "11445"
click at [271, 394] on select "Select an item Adult XXX Large Adult Large Adult XX Large Adult Medium Adult Sm…" at bounding box center [461, 411] width 381 height 35
click at [705, 405] on input "Quantity" at bounding box center [889, 411] width 433 height 35
type input "25"
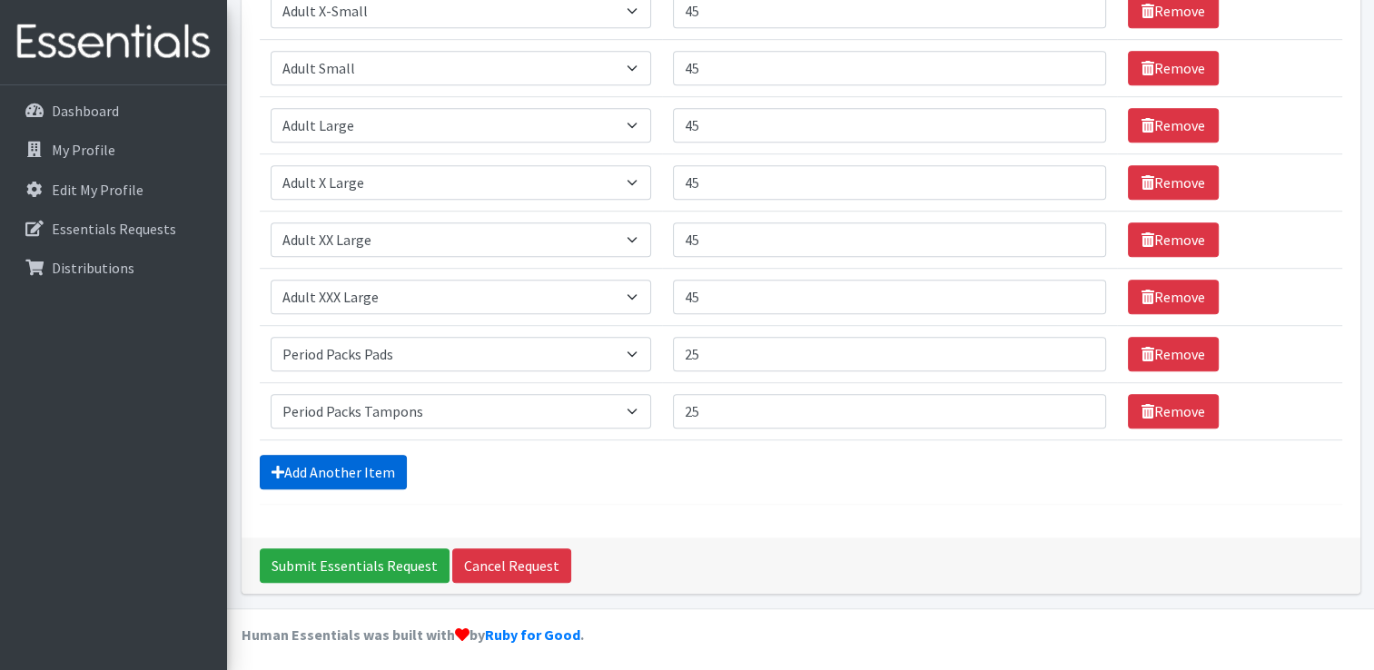
click at [321, 460] on link "Add Another Item" at bounding box center [333, 472] width 147 height 35
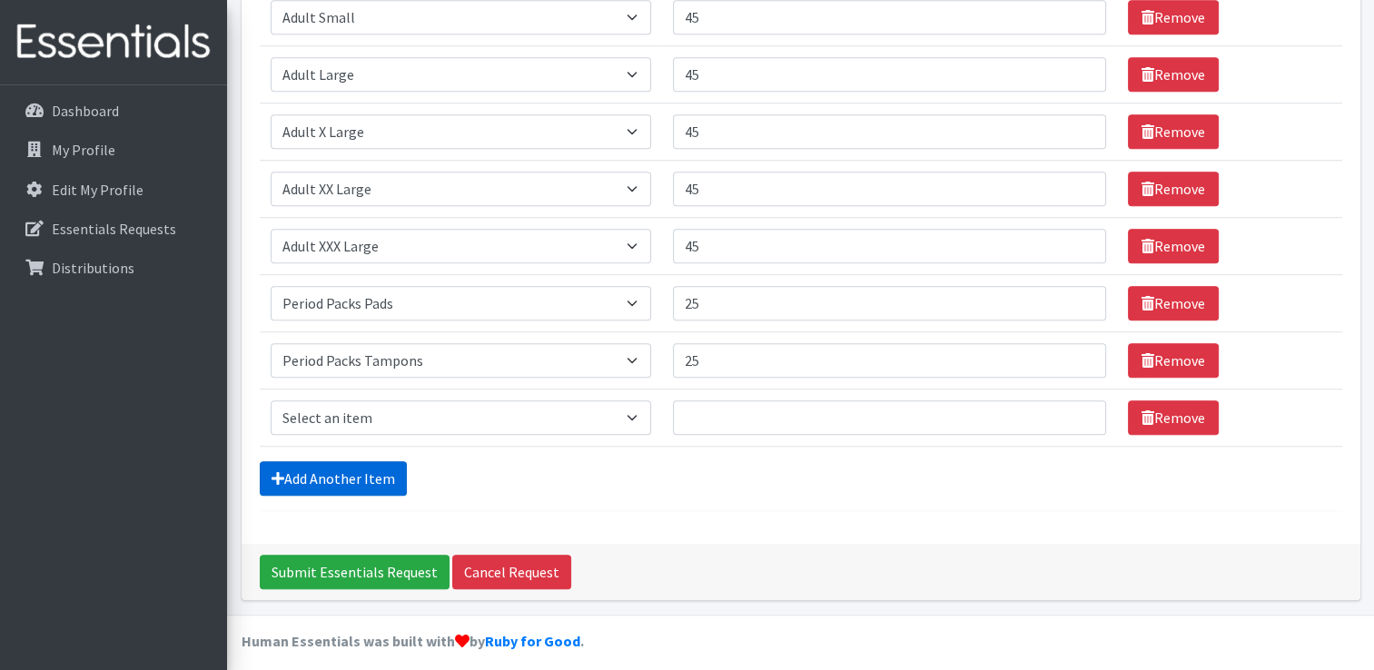
scroll to position [1157, 0]
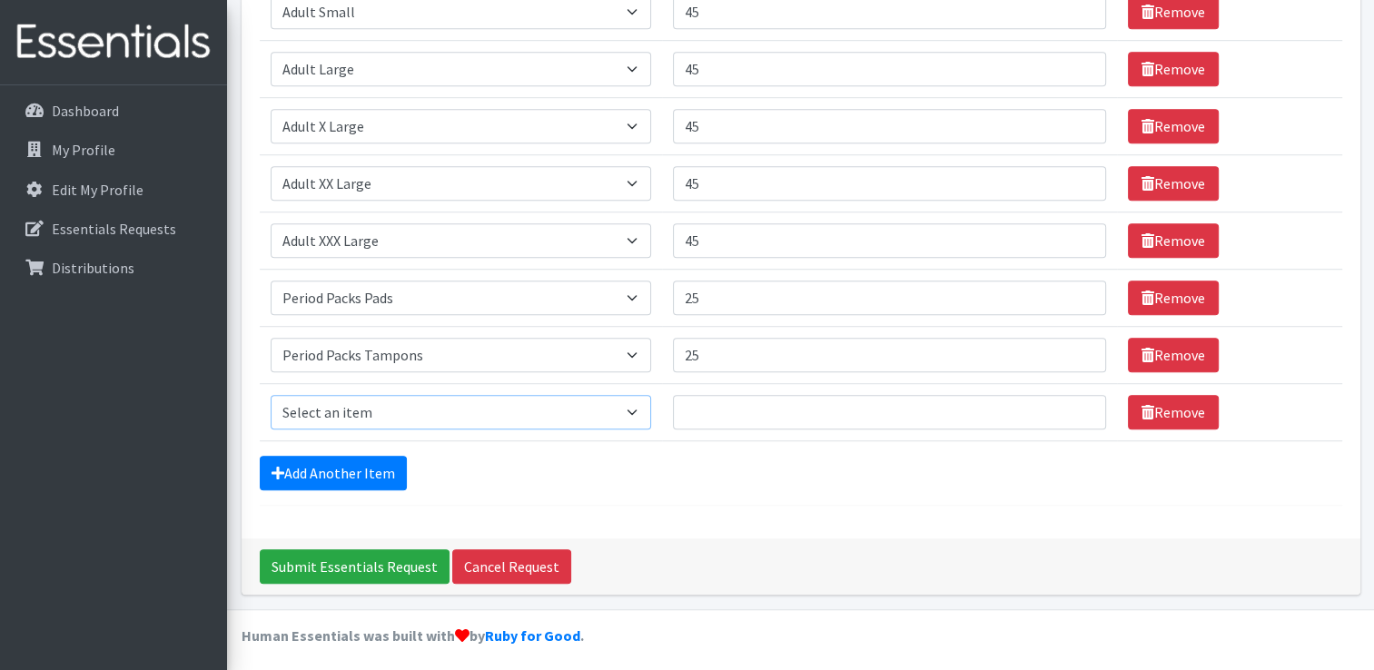
click at [639, 405] on select "Select an item Adult XXX Large Adult Large Adult XX Large Adult Medium Adult Sm…" at bounding box center [461, 412] width 381 height 35
select select "4828"
click at [271, 395] on select "Select an item Adult XXX Large Adult Large Adult XX Large Adult Medium Adult Sm…" at bounding box center [461, 412] width 381 height 35
click at [708, 410] on input "Quantity" at bounding box center [889, 412] width 433 height 35
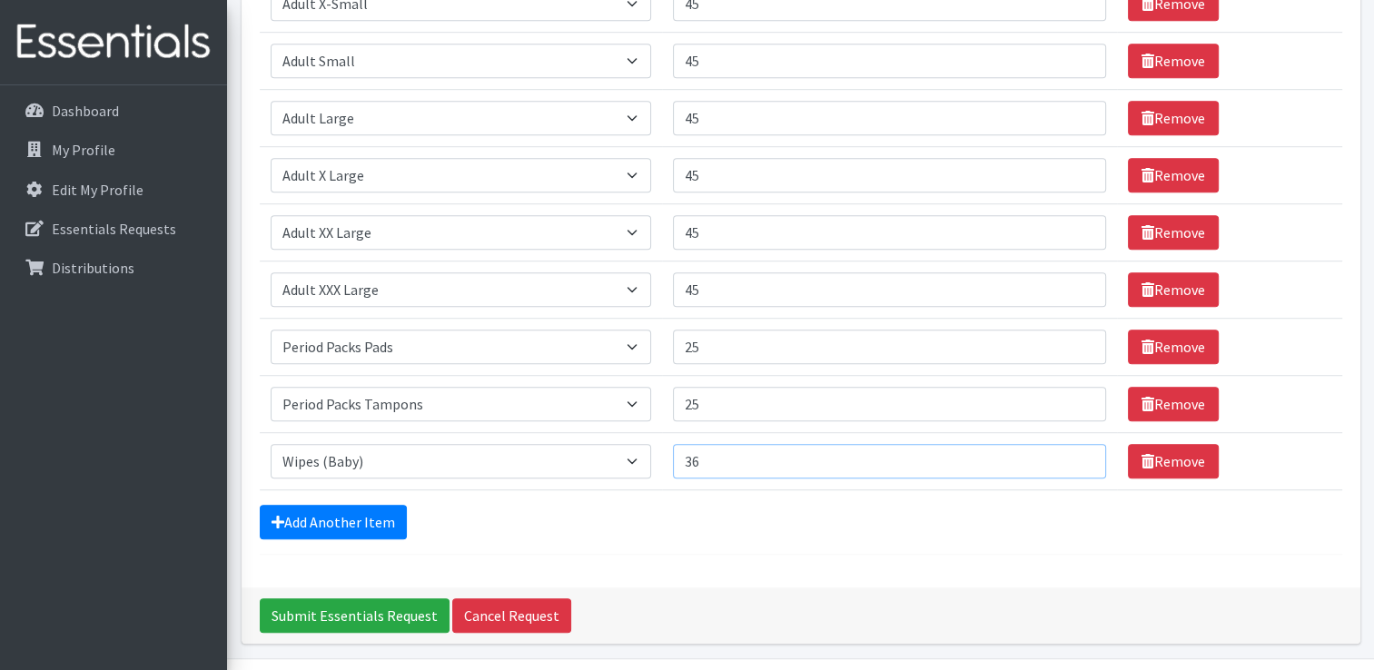
scroll to position [1110, 0]
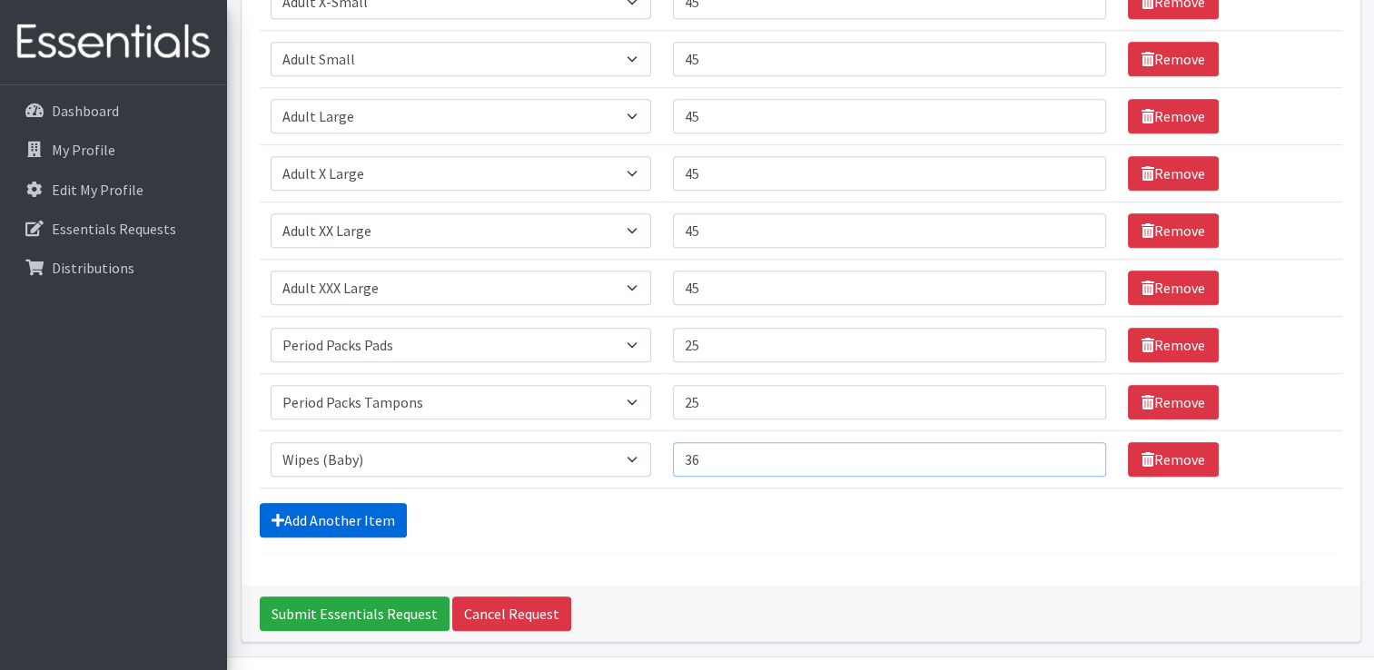
type input "36"
click at [351, 508] on link "Add Another Item" at bounding box center [333, 520] width 147 height 35
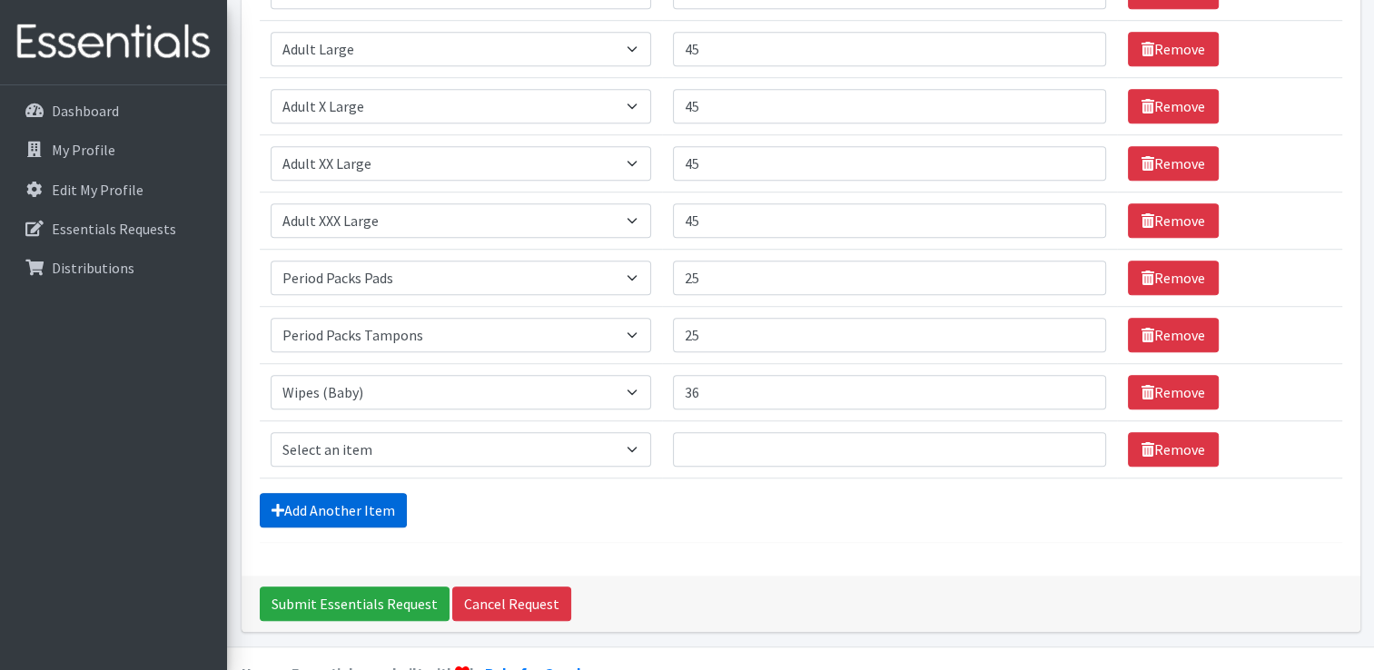
scroll to position [1214, 0]
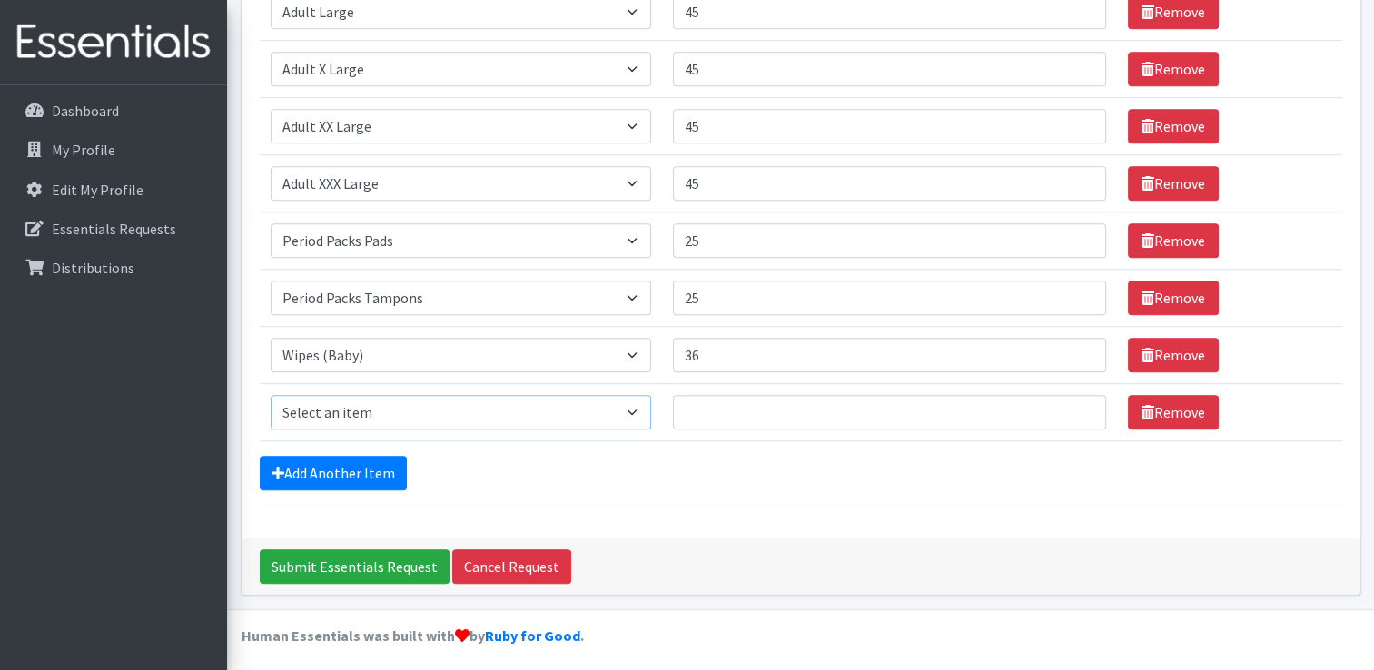
click at [369, 405] on select "Select an item Adult XXX Large Adult Large Adult XX Large Adult Medium Adult Sm…" at bounding box center [461, 412] width 381 height 35
select select "4933"
click at [271, 395] on select "Select an item Adult XXX Large Adult Large Adult XX Large Adult Medium Adult Sm…" at bounding box center [461, 412] width 381 height 35
click at [712, 400] on input "Quantity" at bounding box center [889, 412] width 433 height 35
type input "45"
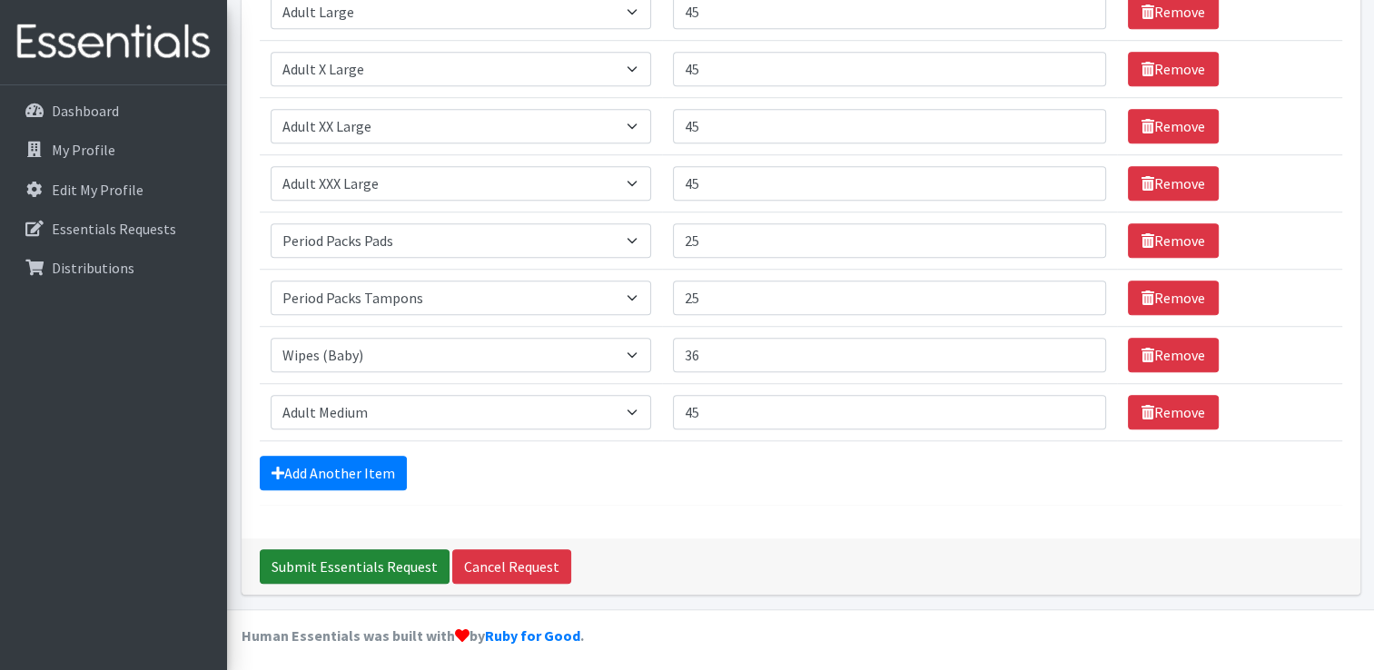
click at [361, 554] on input "Submit Essentials Request" at bounding box center [355, 566] width 190 height 35
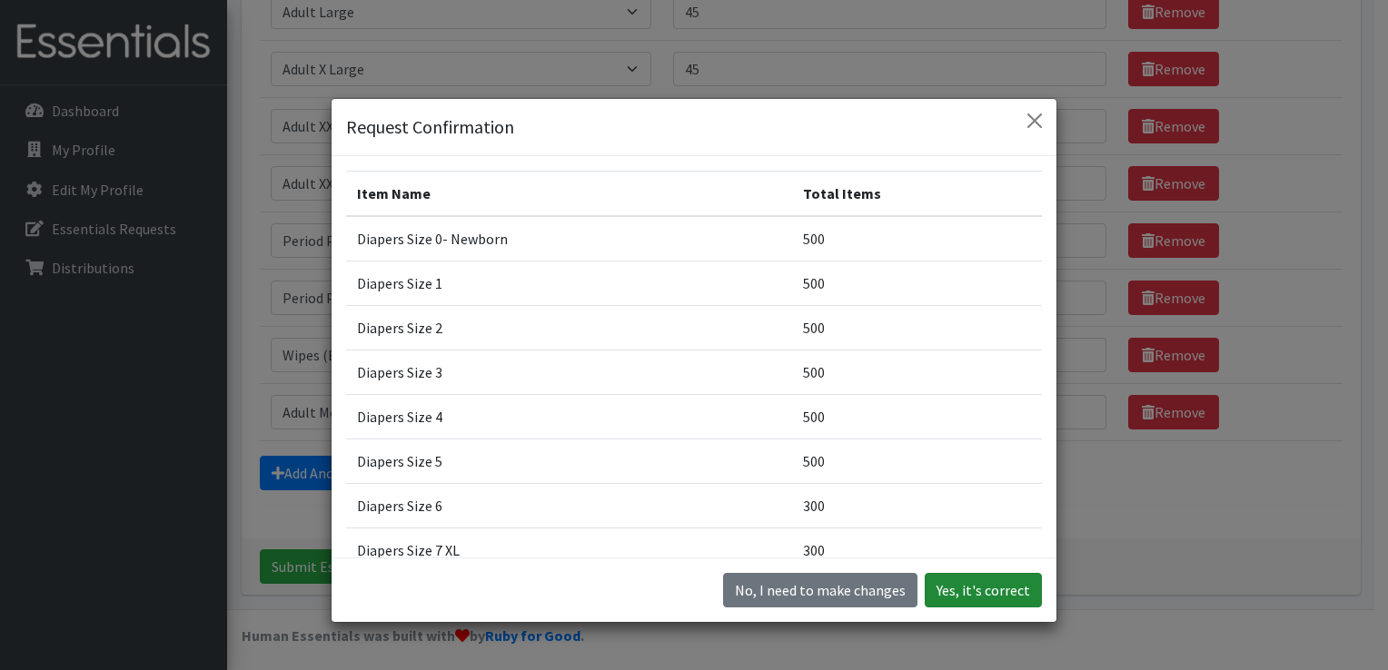
click at [986, 589] on button "Yes, it's correct" at bounding box center [982, 590] width 117 height 35
